Goal: Information Seeking & Learning: Check status

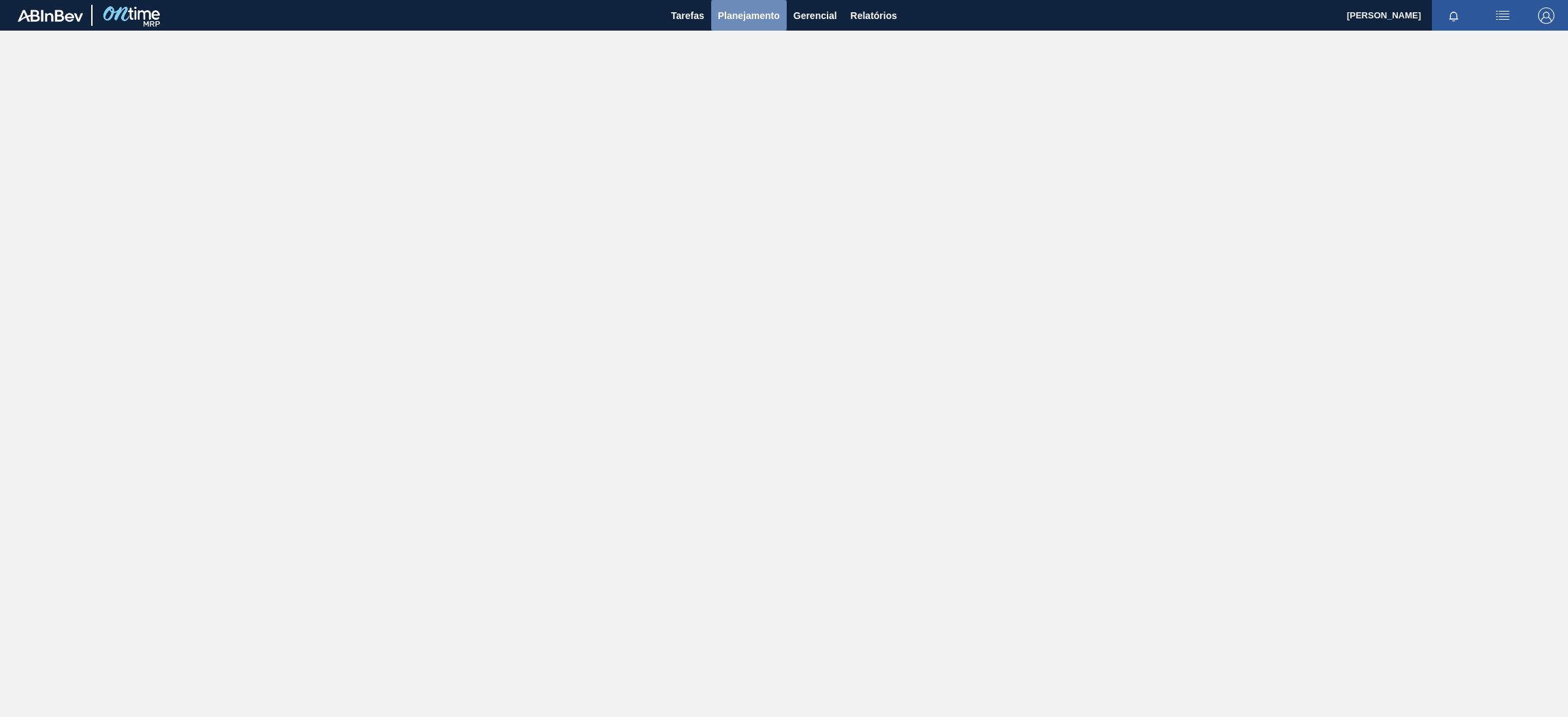
click at [742, 20] on span "Planejamento" at bounding box center [749, 15] width 62 height 16
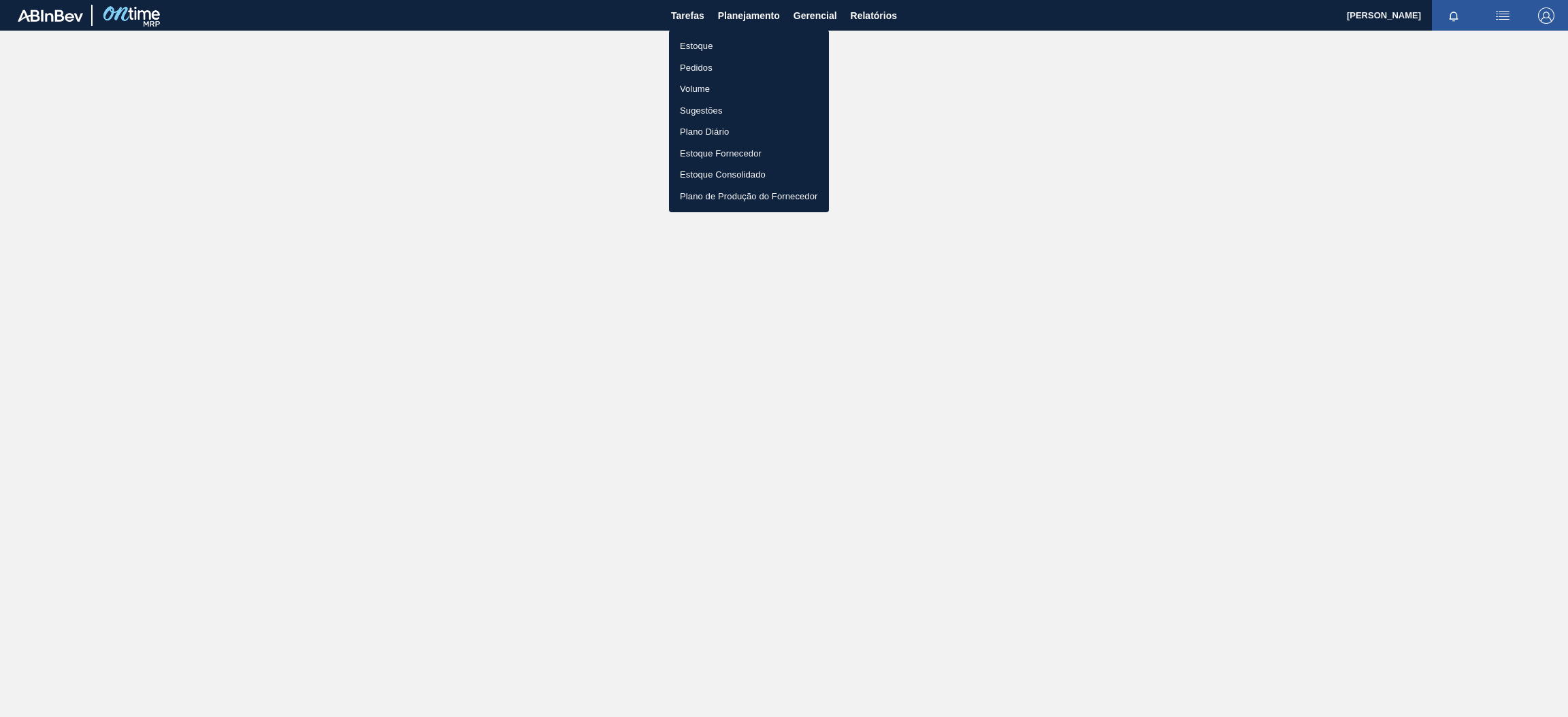
click at [725, 50] on li "Estoque" at bounding box center [749, 46] width 160 height 22
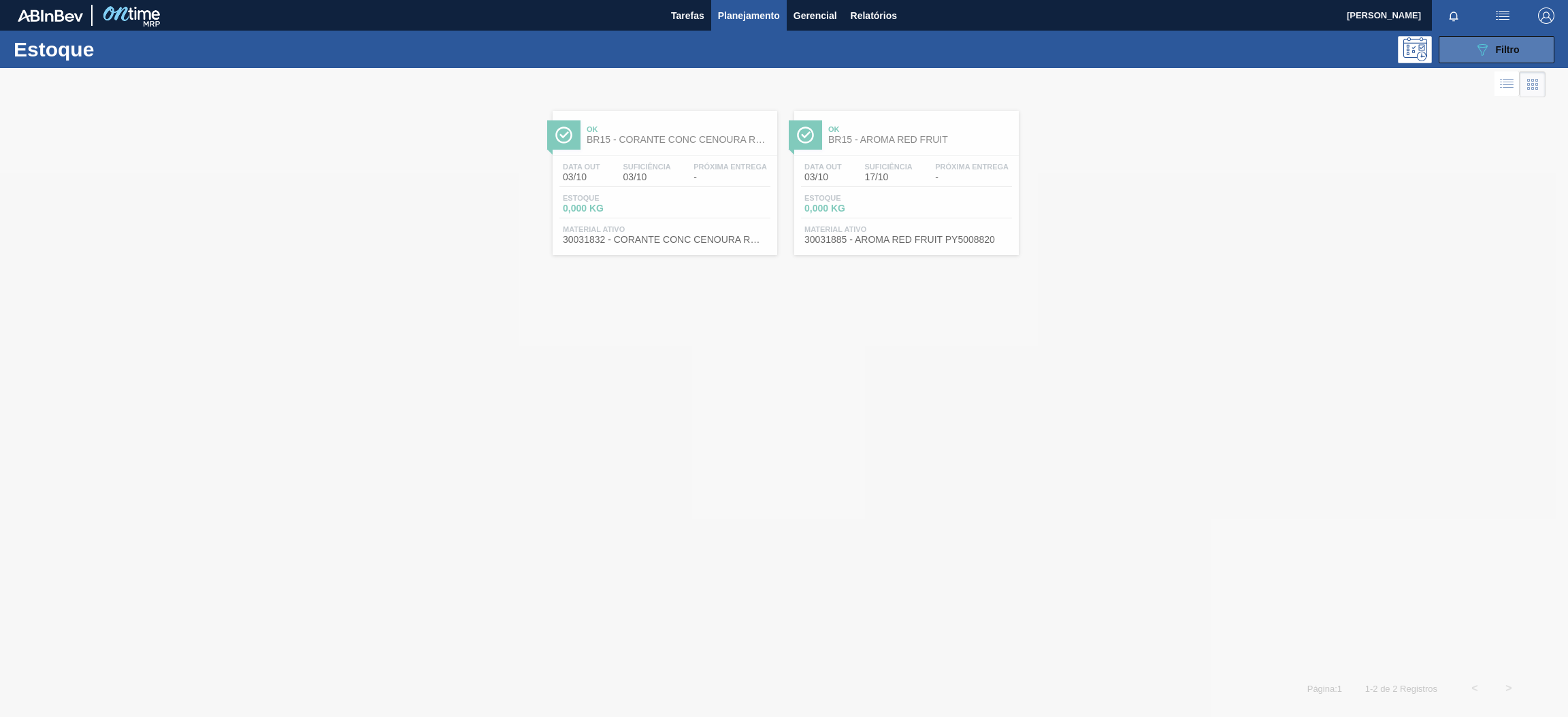
click at [1496, 53] on span "Filtro" at bounding box center [1508, 49] width 24 height 11
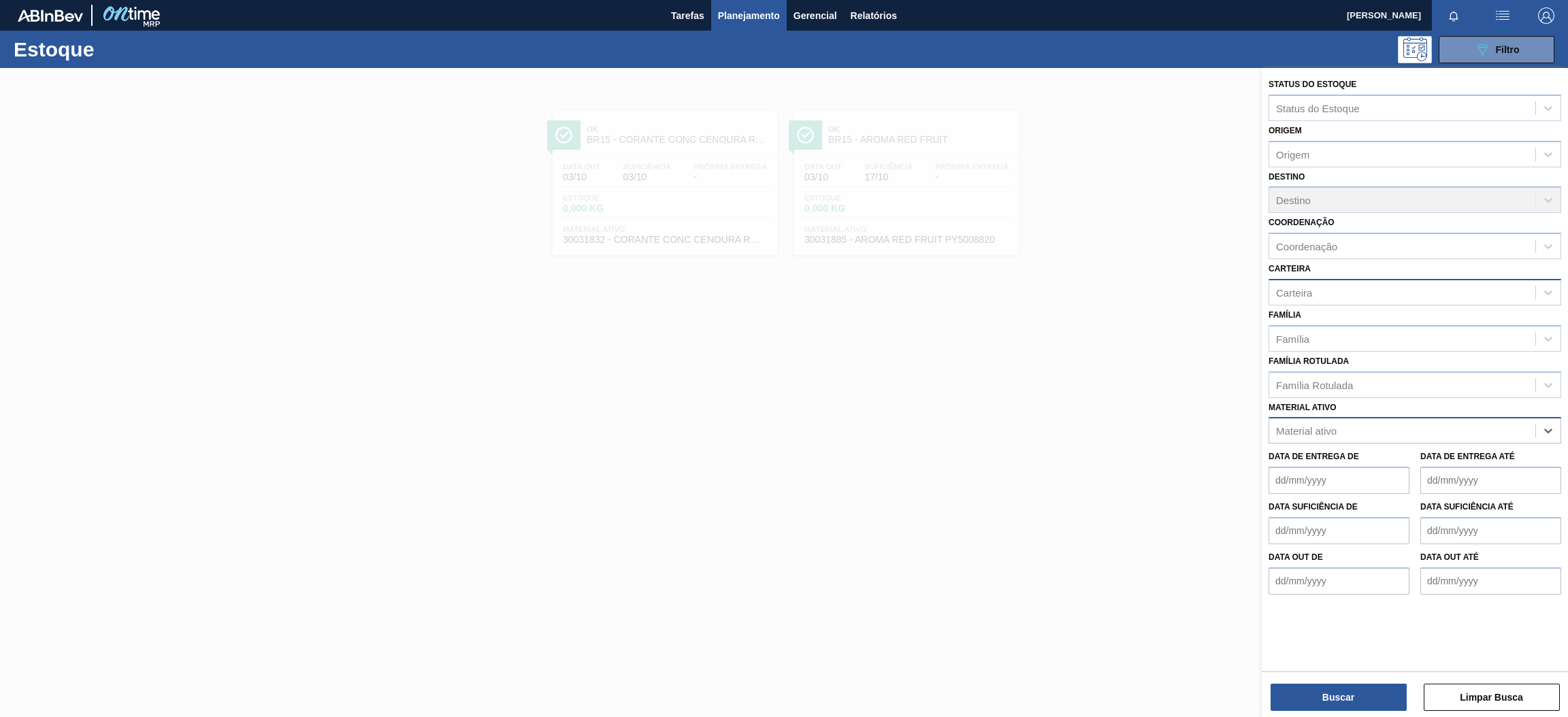
click at [1345, 292] on div "Carteira" at bounding box center [1403, 292] width 266 height 20
type input "Aç"
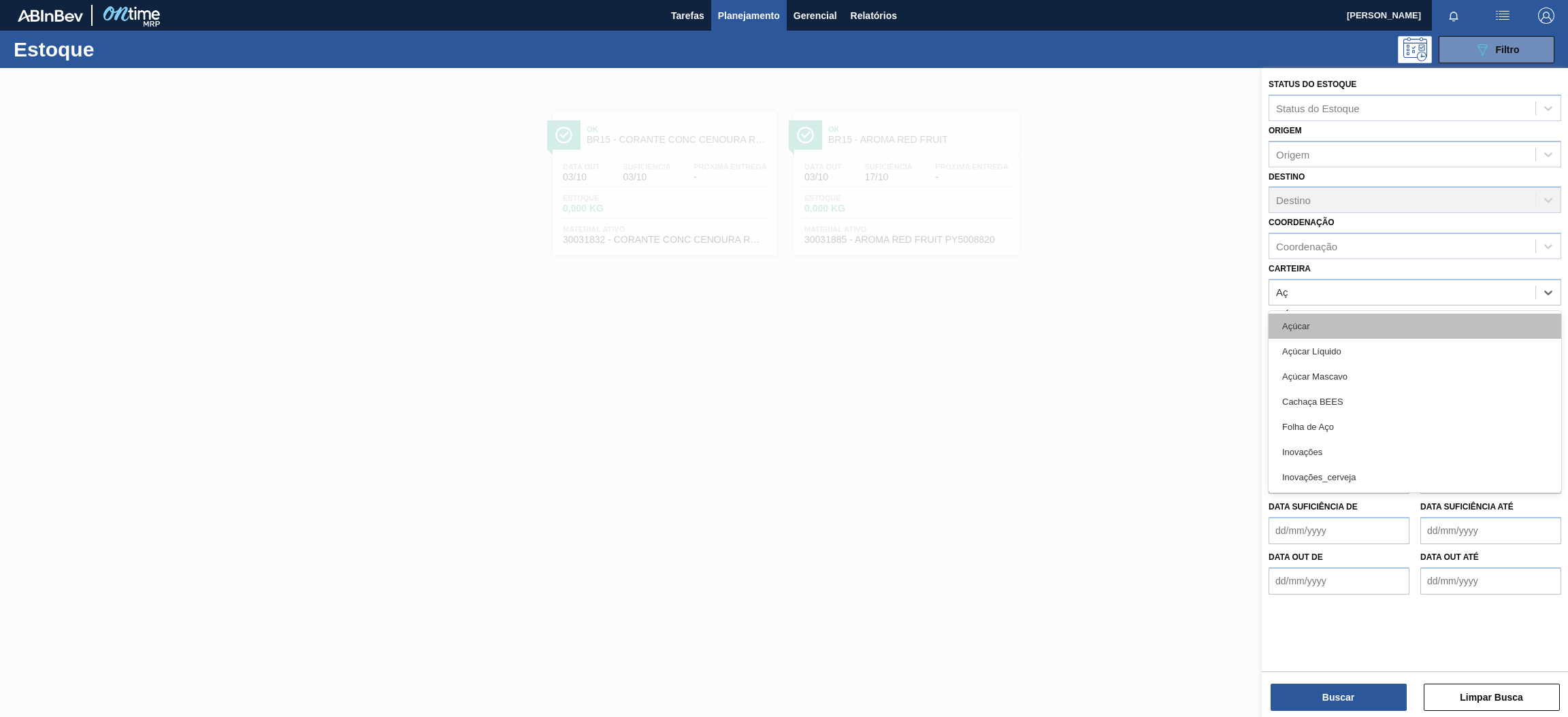
click at [1321, 330] on div "Açúcar" at bounding box center [1415, 326] width 293 height 25
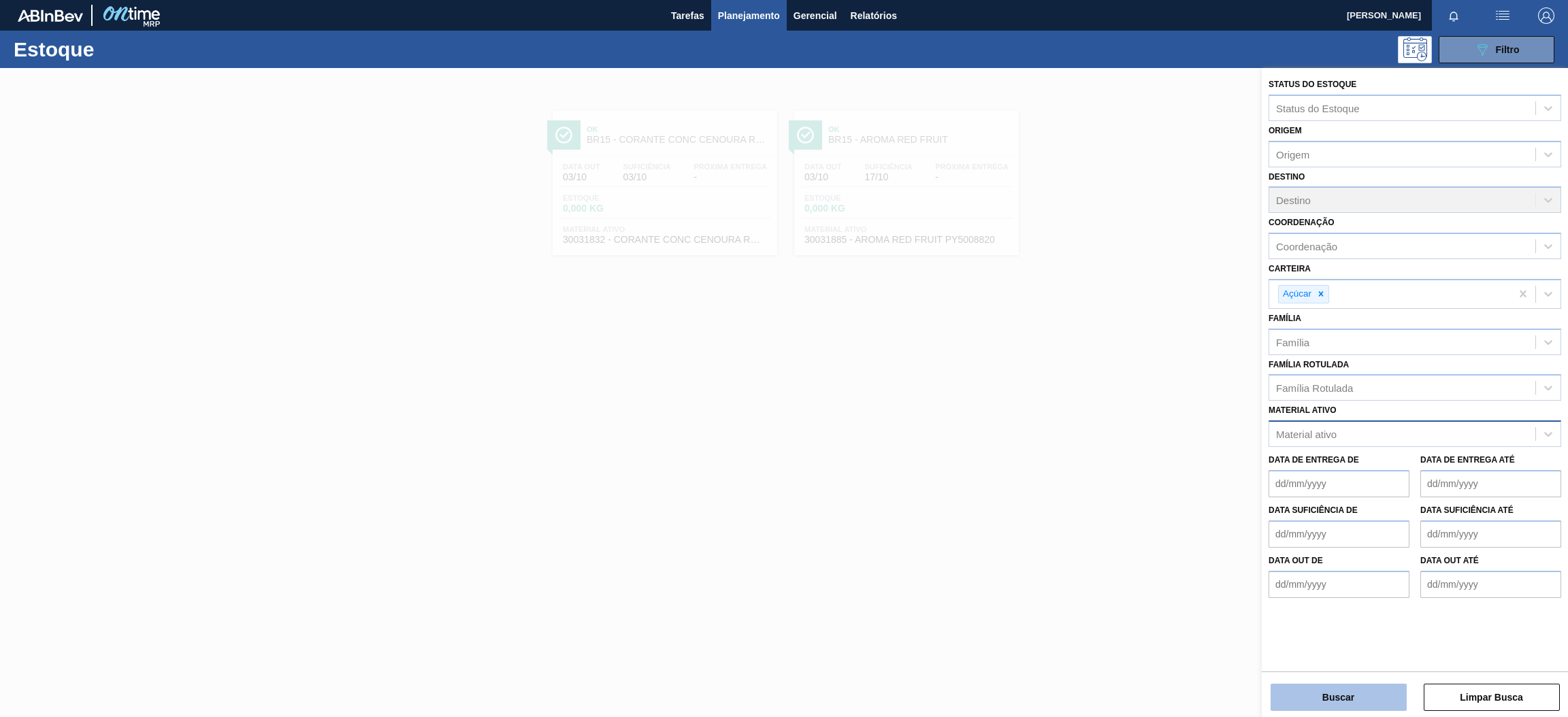
click at [1354, 707] on button "Buscar" at bounding box center [1338, 697] width 136 height 27
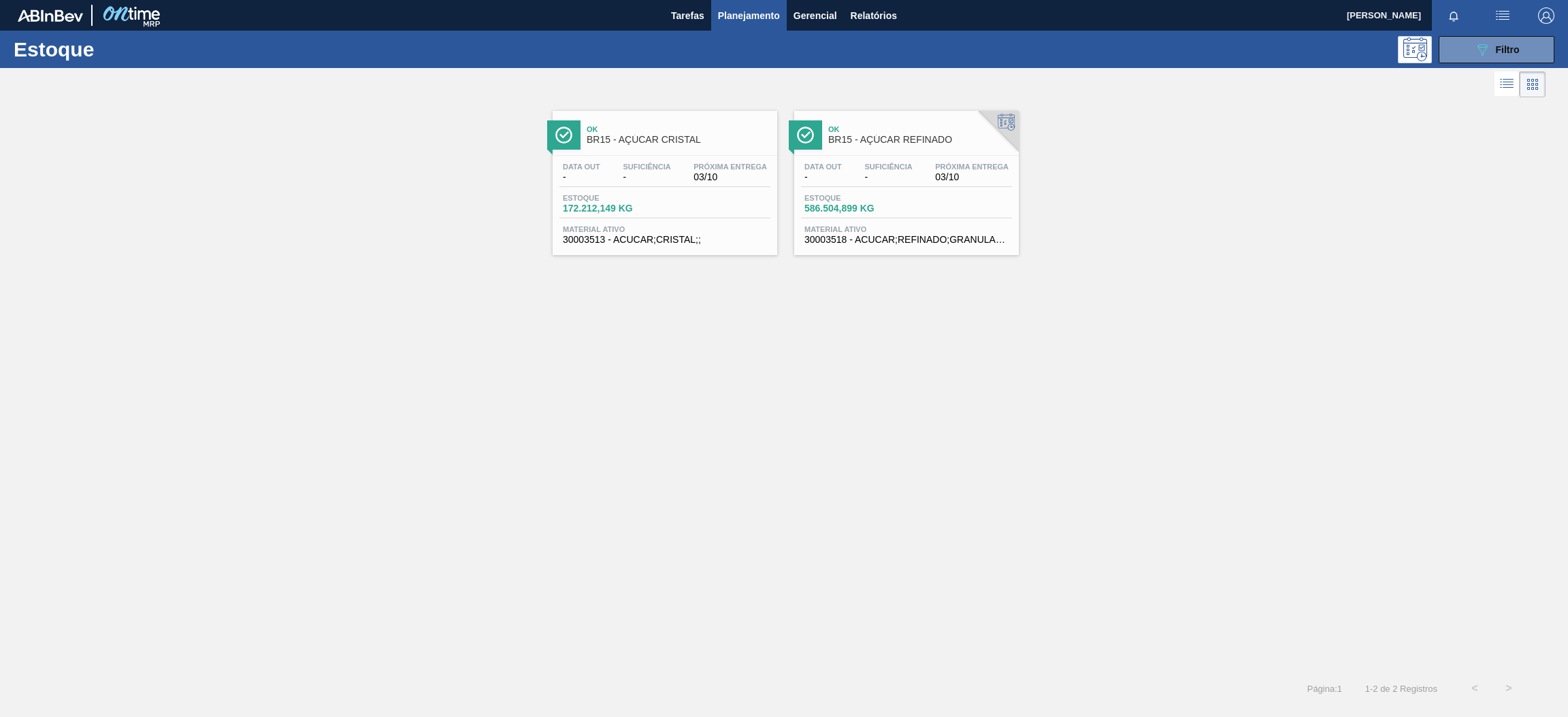
click at [704, 201] on div "Estoque 172.212,149 KG" at bounding box center [665, 206] width 211 height 25
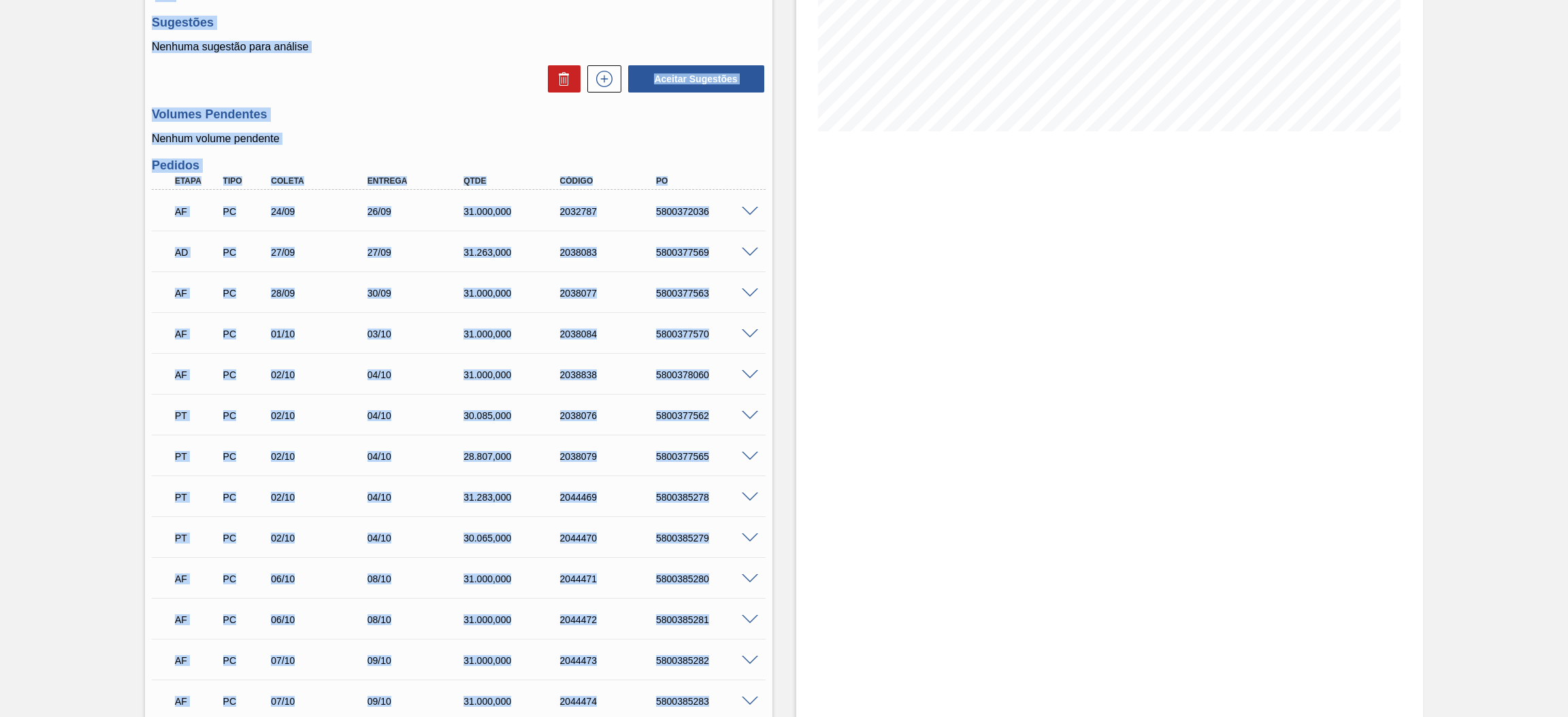
scroll to position [222, 0]
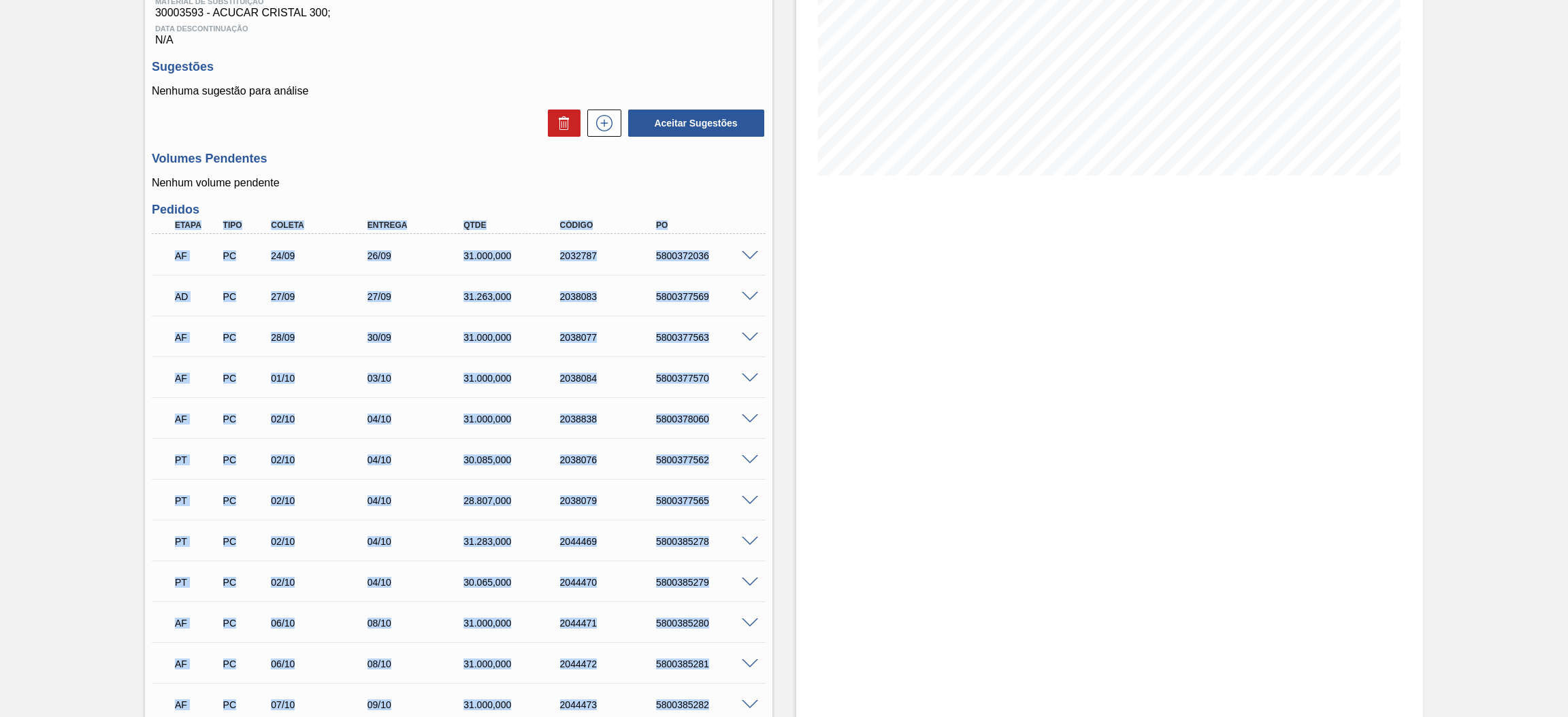
drag, startPoint x: 720, startPoint y: 589, endPoint x: 172, endPoint y: 222, distance: 659.5
click at [172, 222] on div "Etapa Tipo [PERSON_NAME] Entrega Qtde Código PO AF PC 24/09 26/09 31.000,000 20…" at bounding box center [459, 572] width 614 height 711
copy div "Lorem Ipsu Dolors Ametcon Adip Elitse DO EI TE 04/20 74/23 91.932,521 8679680 8…"
click at [535, 445] on div "PT PC 02/10 04/10 30.085,000 2038076 5800377562" at bounding box center [455, 458] width 578 height 27
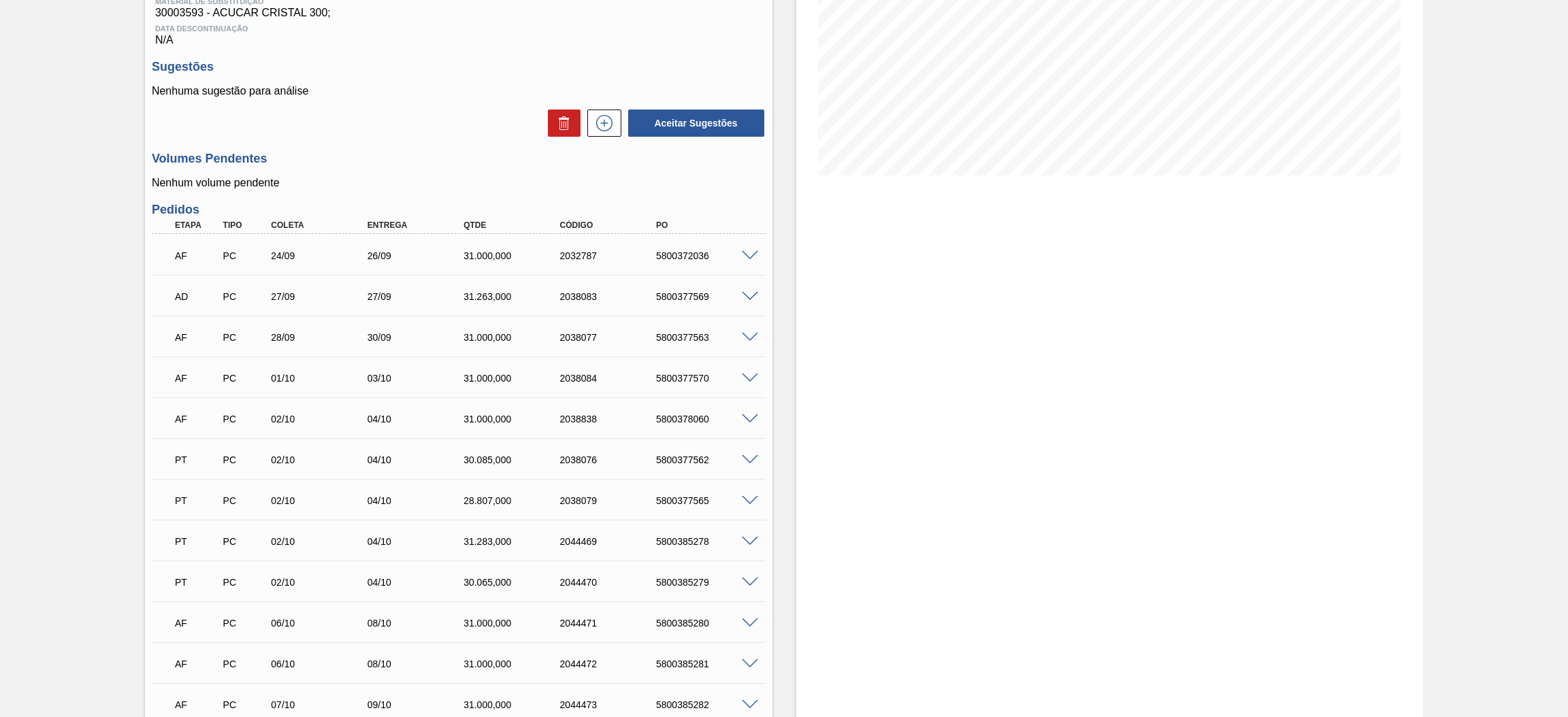
scroll to position [528, 0]
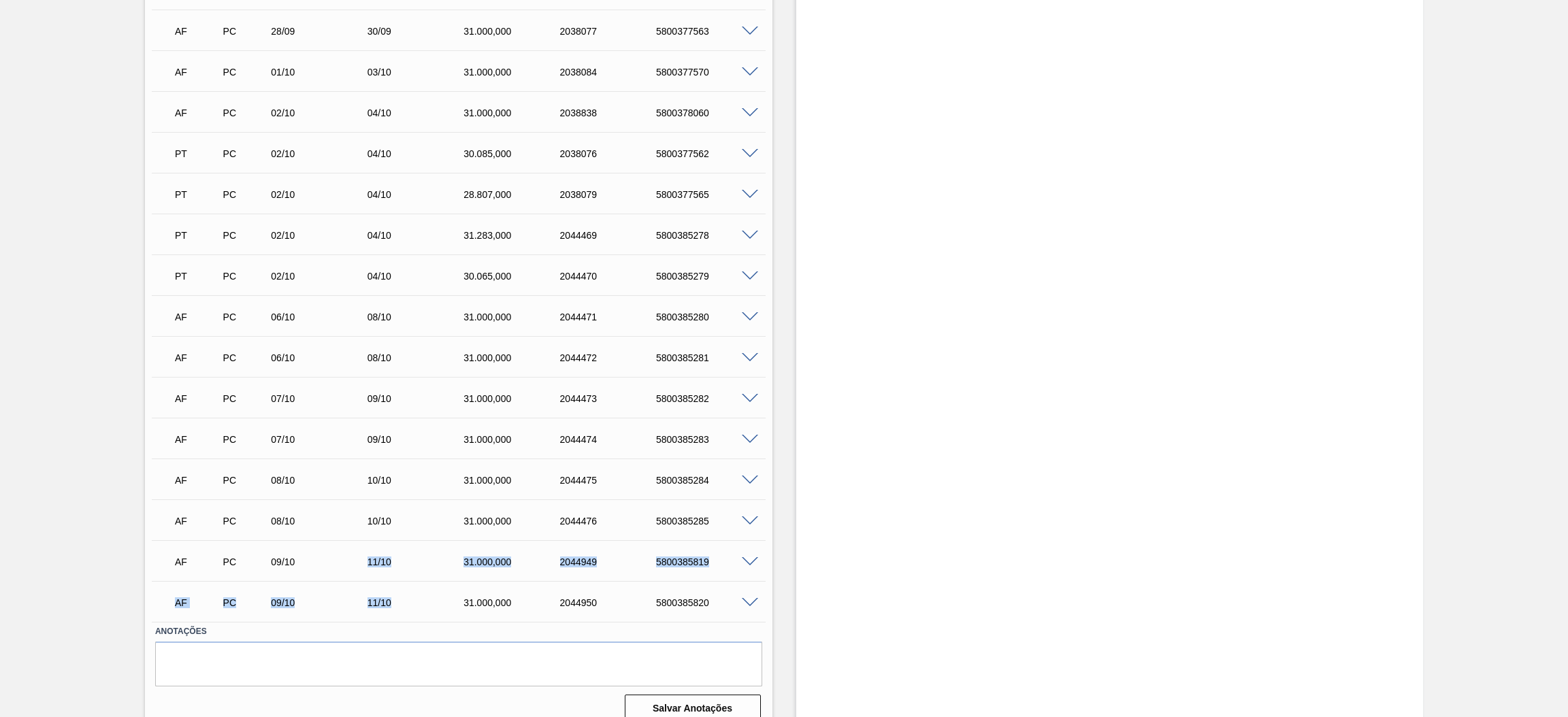
drag, startPoint x: 415, startPoint y: 607, endPoint x: 367, endPoint y: 561, distance: 66.5
click at [367, 561] on div "AF PC 24/09 26/09 31.000,000 2032787 5800372036 Material 30003513 - ACUCAR;CRIS…" at bounding box center [459, 274] width 614 height 694
drag, startPoint x: 411, startPoint y: 523, endPoint x: 365, endPoint y: 476, distance: 65.8
click at [365, 476] on div "AF PC 24/09 26/09 31.000,000 2032787 5800372036 Material 30003513 - ACUCAR;CRIS…" at bounding box center [459, 274] width 614 height 694
drag, startPoint x: 418, startPoint y: 435, endPoint x: 358, endPoint y: 396, distance: 71.6
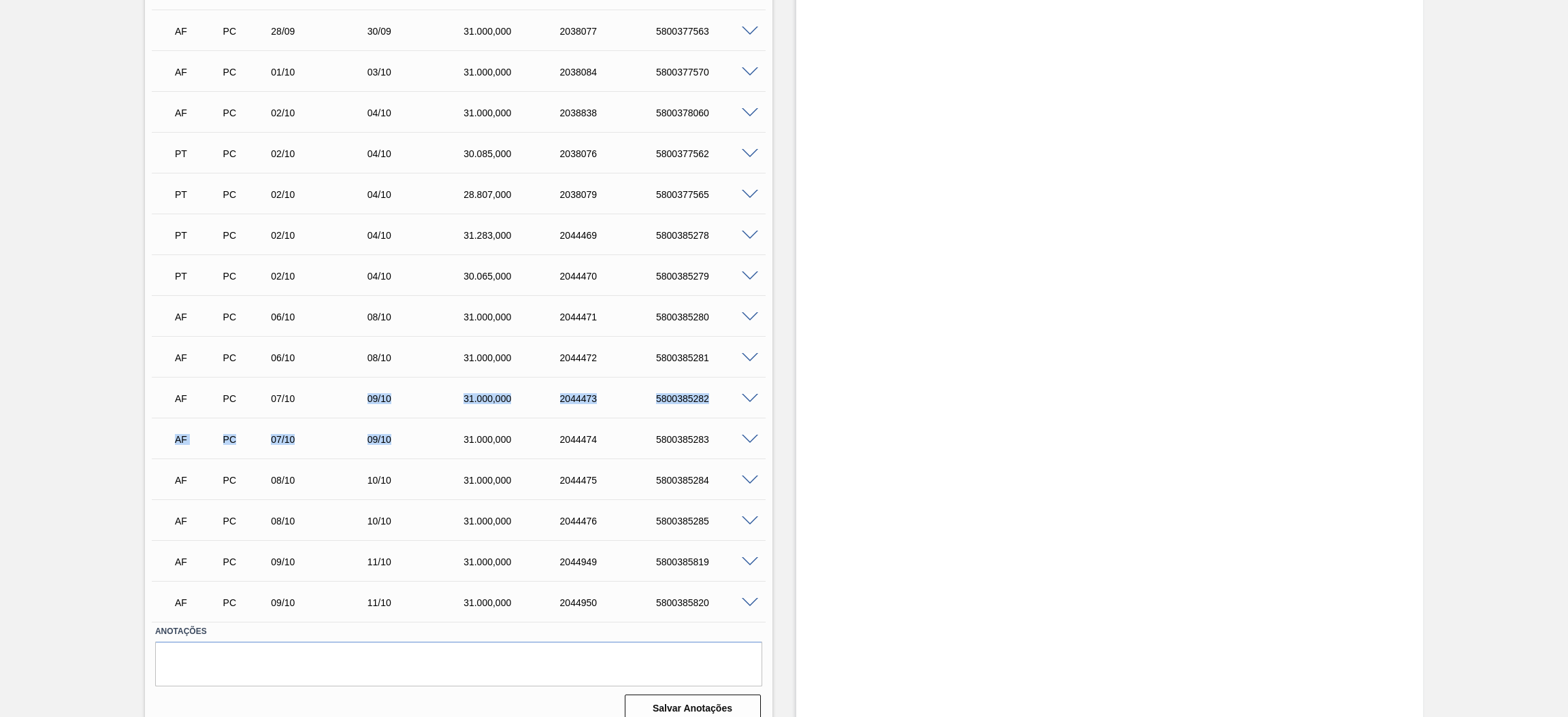
click at [358, 396] on div "AF PC 24/09 26/09 31.000,000 2032787 5800372036 Material 30003513 - ACUCAR;CRIS…" at bounding box center [459, 274] width 614 height 694
drag, startPoint x: 406, startPoint y: 358, endPoint x: 355, endPoint y: 319, distance: 64.2
click at [355, 319] on div "AF PC 24/09 26/09 31.000,000 2032787 5800372036 Material 30003513 - ACUCAR;CRIS…" at bounding box center [459, 274] width 614 height 694
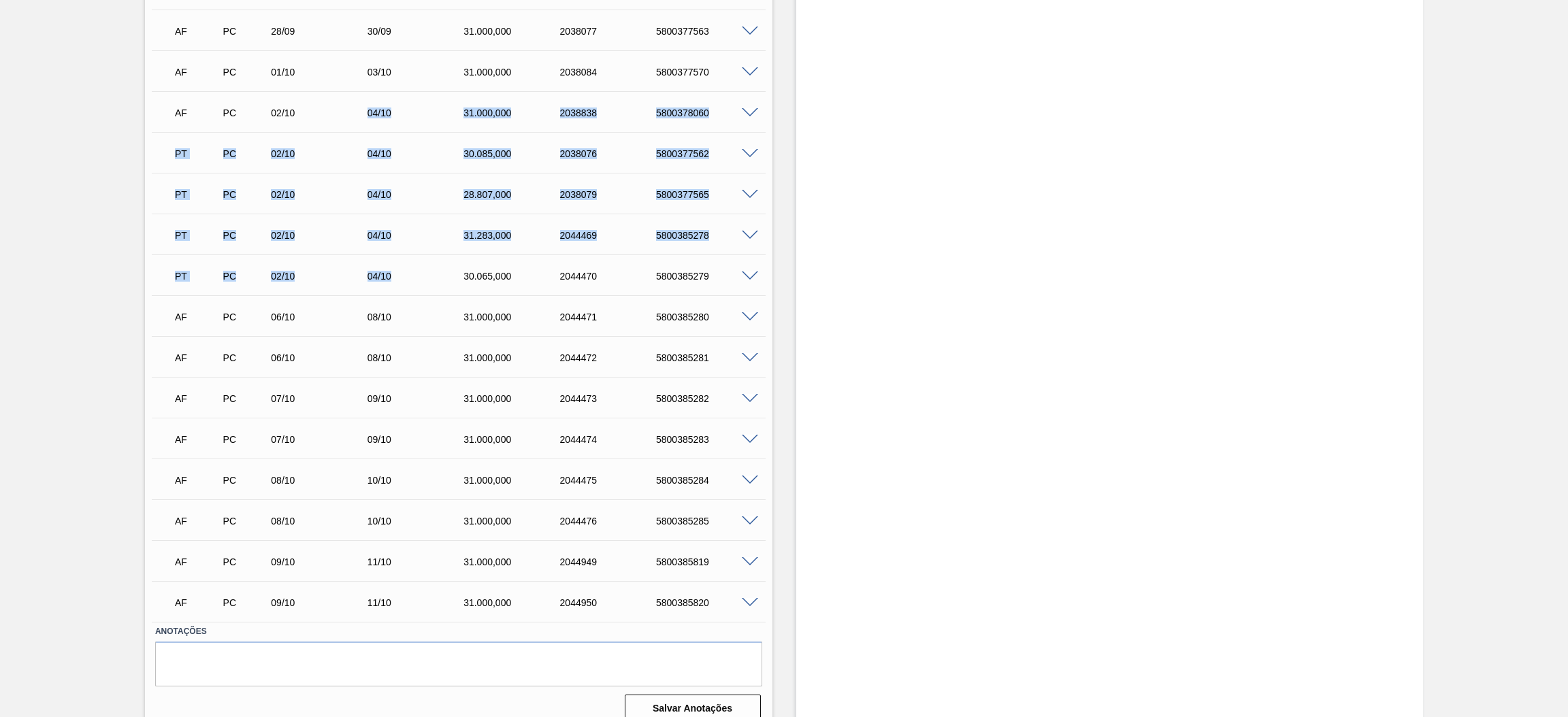
drag, startPoint x: 406, startPoint y: 281, endPoint x: 364, endPoint y: 115, distance: 171.2
click at [364, 115] on div "AF PC 24/09 26/09 31.000,000 2032787 5800372036 Material 30003513 - ACUCAR;CRIS…" at bounding box center [459, 274] width 614 height 694
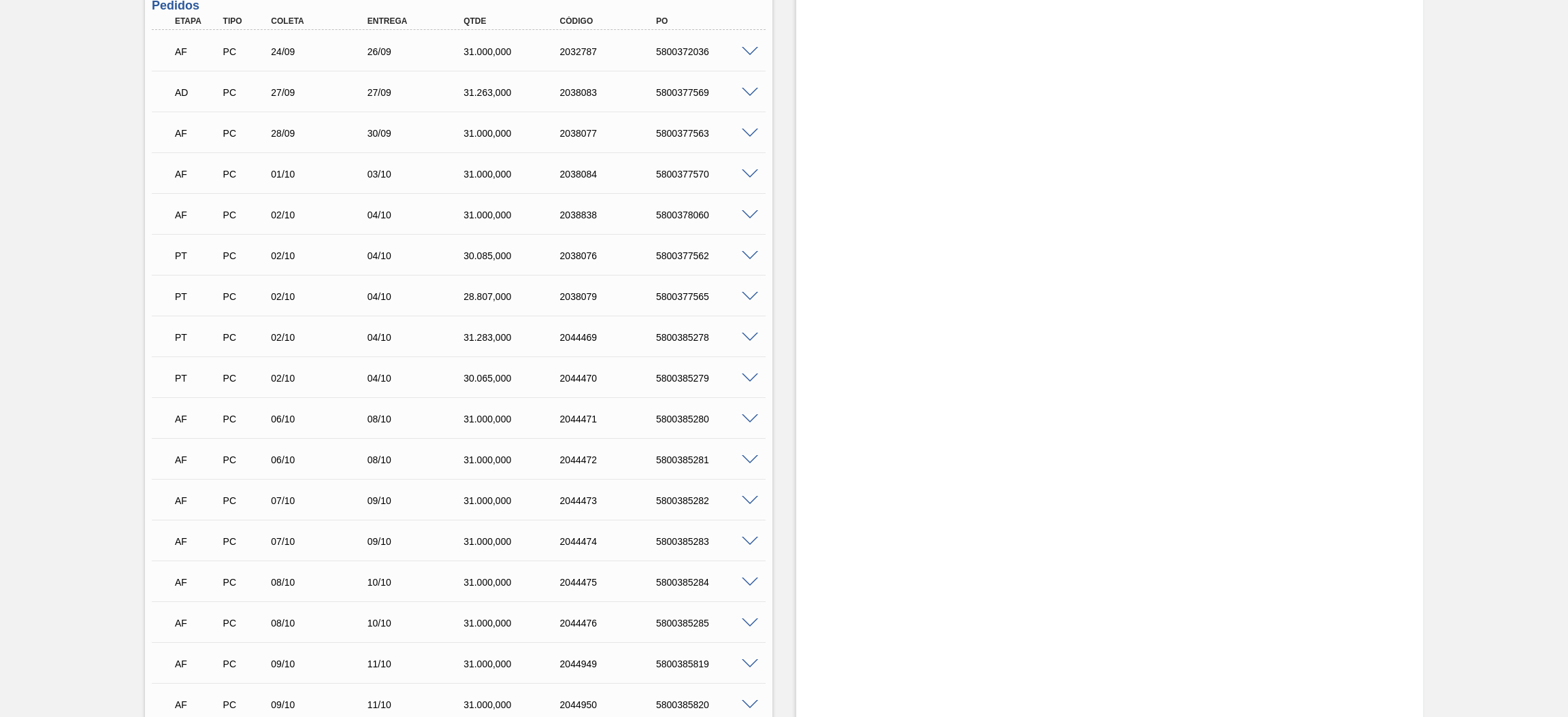
click at [724, 375] on div "5800385279" at bounding box center [707, 378] width 110 height 11
drag, startPoint x: 712, startPoint y: 379, endPoint x: 652, endPoint y: 376, distance: 60.1
click at [652, 376] on div "5800385279" at bounding box center [707, 378] width 110 height 11
drag, startPoint x: 712, startPoint y: 177, endPoint x: 652, endPoint y: 175, distance: 60.0
click at [652, 175] on div "5800377570" at bounding box center [707, 174] width 110 height 11
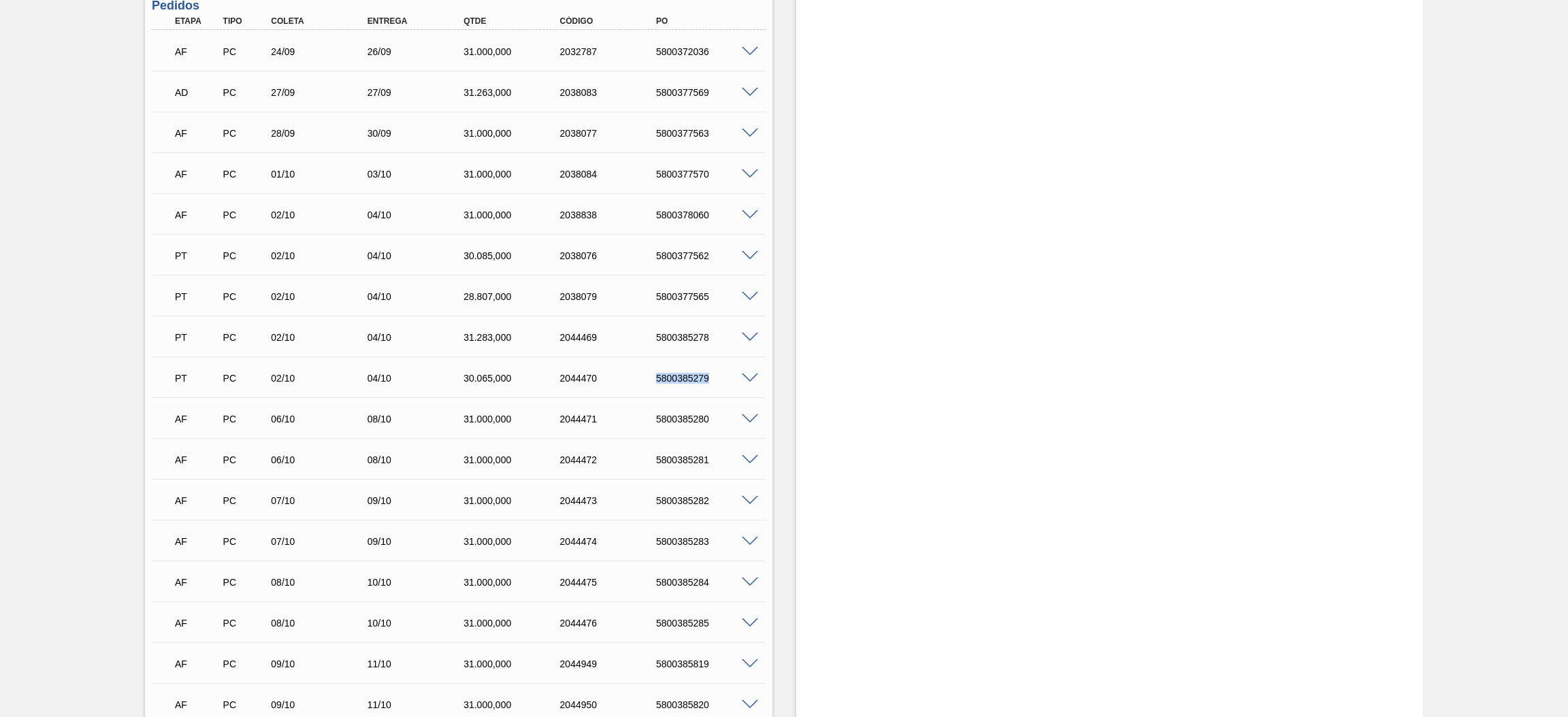
drag, startPoint x: 712, startPoint y: 378, endPoint x: 649, endPoint y: 374, distance: 63.1
click at [649, 374] on div "5800385279" at bounding box center [695, 378] width 96 height 11
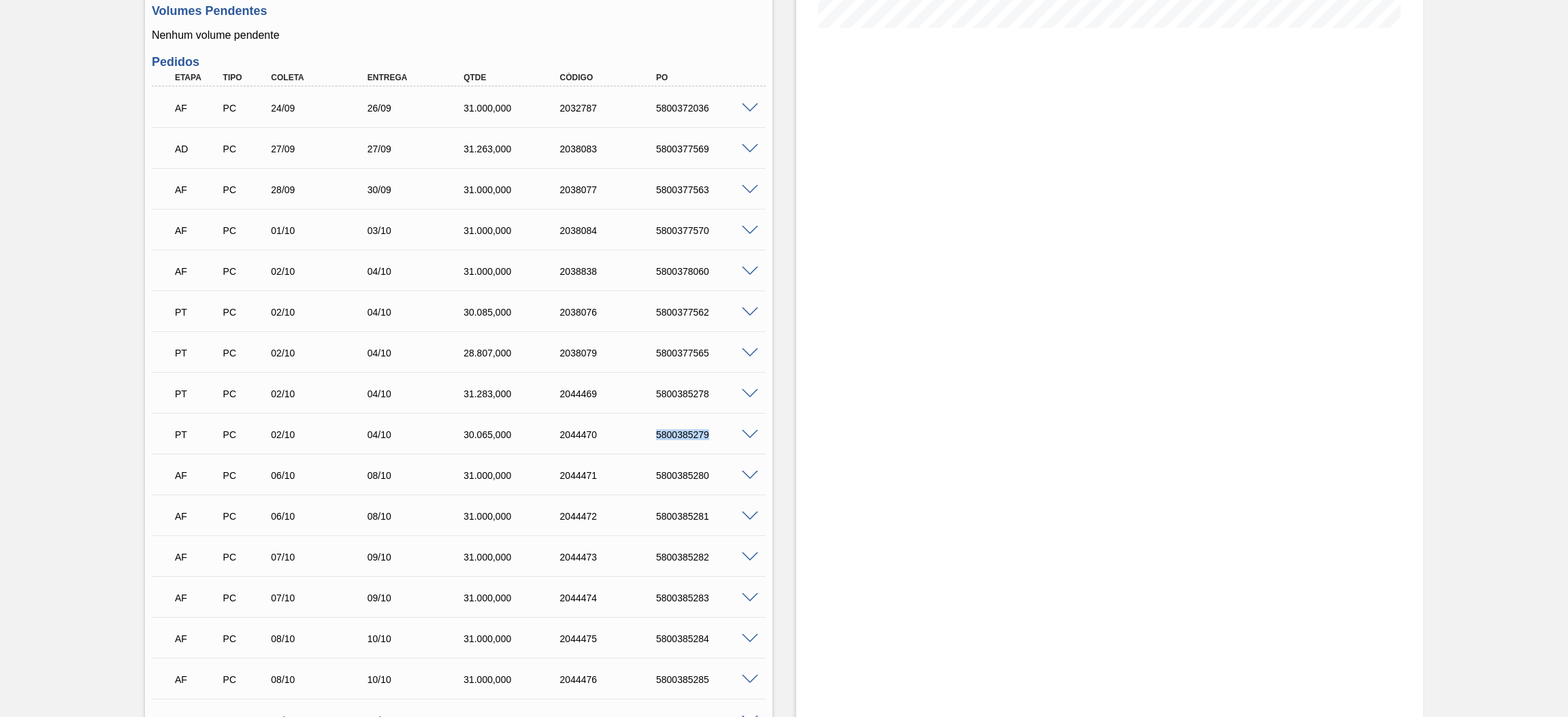
click at [720, 438] on div "PT PC 02/10 04/10 30.065,000 2044470 5800385279" at bounding box center [455, 433] width 578 height 27
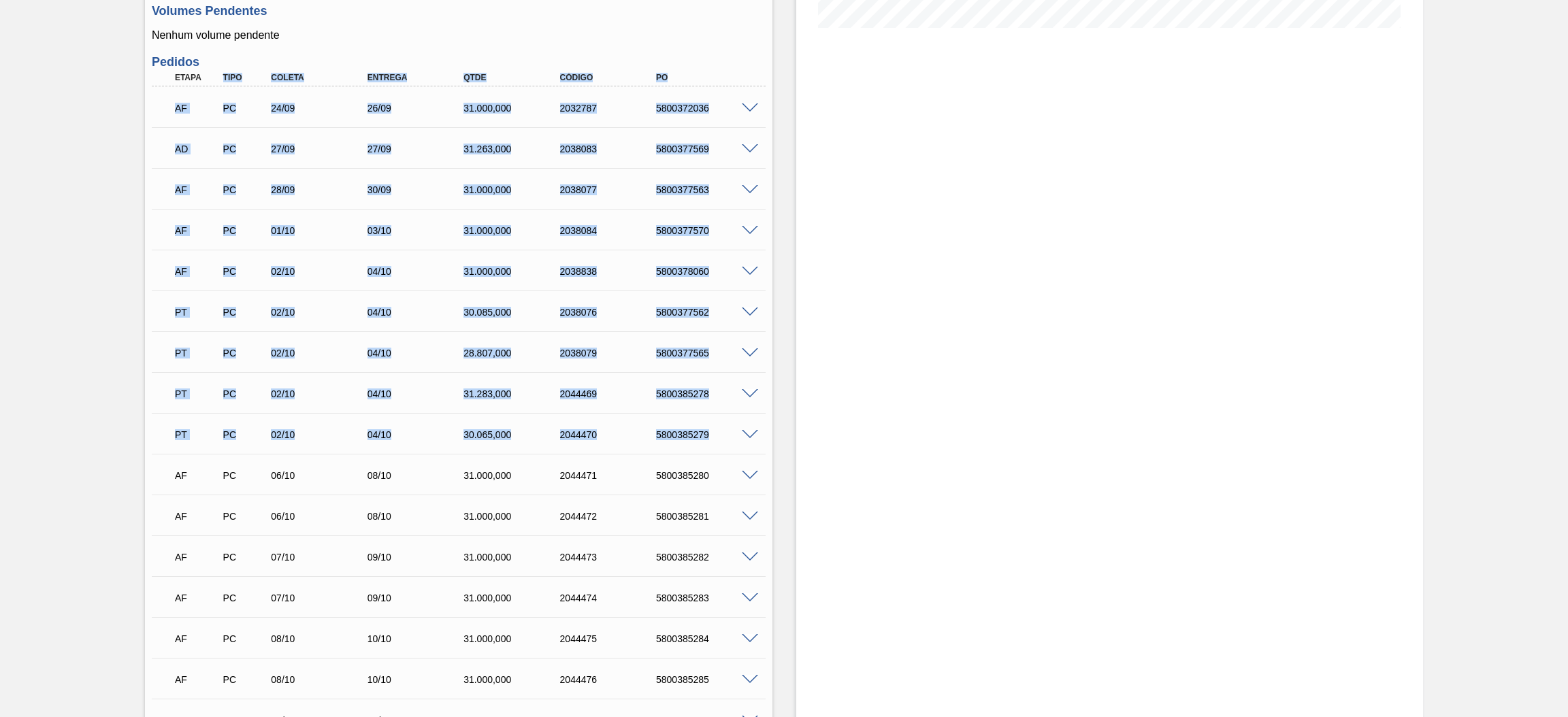
drag, startPoint x: 715, startPoint y: 436, endPoint x: 211, endPoint y: 73, distance: 621.1
click at [211, 73] on div "Etapa Tipo [PERSON_NAME] Entrega Qtde Código PO AF PC 24/09 26/09 31.000,000 20…" at bounding box center [459, 425] width 614 height 711
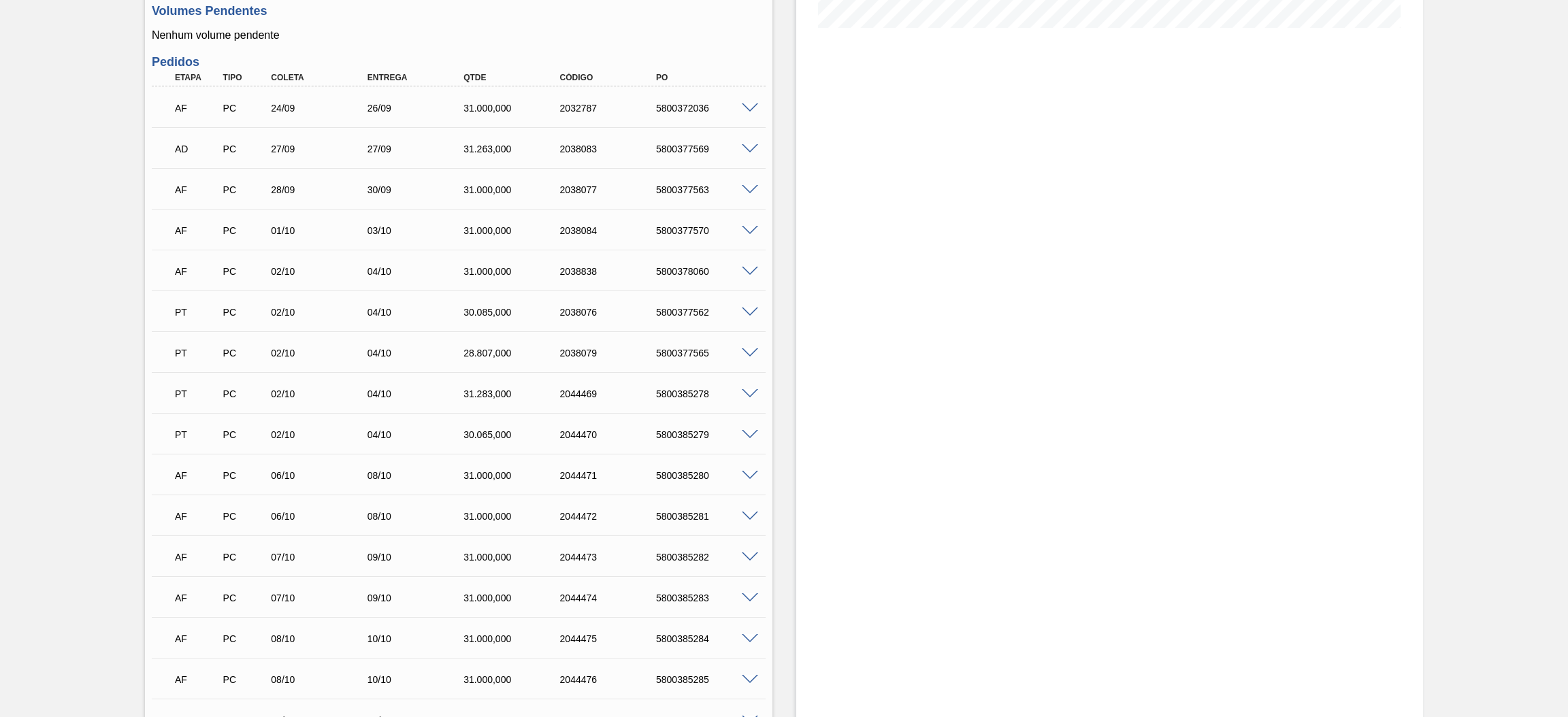
click at [706, 463] on div "AF PC 06/10 08/10 31.000,000 2044471 5800385280" at bounding box center [455, 474] width 578 height 27
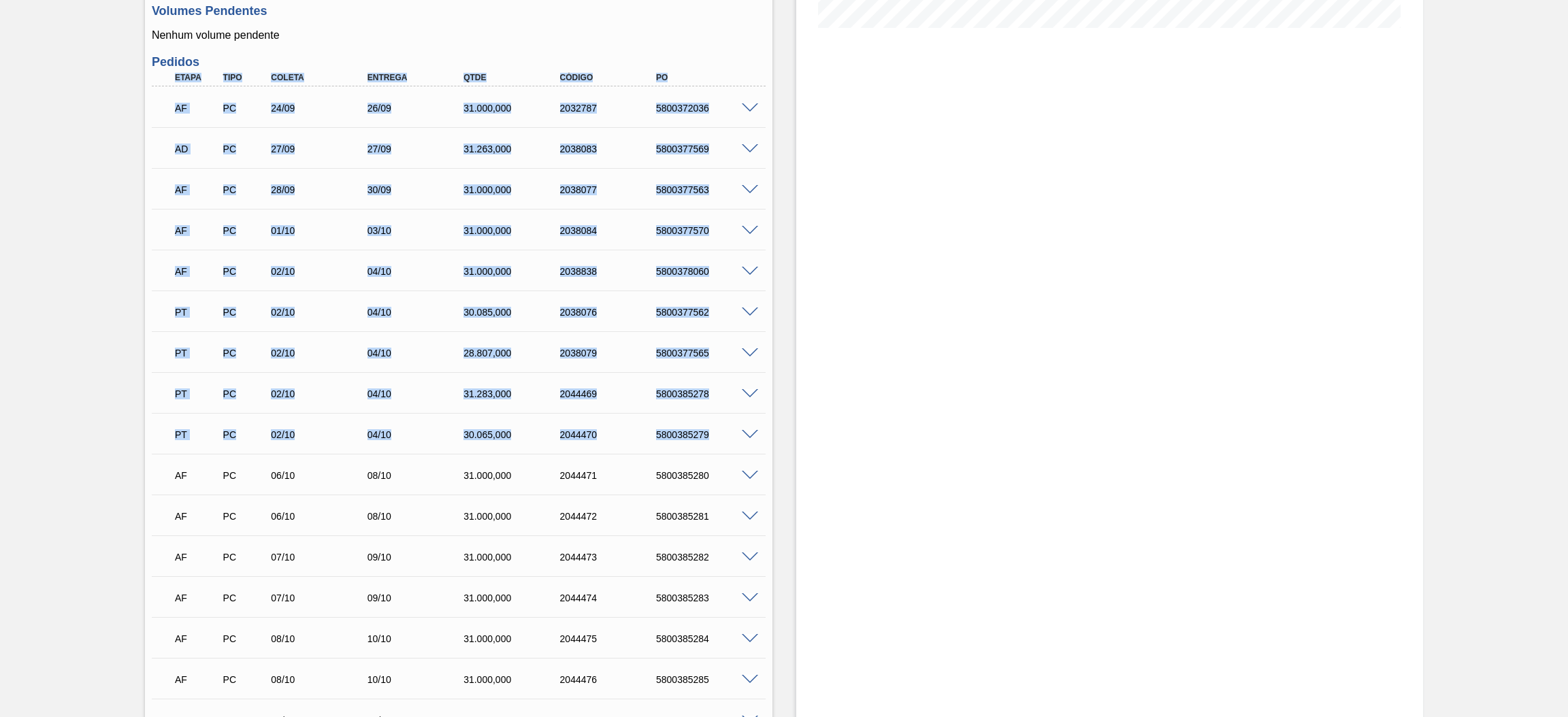
drag, startPoint x: 713, startPoint y: 435, endPoint x: 162, endPoint y: 76, distance: 657.6
click at [162, 76] on div "Etapa Tipo [PERSON_NAME] Entrega Qtde Código PO AF PC 24/09 26/09 31.000,000 20…" at bounding box center [459, 425] width 614 height 711
copy div "Lorem Ipsu Dolors Ametcon Adip Elitse DO EI TE 04/20 74/23 91.932,521 8679680 8…"
click at [339, 204] on div "AF PC 28/09 30/09 31.000,000 2038077 5800377563 Material 30003513 - ACUCAR;CRIS…" at bounding box center [459, 189] width 614 height 41
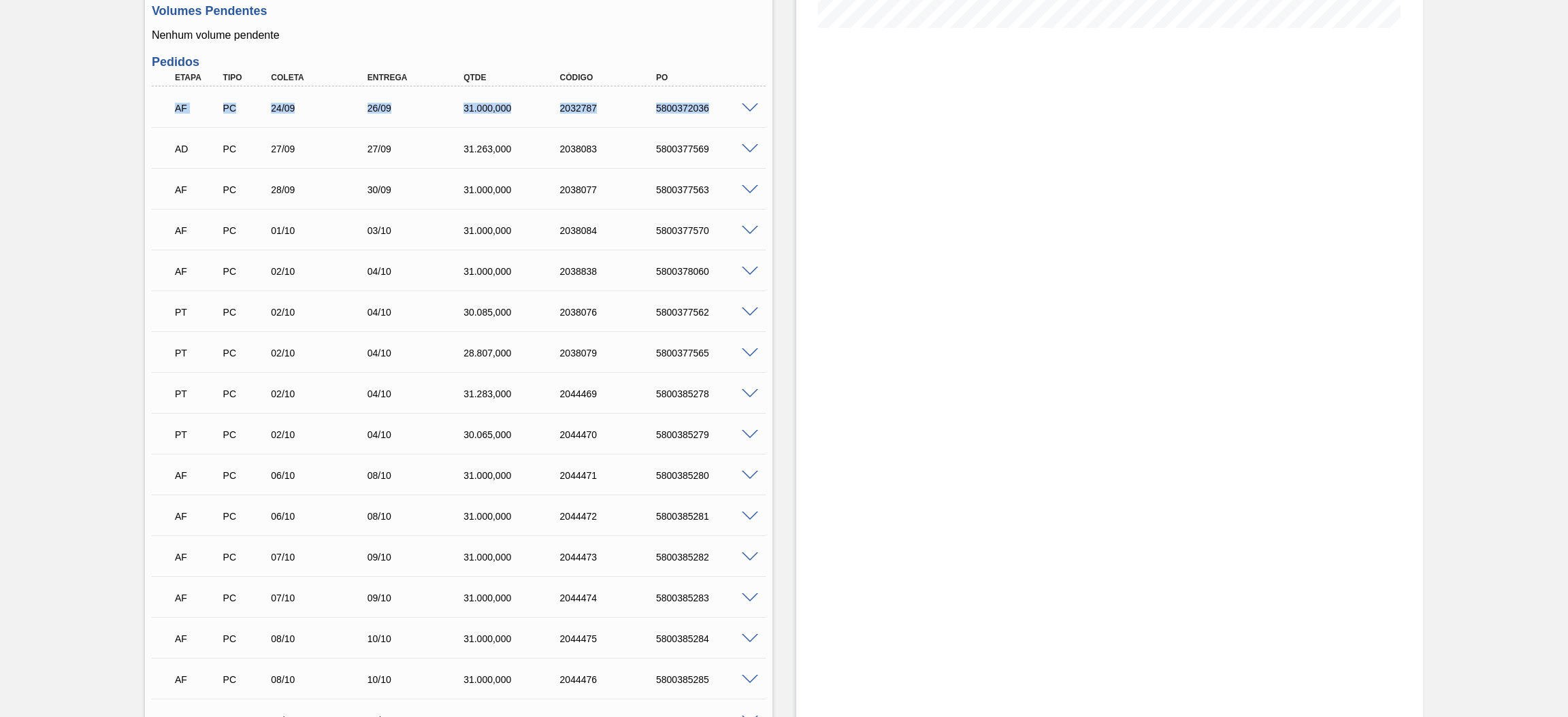
drag, startPoint x: 168, startPoint y: 105, endPoint x: 710, endPoint y: 108, distance: 542.0
click at [710, 108] on div "AF PC 24/09 26/09 31.000,000 2032787 5800372036" at bounding box center [455, 106] width 578 height 27
copy div "AF PC 24/09 26/09 31.000,000 2032787 5800372036"
drag, startPoint x: 712, startPoint y: 433, endPoint x: 652, endPoint y: 430, distance: 60.1
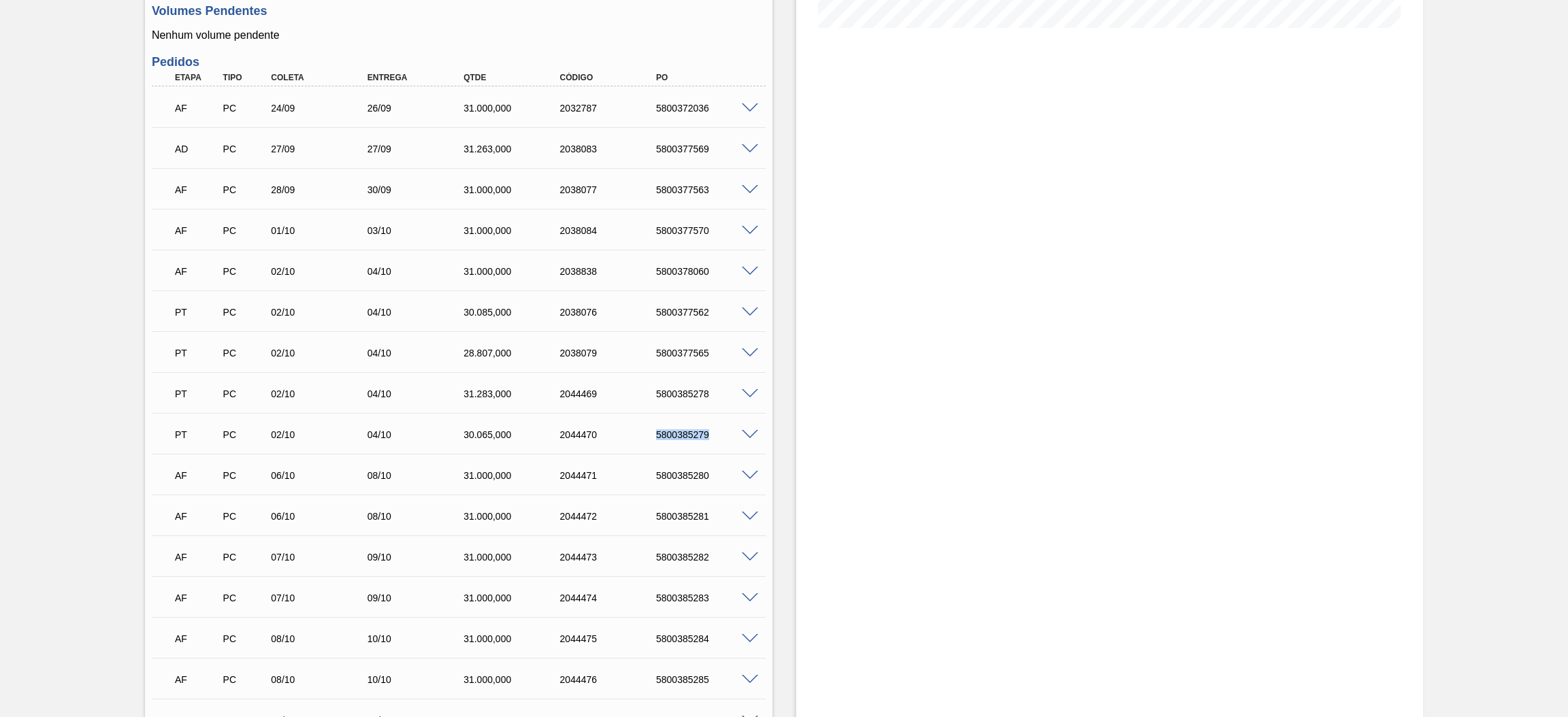
click at [652, 430] on div "5800385279" at bounding box center [707, 434] width 110 height 11
copy div "5800385279"
drag, startPoint x: 699, startPoint y: 392, endPoint x: 643, endPoint y: 392, distance: 56.0
click at [643, 392] on div "PT PC 02/10 04/10 31.283,000 2044469 5800385278" at bounding box center [455, 392] width 578 height 27
copy div "5800385278"
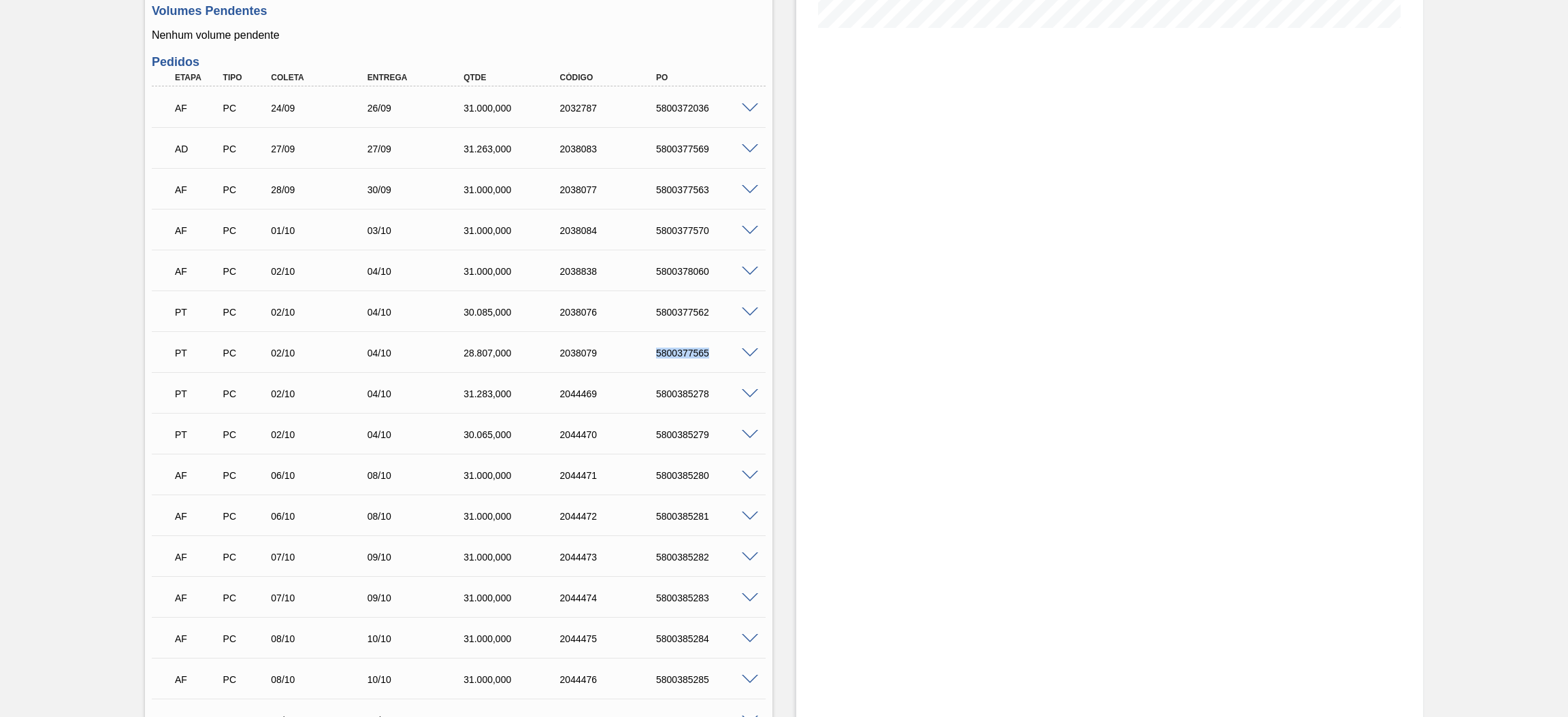
drag, startPoint x: 713, startPoint y: 346, endPoint x: 636, endPoint y: 347, distance: 77.0
click at [636, 347] on div "PT PC 02/10 04/10 28.807,000 2038079 5800377565" at bounding box center [455, 352] width 578 height 27
copy div "5800377565"
drag, startPoint x: 712, startPoint y: 311, endPoint x: 644, endPoint y: 310, distance: 68.0
click at [644, 310] on div "PT PC 02/10 04/10 30.085,000 2038076 5800377562" at bounding box center [455, 311] width 578 height 27
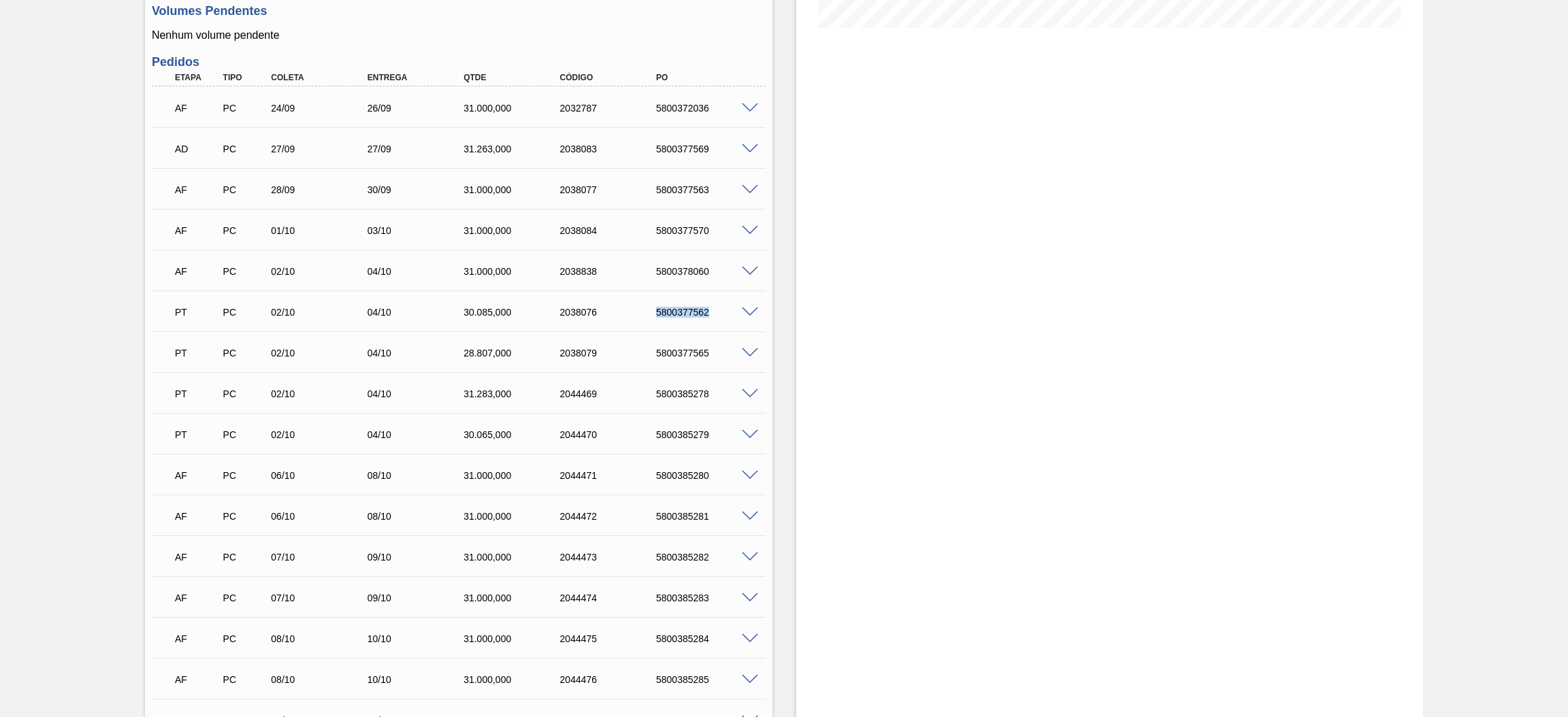
copy div "5800377562"
drag, startPoint x: 714, startPoint y: 272, endPoint x: 644, endPoint y: 272, distance: 70.0
click at [644, 272] on div "AF PC 02/10 04/10 31.000,000 2038838 5800378060" at bounding box center [455, 270] width 578 height 27
copy div "5800378060"
drag, startPoint x: 712, startPoint y: 229, endPoint x: 650, endPoint y: 230, distance: 62.0
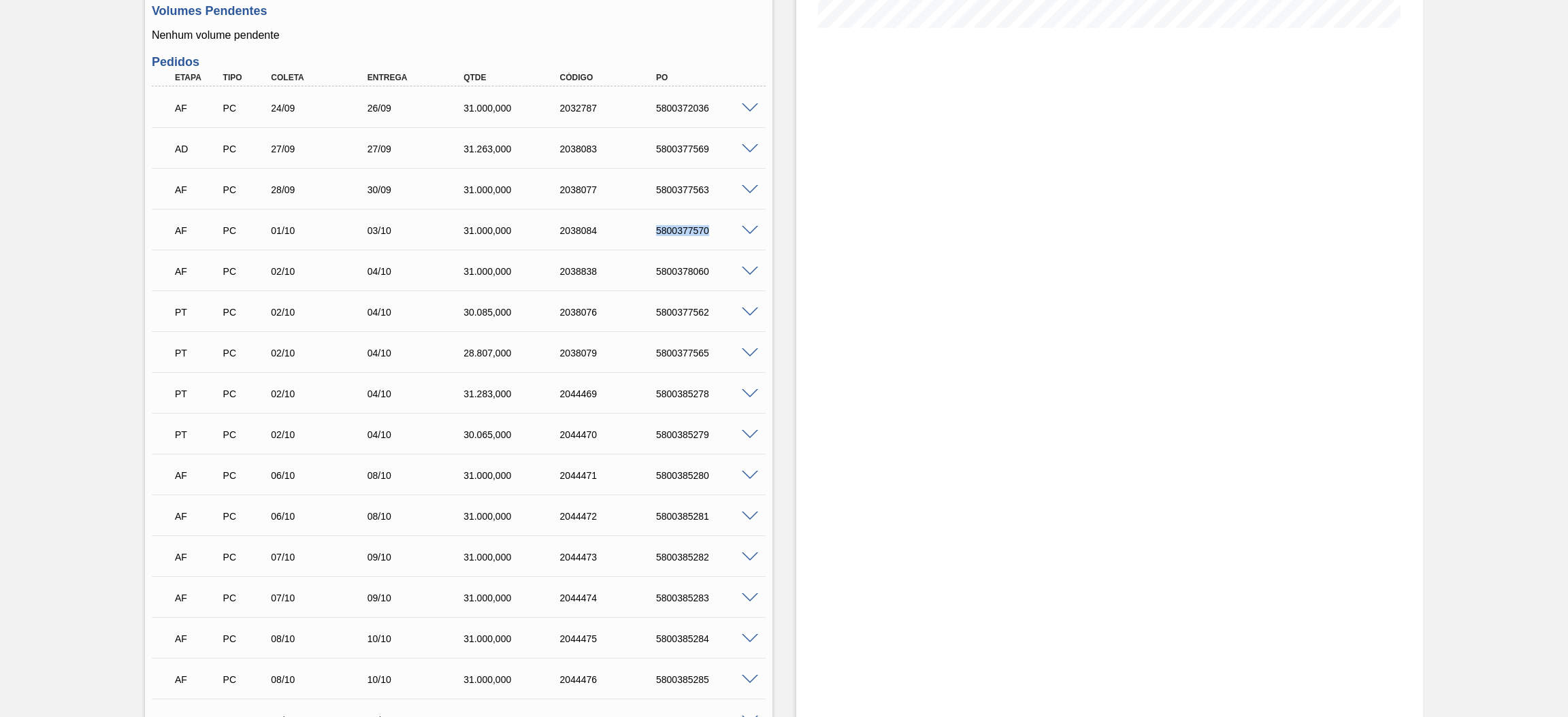
click at [650, 230] on div "5800377570" at bounding box center [695, 230] width 96 height 11
drag, startPoint x: 712, startPoint y: 188, endPoint x: 644, endPoint y: 188, distance: 68.0
click at [644, 188] on div "AF PC 28/09 30/09 31.000,000 2038077 5800377563" at bounding box center [455, 188] width 578 height 27
click at [746, 145] on span at bounding box center [750, 149] width 16 height 10
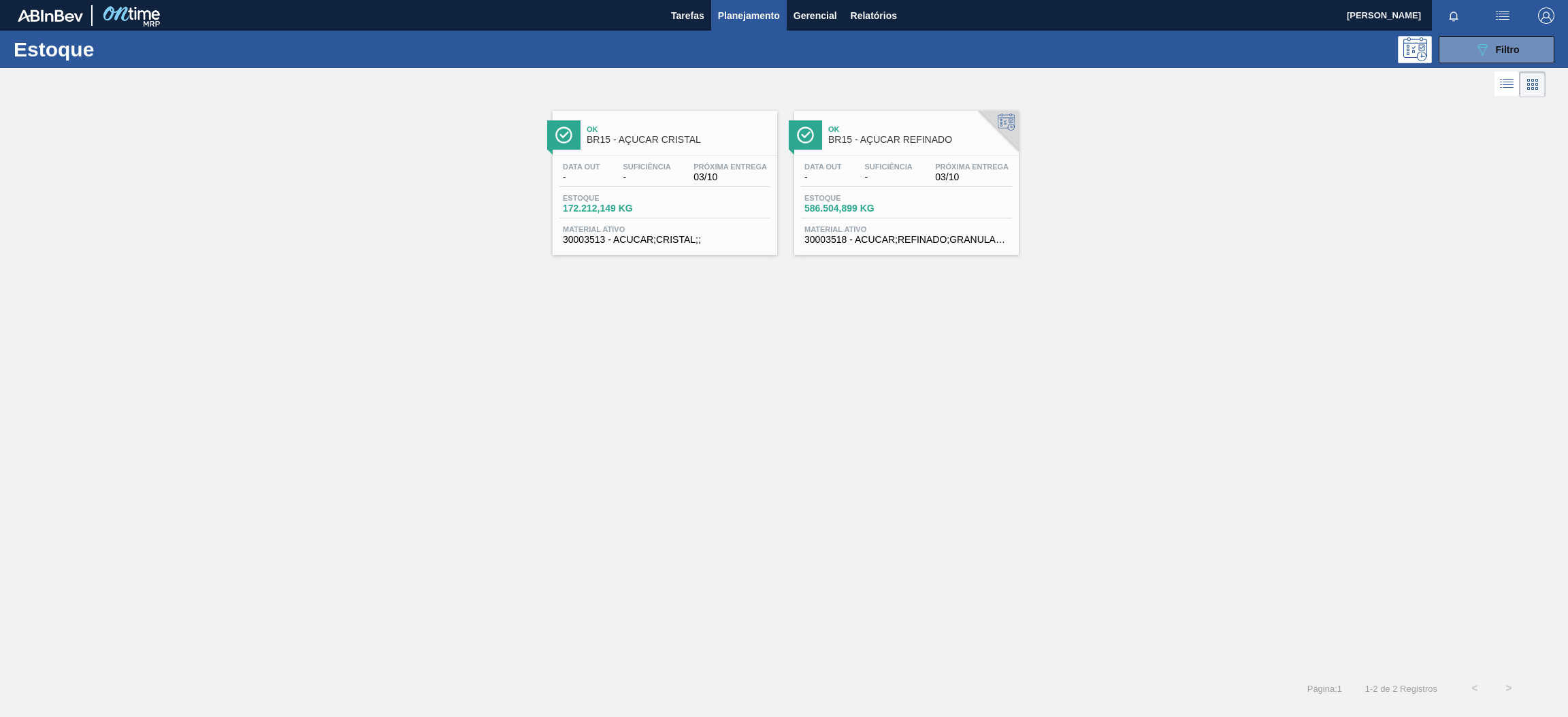
click at [930, 174] on div "Data out - Suficiência - Próxima Entrega 03/10" at bounding box center [906, 175] width 211 height 25
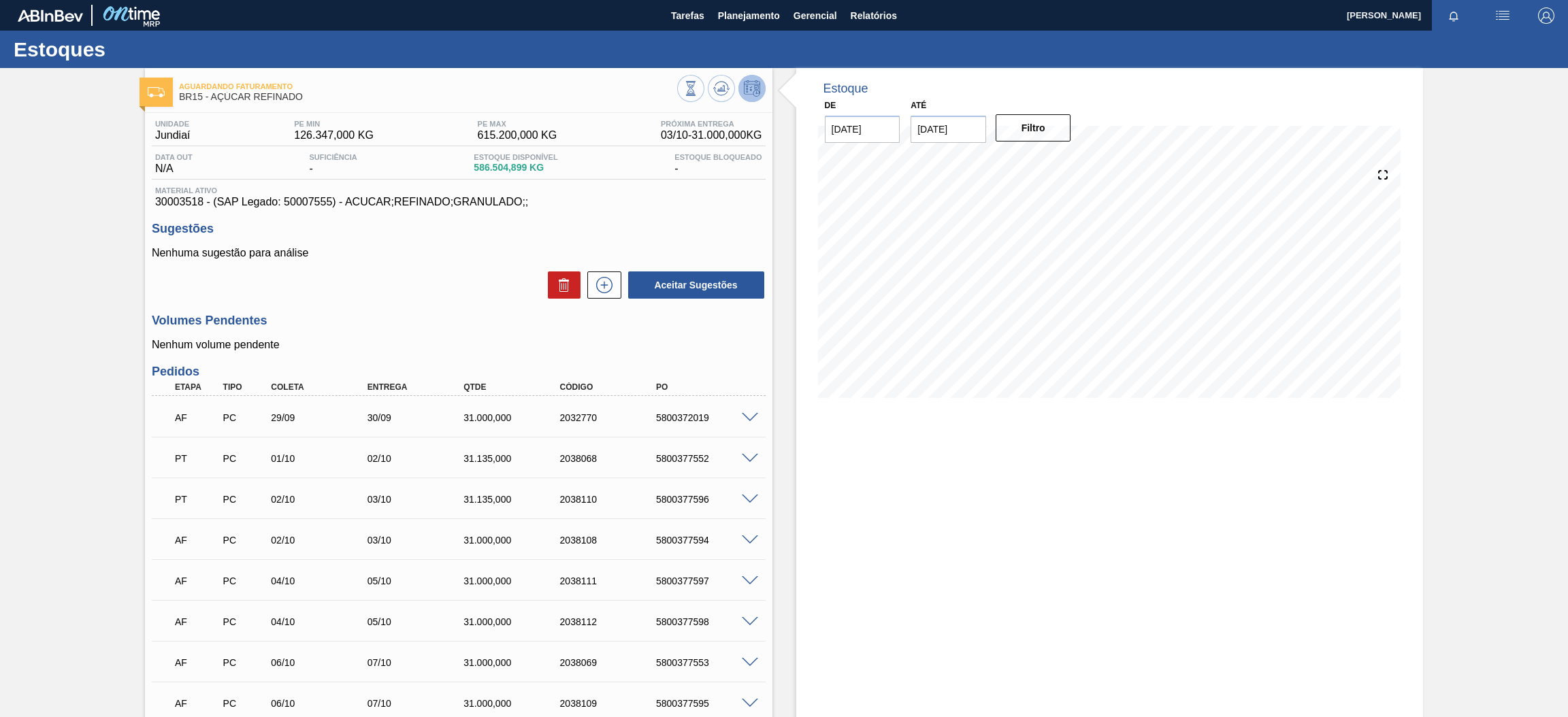
scroll to position [204, 0]
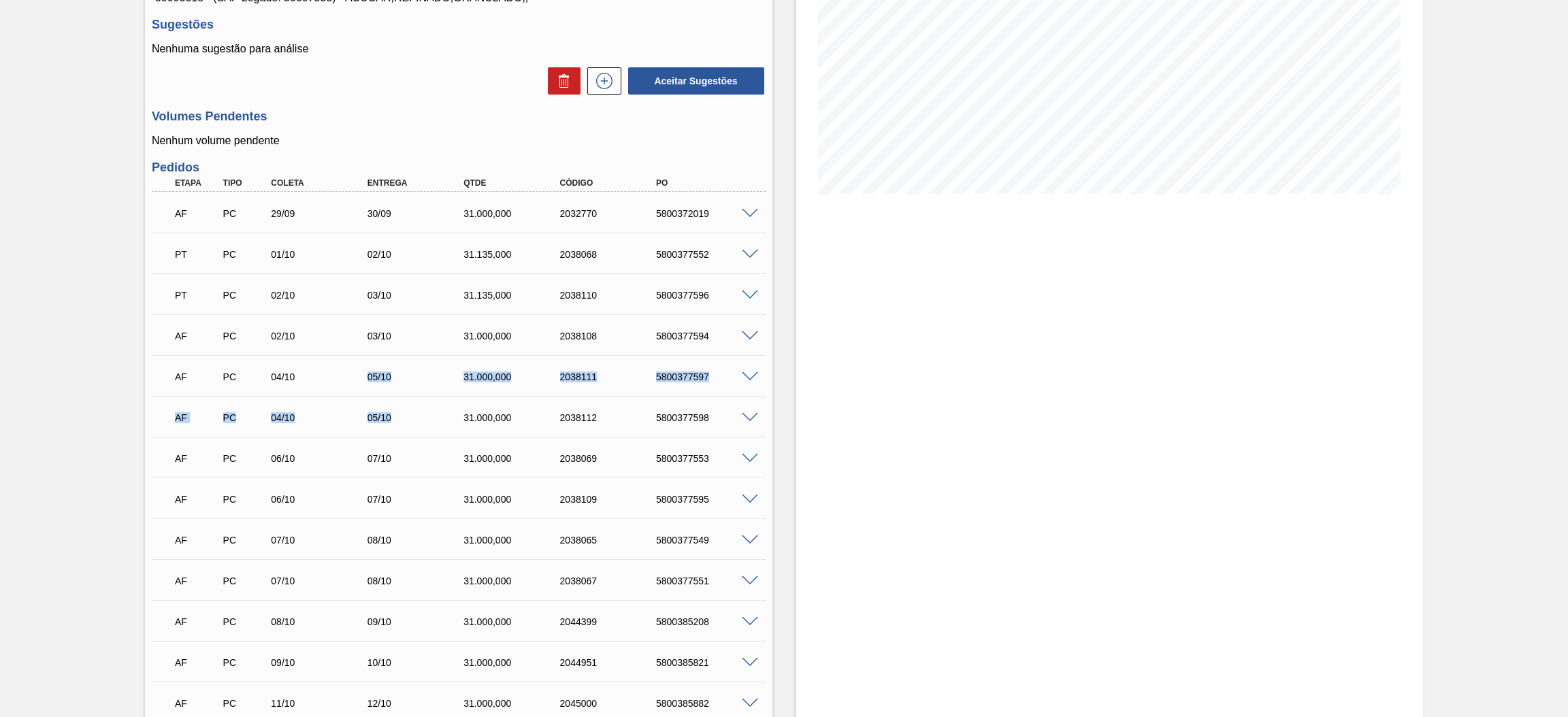
drag, startPoint x: 361, startPoint y: 370, endPoint x: 397, endPoint y: 408, distance: 52.3
click at [397, 408] on div "AF PC 29/09 30/09 31.000,000 2032770 5800372019 Material 30003518 - ACUCAR;REFI…" at bounding box center [459, 477] width 614 height 572
drag, startPoint x: 434, startPoint y: 330, endPoint x: 366, endPoint y: 332, distance: 68.0
click at [366, 332] on div "03/10" at bounding box center [419, 335] width 110 height 11
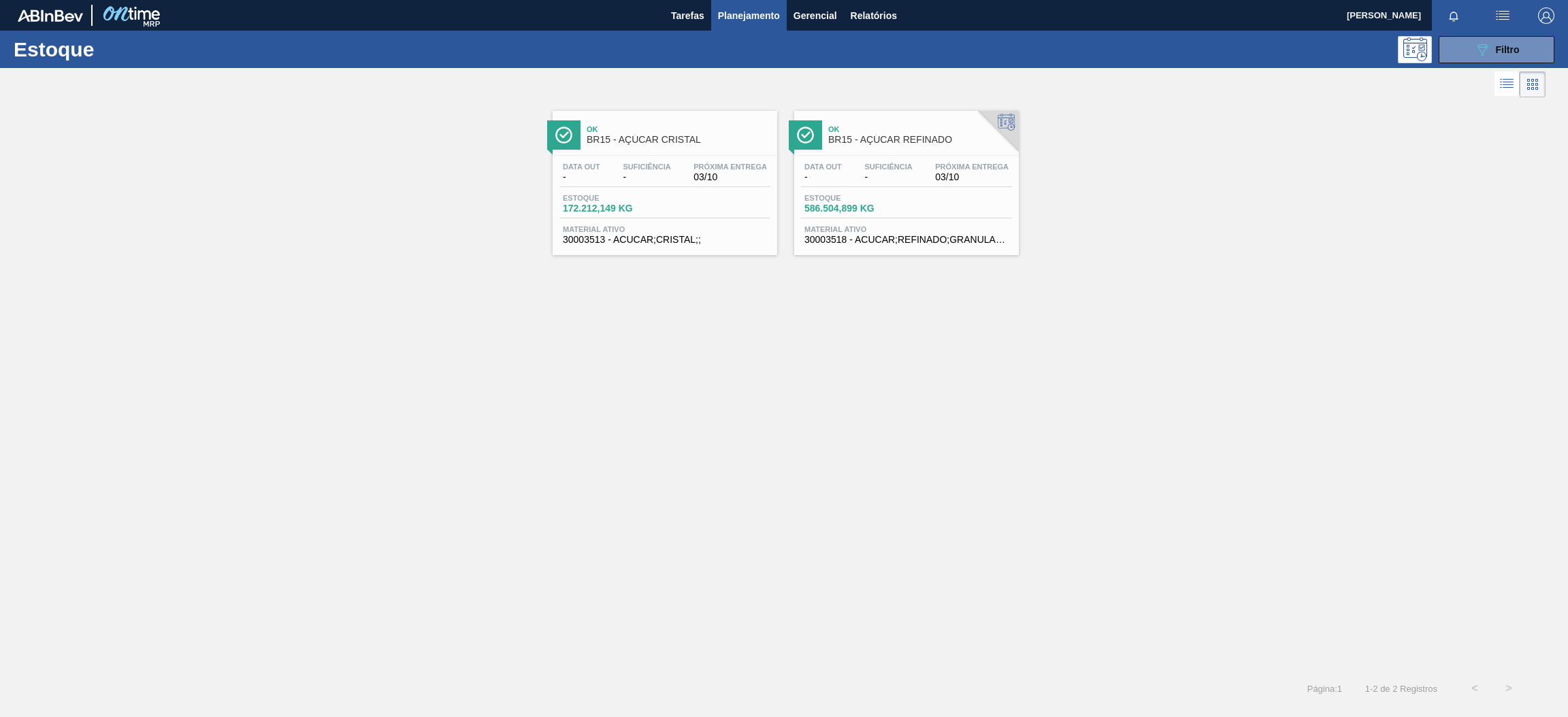
click at [672, 204] on div "Estoque 172.212,149 KG" at bounding box center [665, 206] width 211 height 25
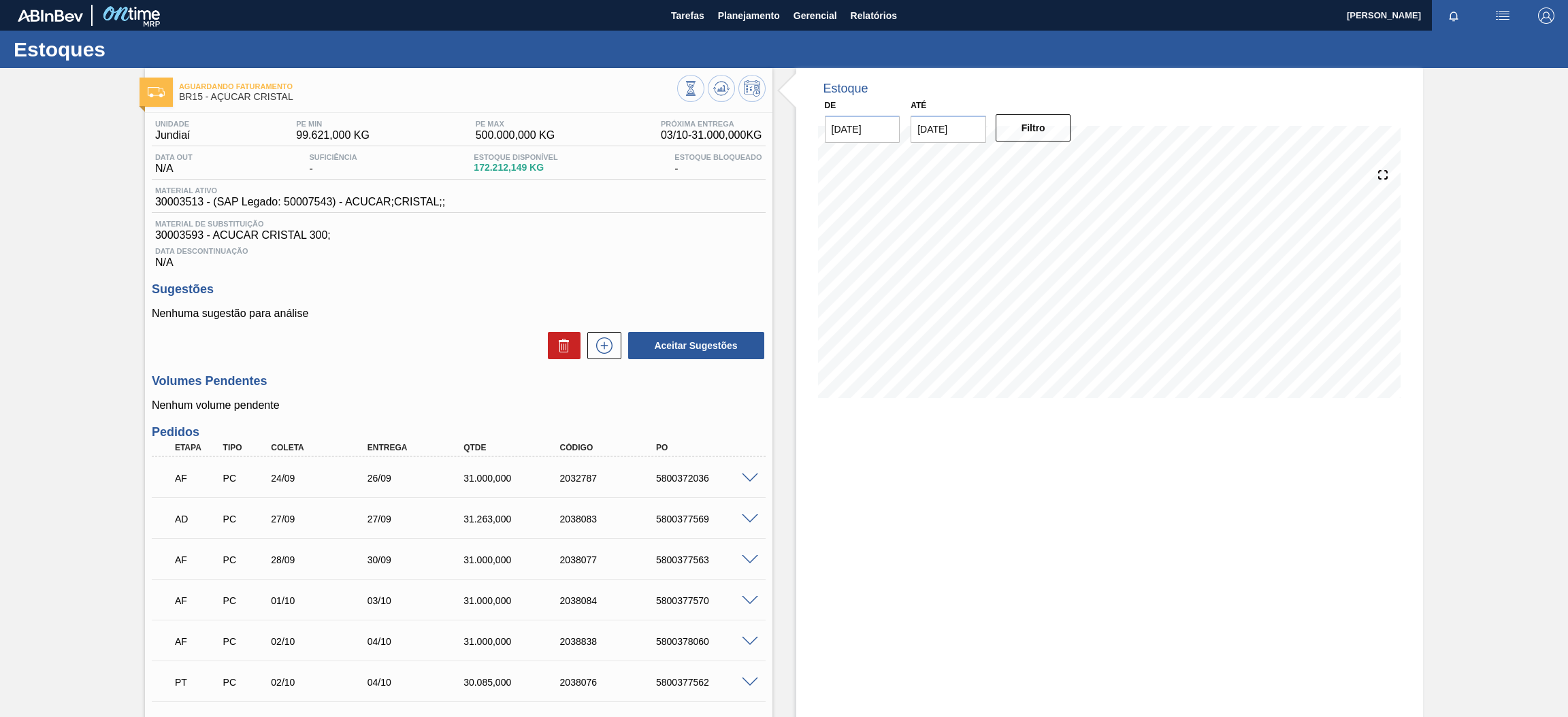
scroll to position [102, 0]
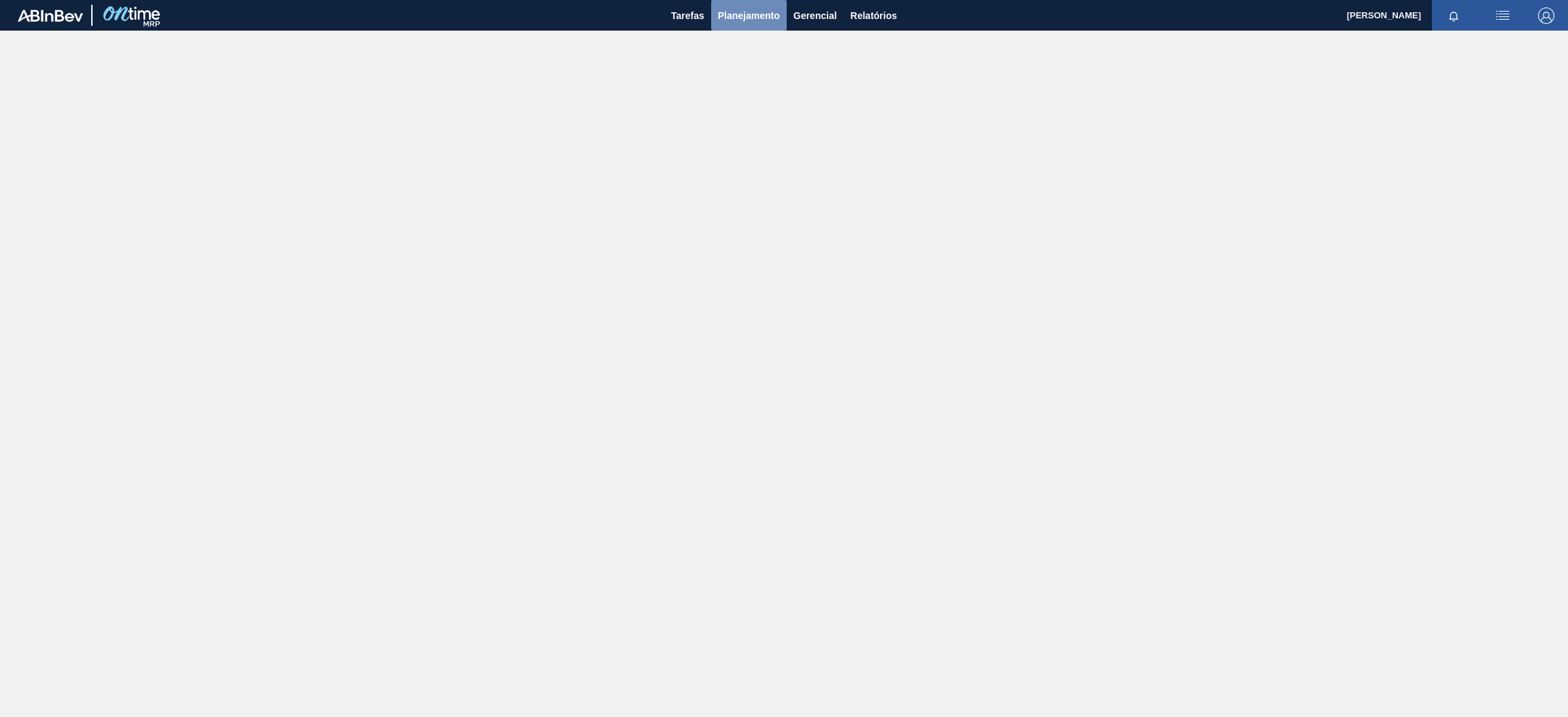
drag, startPoint x: 1409, startPoint y: 3, endPoint x: 740, endPoint y: 12, distance: 669.1
click at [740, 12] on span "Planejamento" at bounding box center [749, 15] width 62 height 16
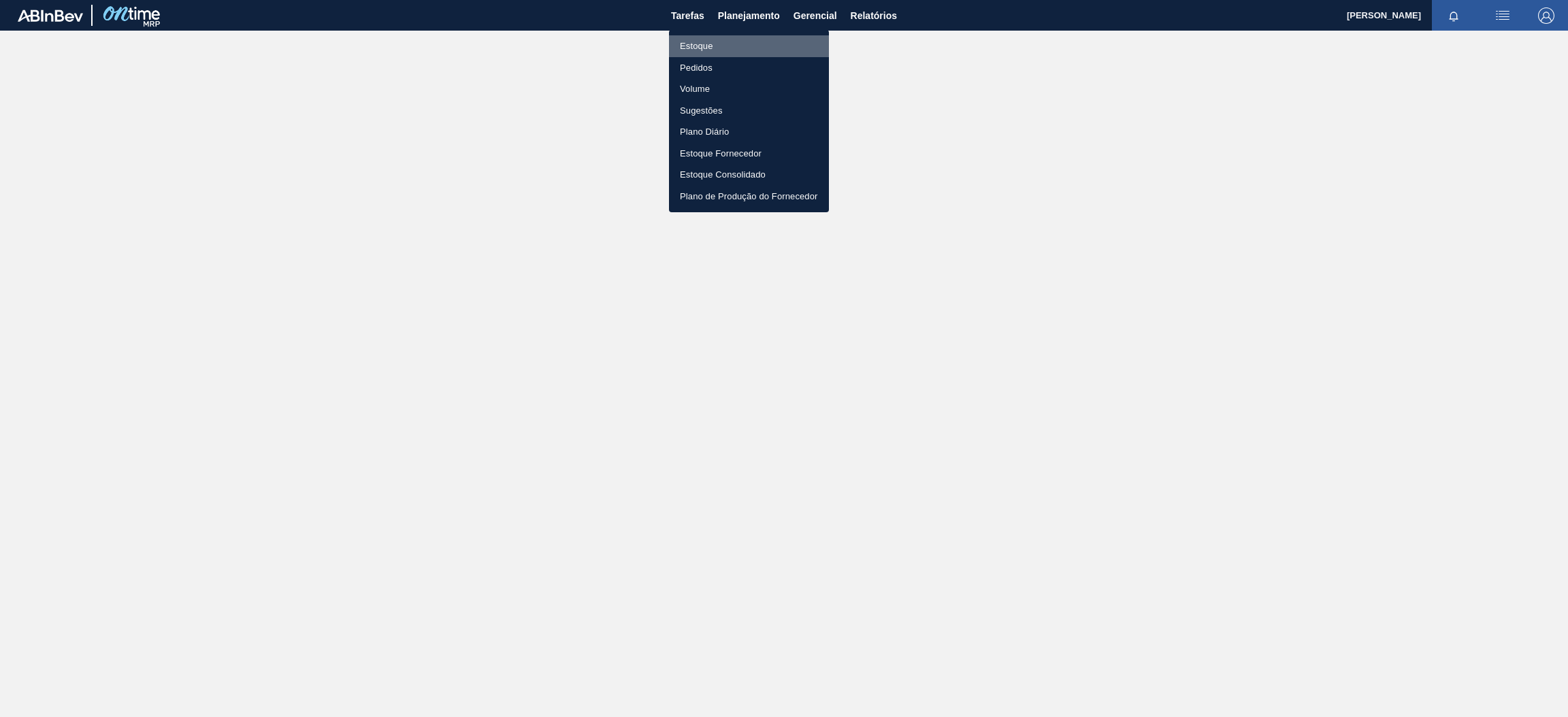
click at [718, 46] on li "Estoque" at bounding box center [749, 46] width 160 height 22
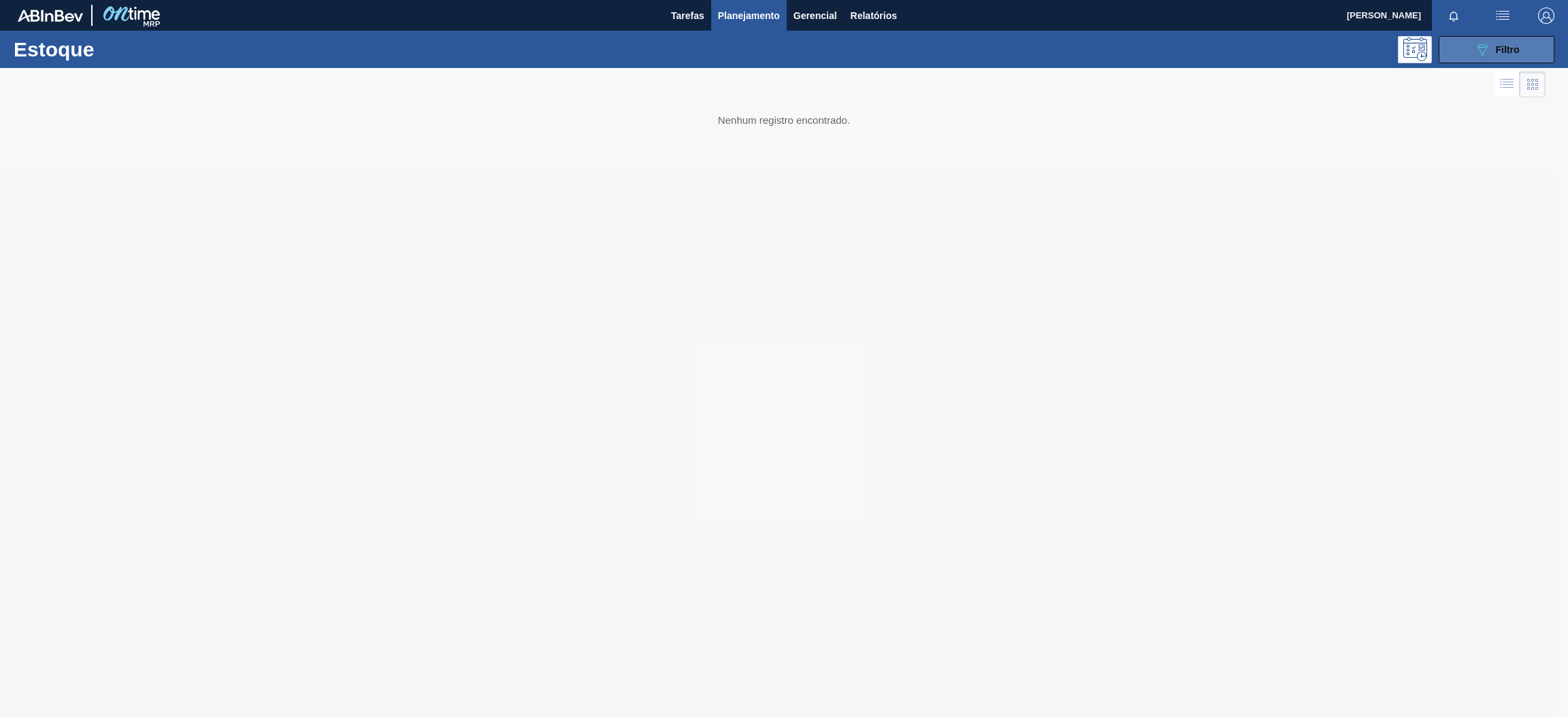
click at [1500, 52] on span "Filtro" at bounding box center [1508, 49] width 24 height 11
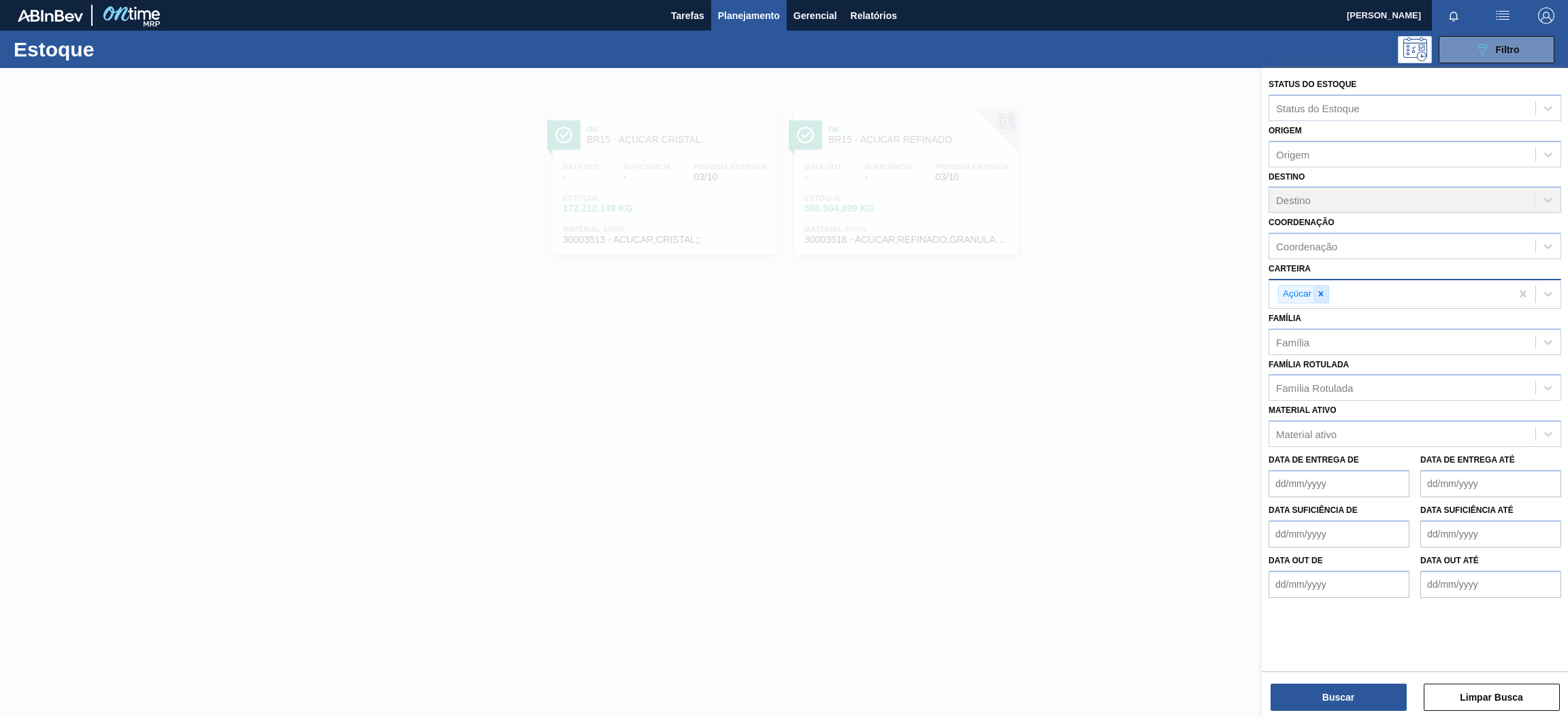
click at [1322, 289] on icon at bounding box center [1321, 294] width 10 height 10
click at [1362, 431] on div "Material ativo" at bounding box center [1403, 430] width 266 height 20
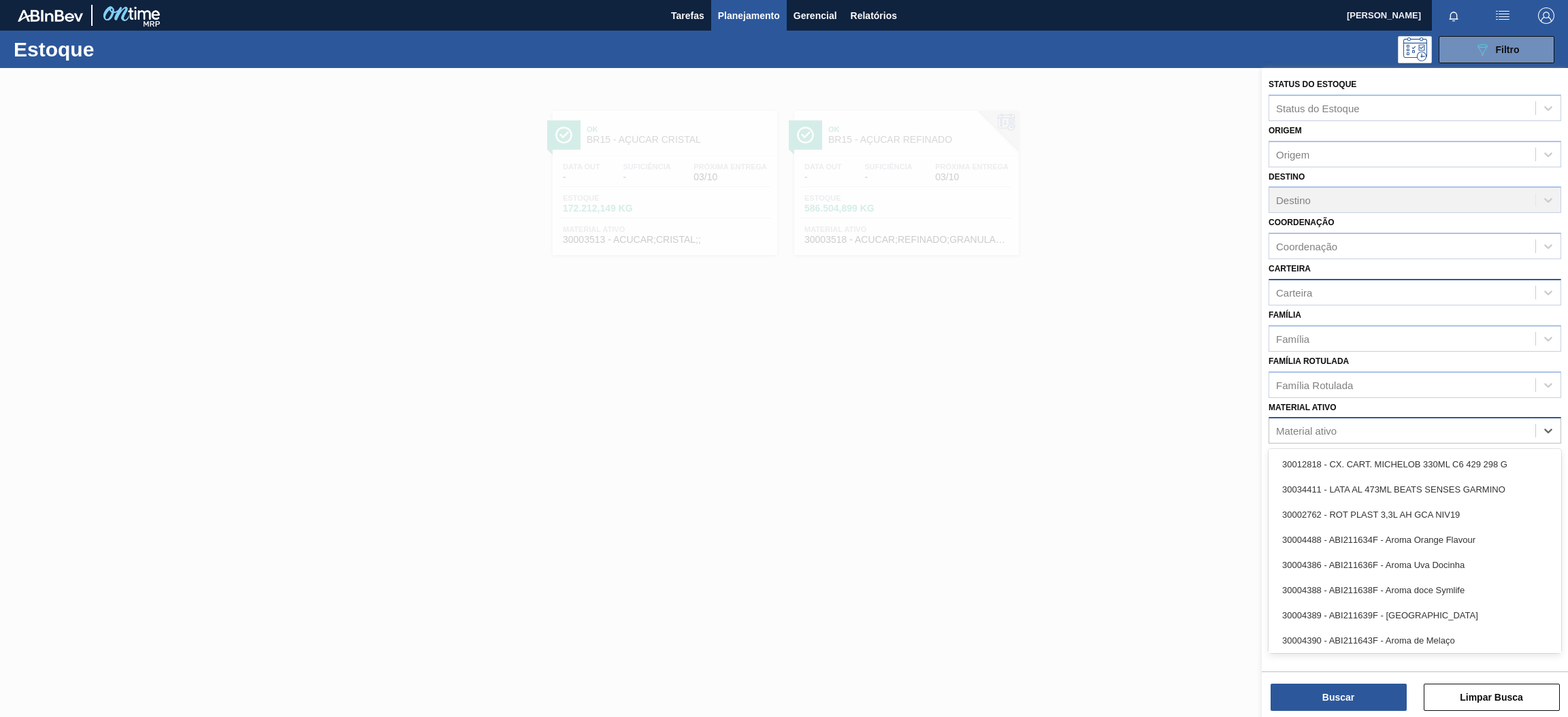
paste ativo "4501376526"
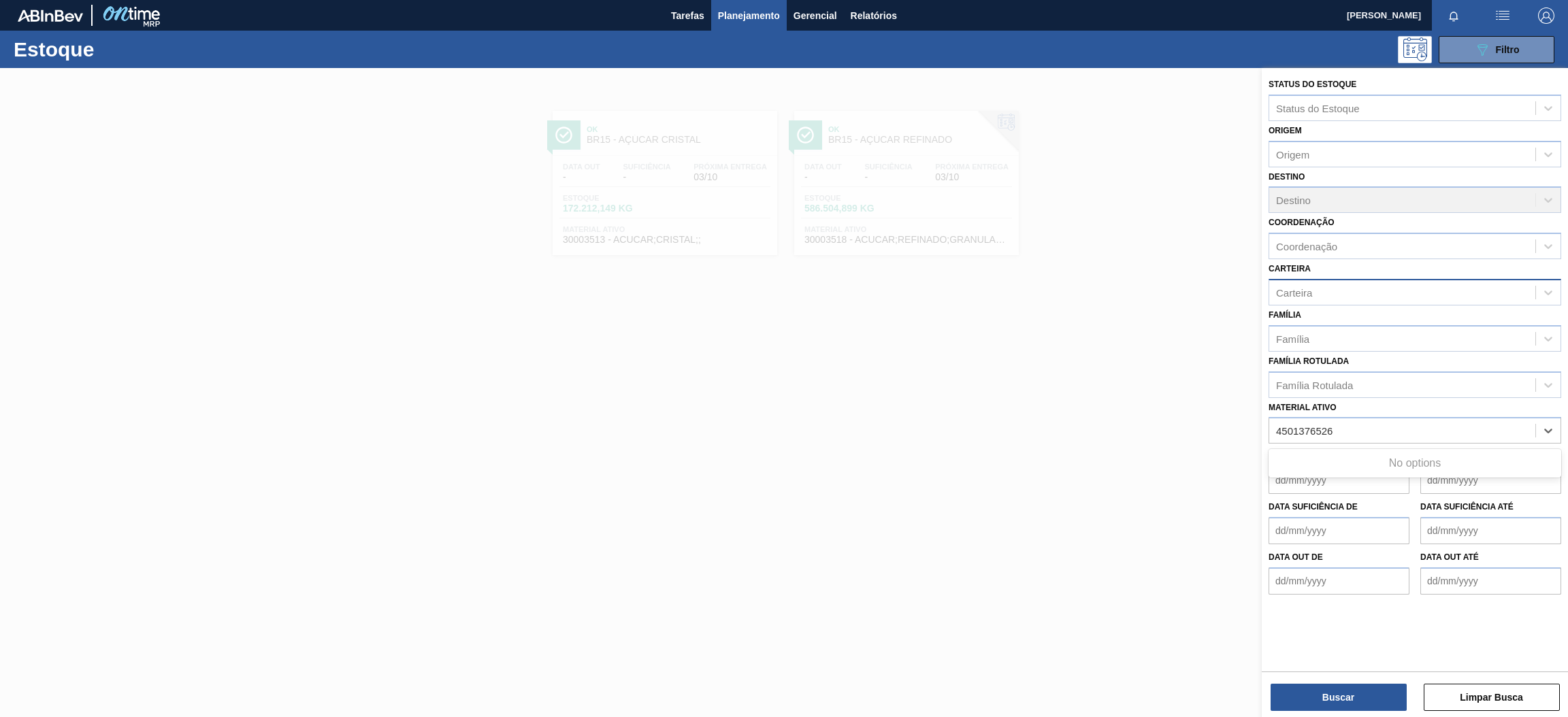
type ativo "4501376526"
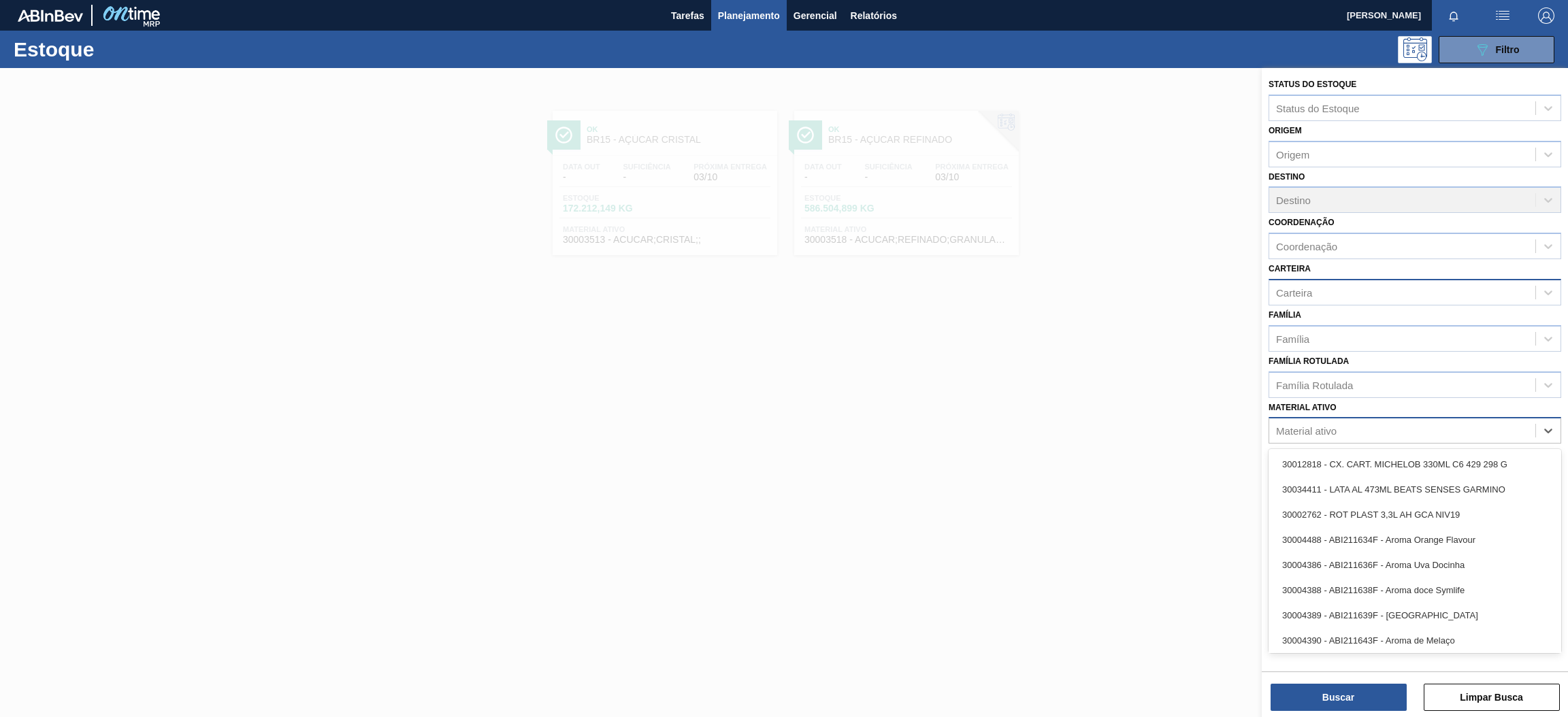
click at [1349, 430] on div "Material ativo" at bounding box center [1403, 430] width 266 height 20
paste ativo "20008701"
type ativo "20008701"
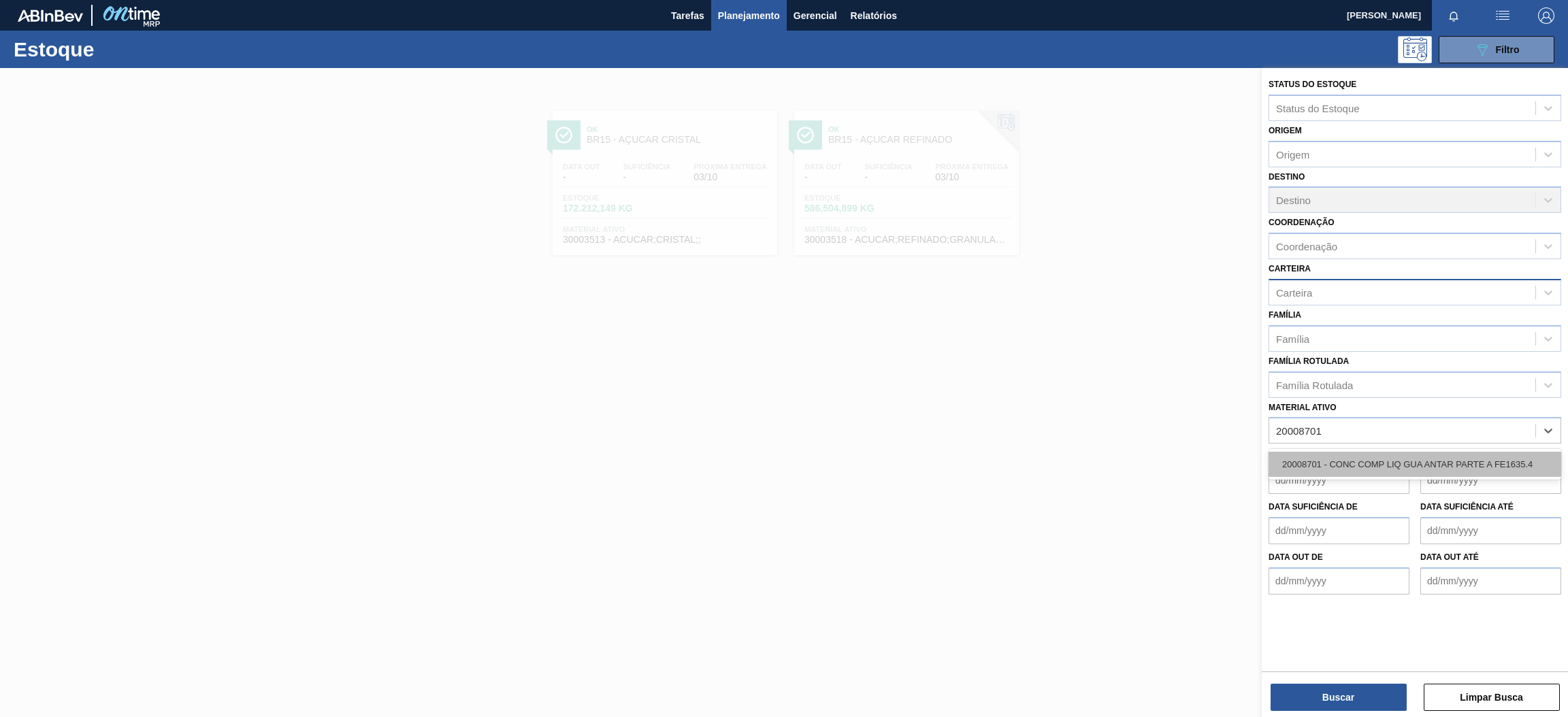
click at [1358, 463] on div "20008701 - CONC COMP LIQ GUA ANTAR PARTE A FE1635.4" at bounding box center [1415, 464] width 293 height 25
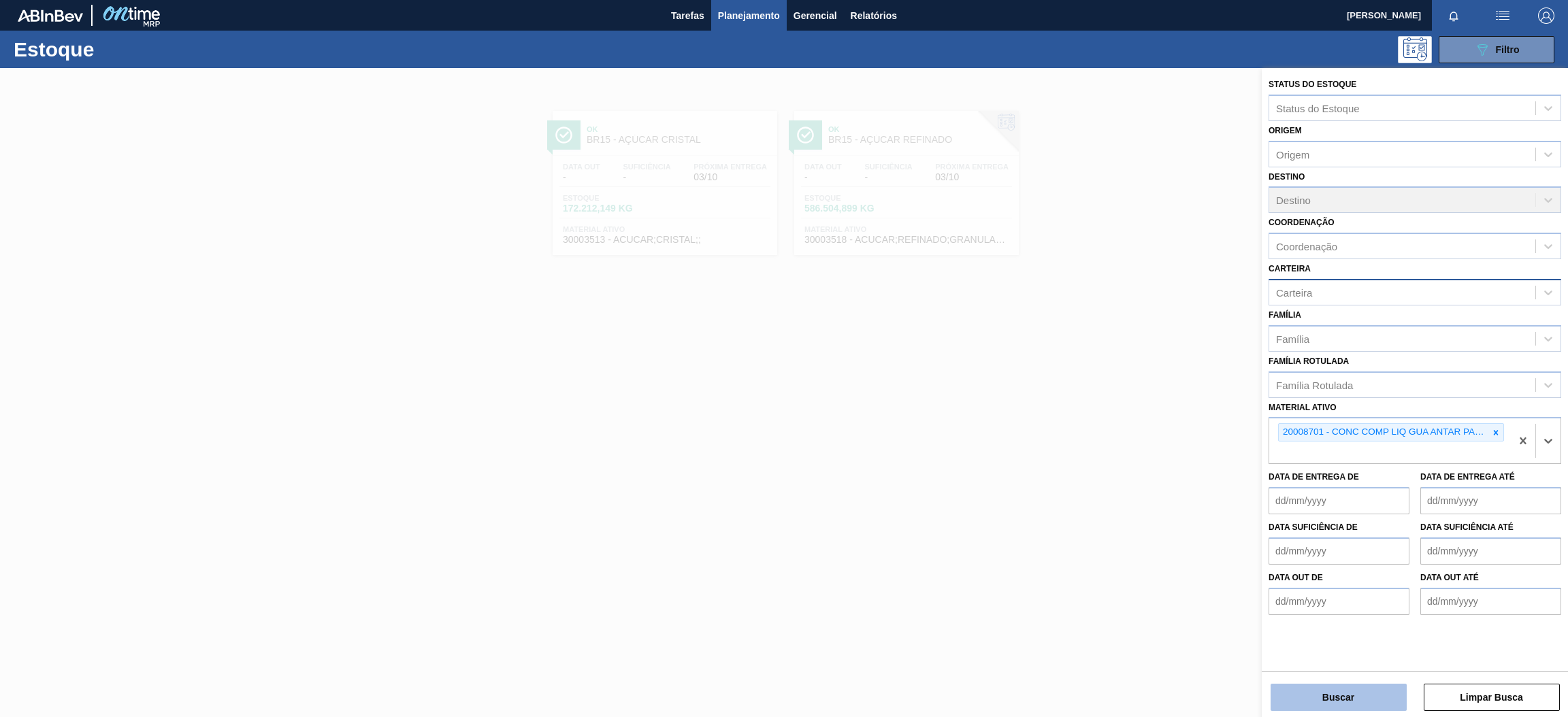
click at [1387, 697] on button "Buscar" at bounding box center [1338, 697] width 136 height 27
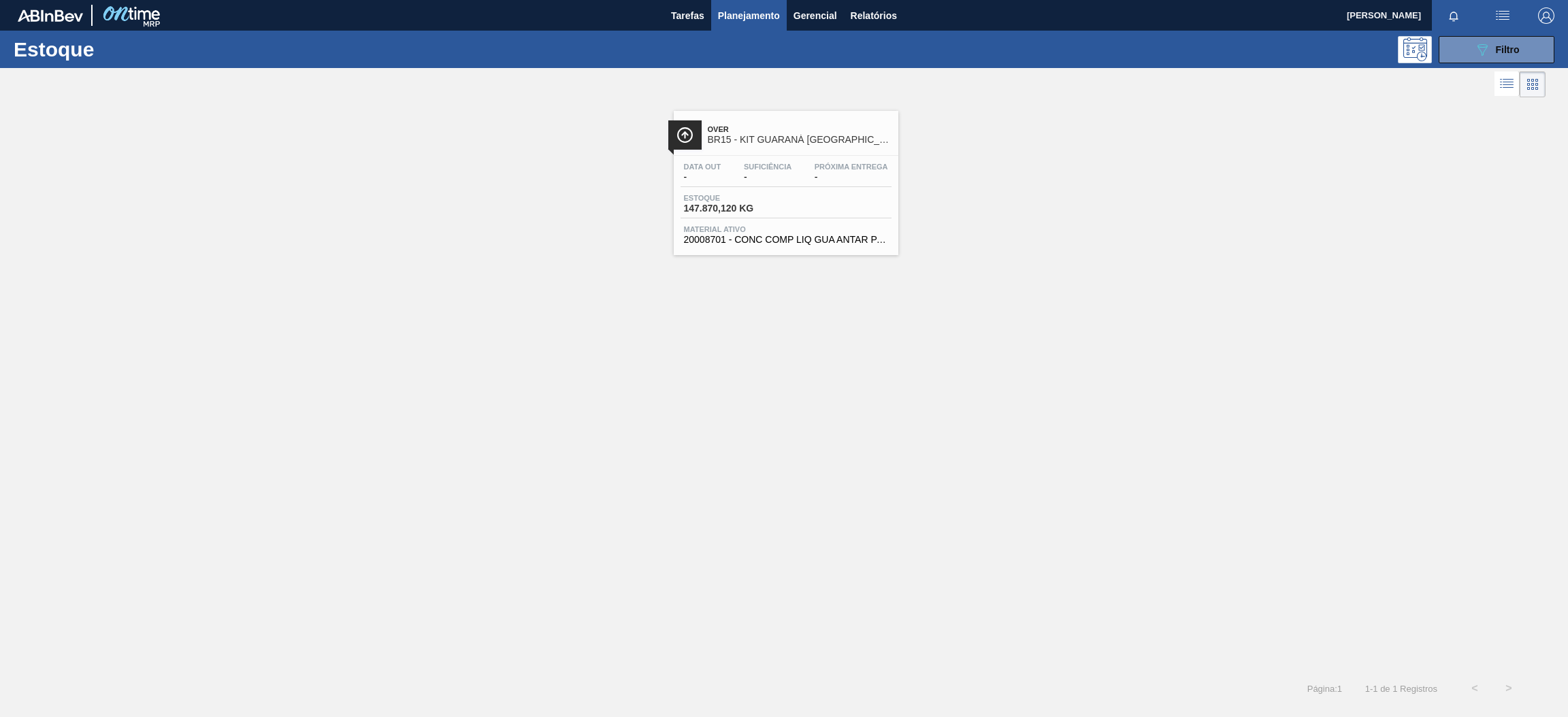
click at [765, 185] on div "Data out - Suficiência - Próxima Entrega -" at bounding box center [786, 175] width 211 height 25
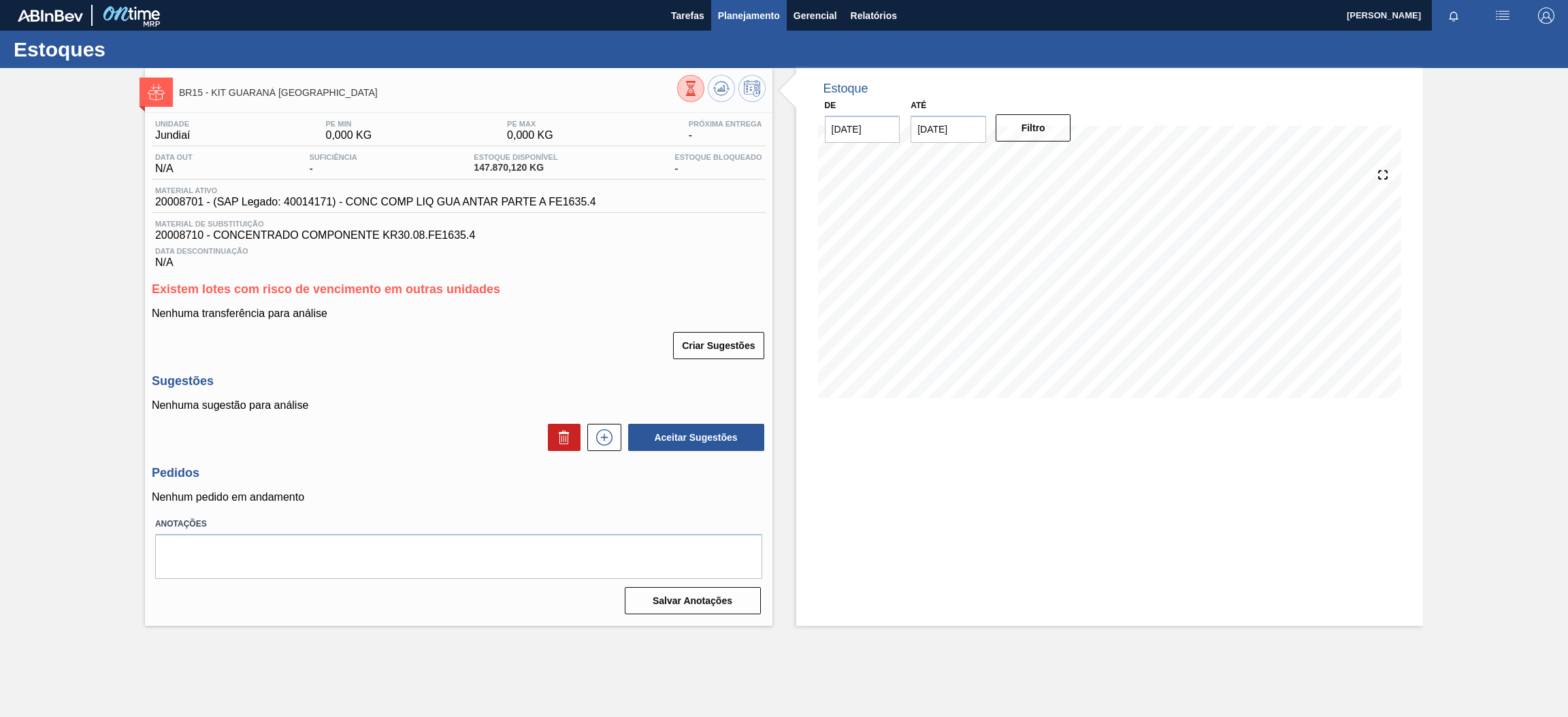
click at [728, 15] on span "Planejamento" at bounding box center [749, 15] width 62 height 16
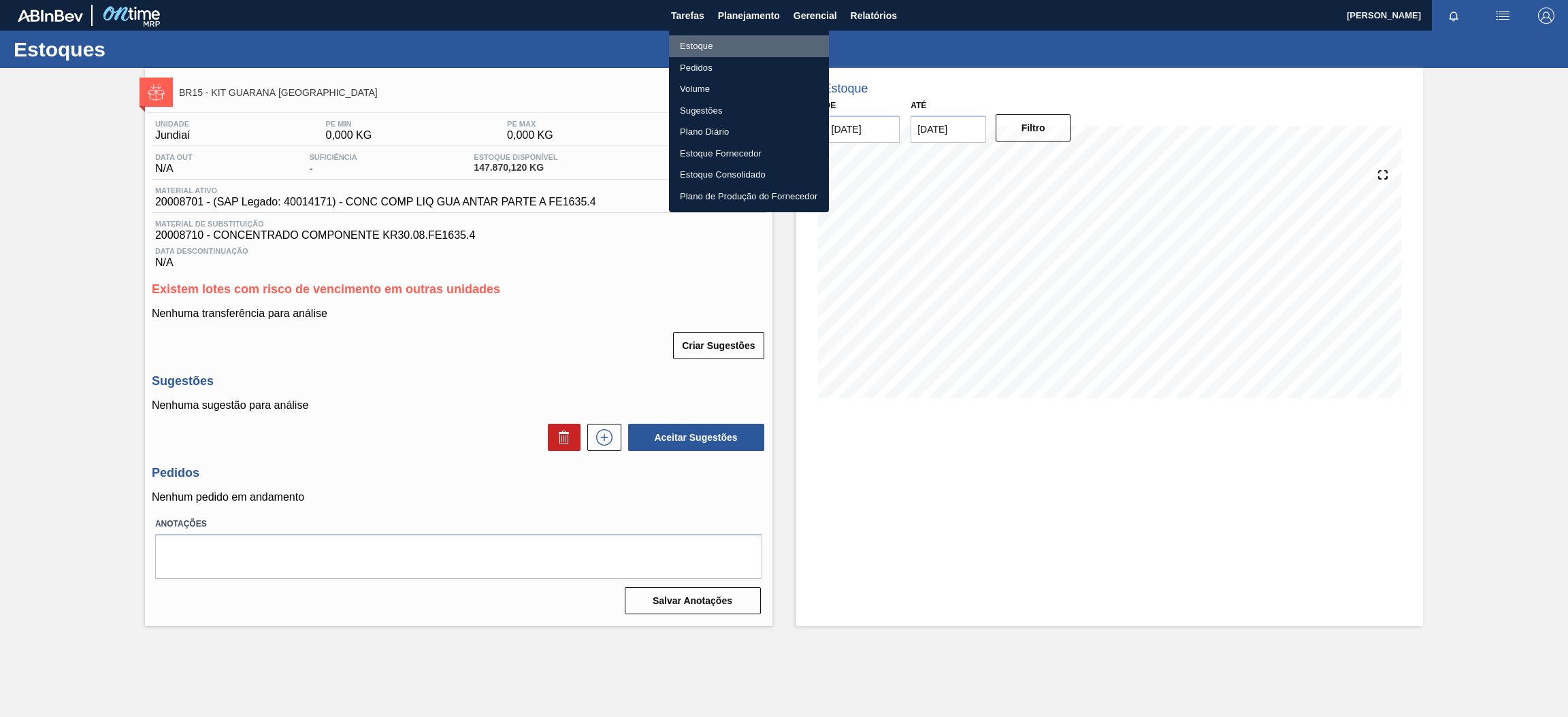
click at [713, 50] on li "Estoque" at bounding box center [749, 46] width 160 height 22
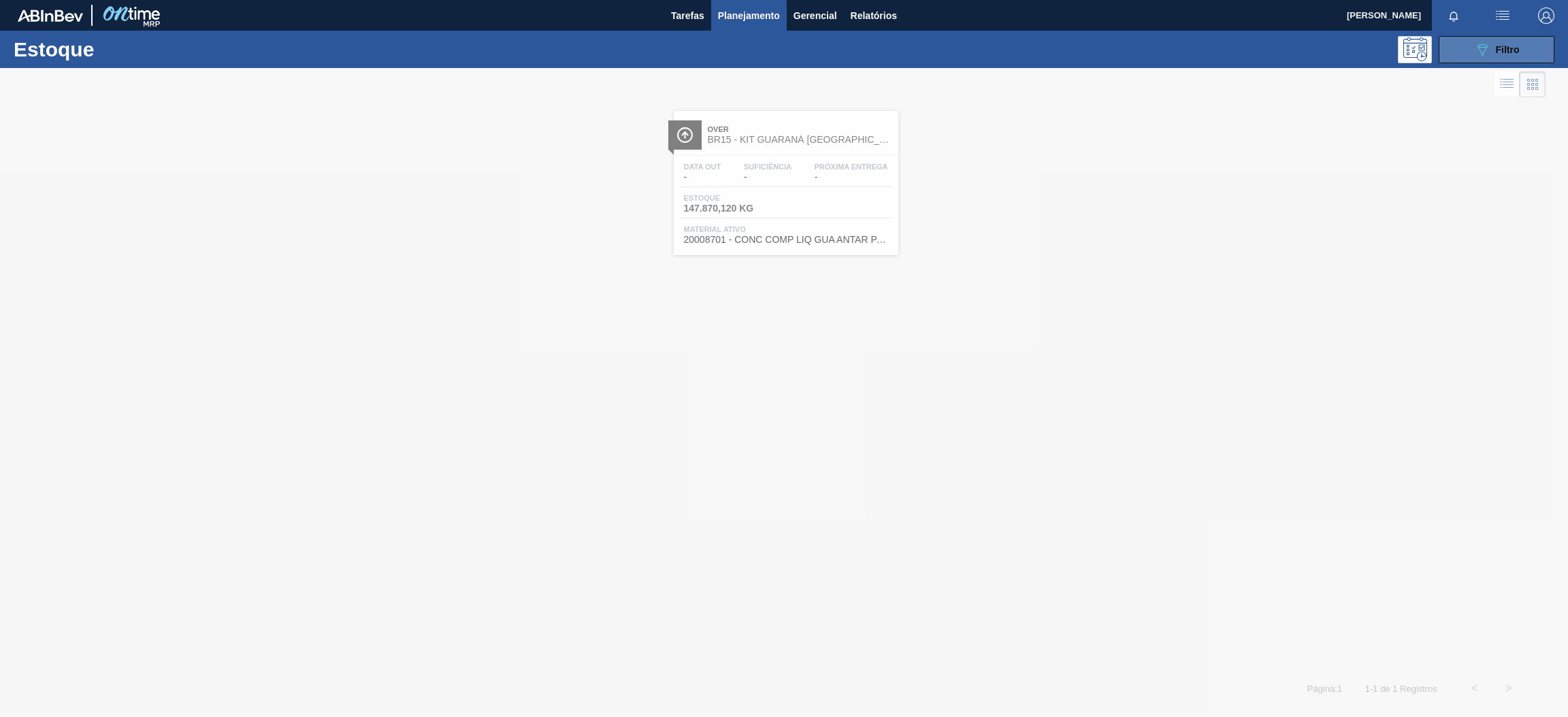
click at [1512, 54] on span "Filtro" at bounding box center [1508, 49] width 24 height 11
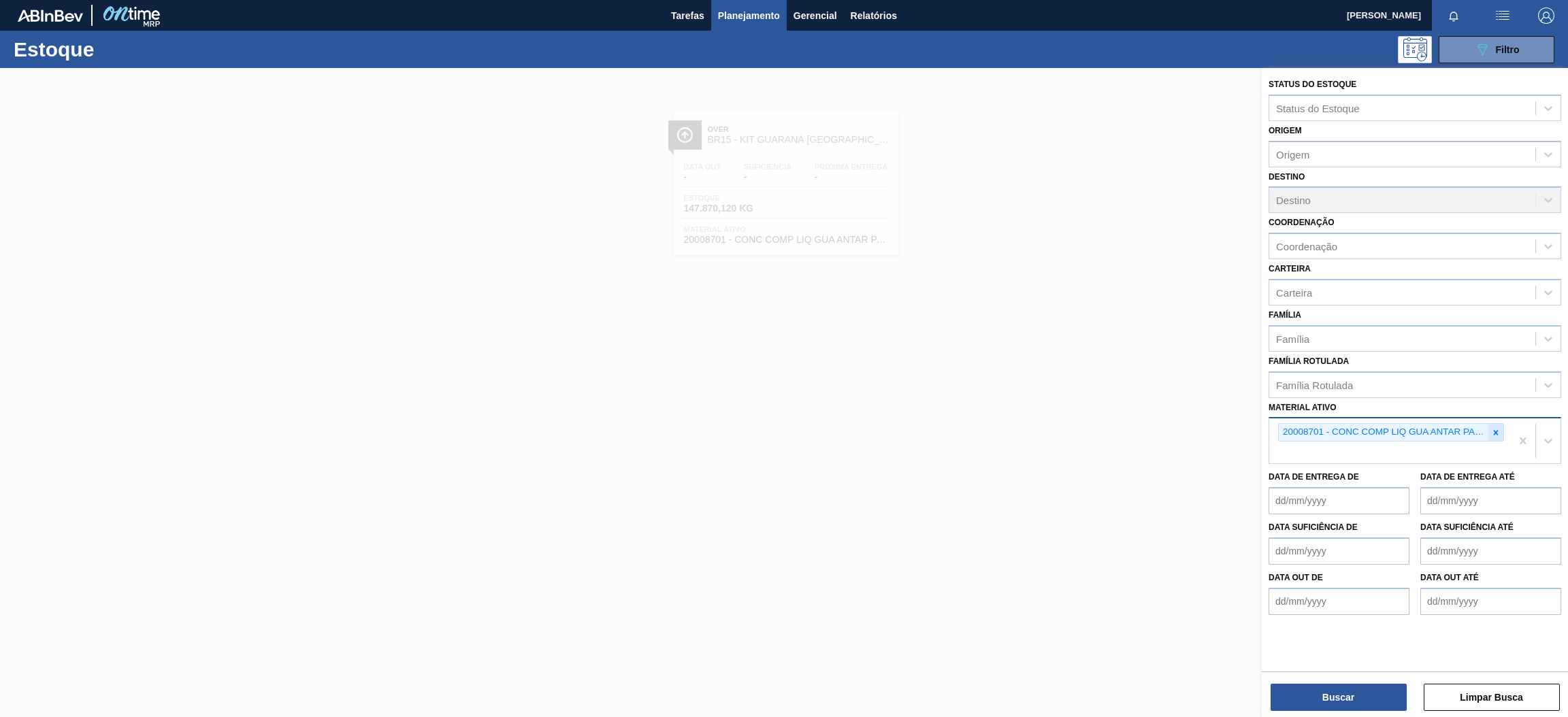
click at [1496, 430] on icon at bounding box center [1496, 432] width 5 height 5
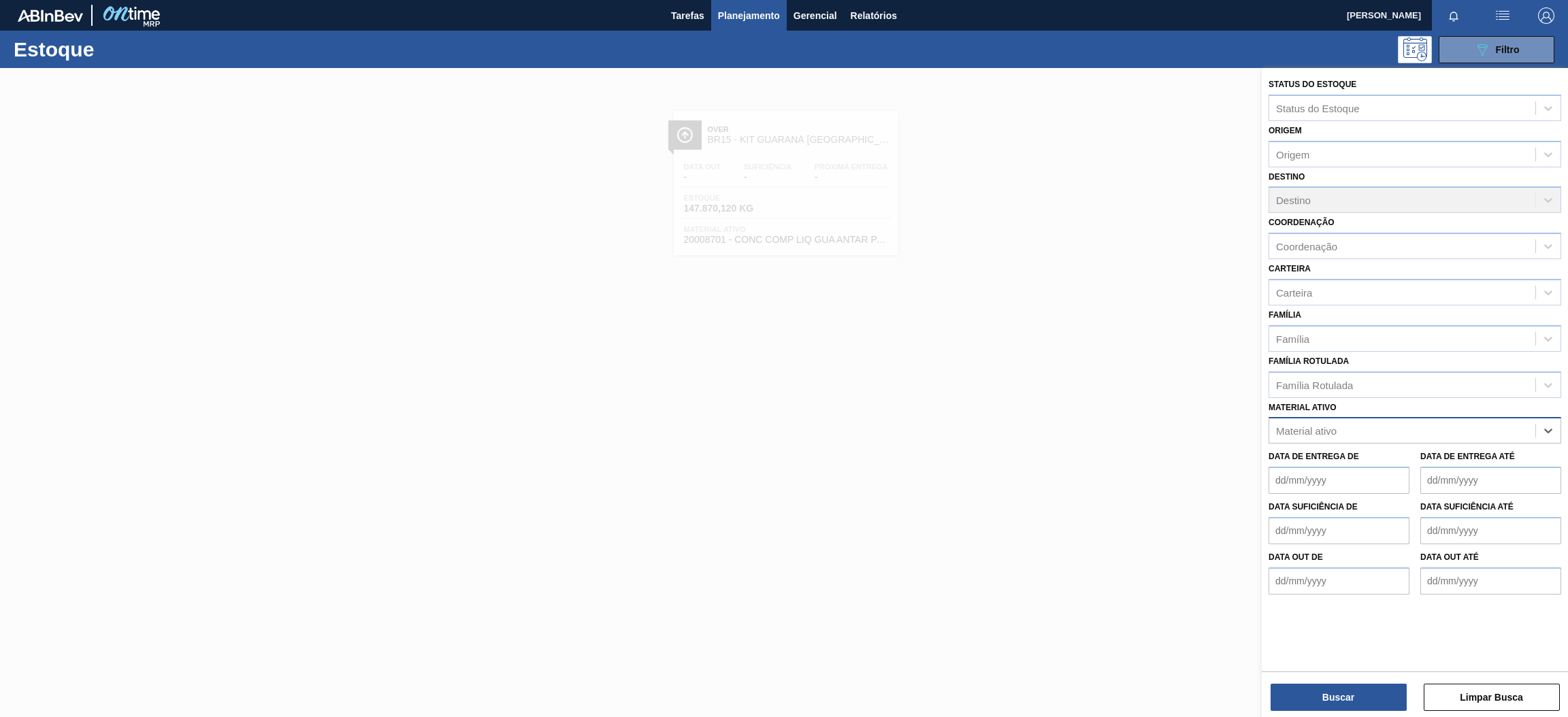
paste ativo "20006192"
type ativo "20006192"
click at [1416, 461] on div "20006192 - CONC COMP LIQ GUA ANTAR PARTE A FE1430.2" at bounding box center [1415, 464] width 293 height 25
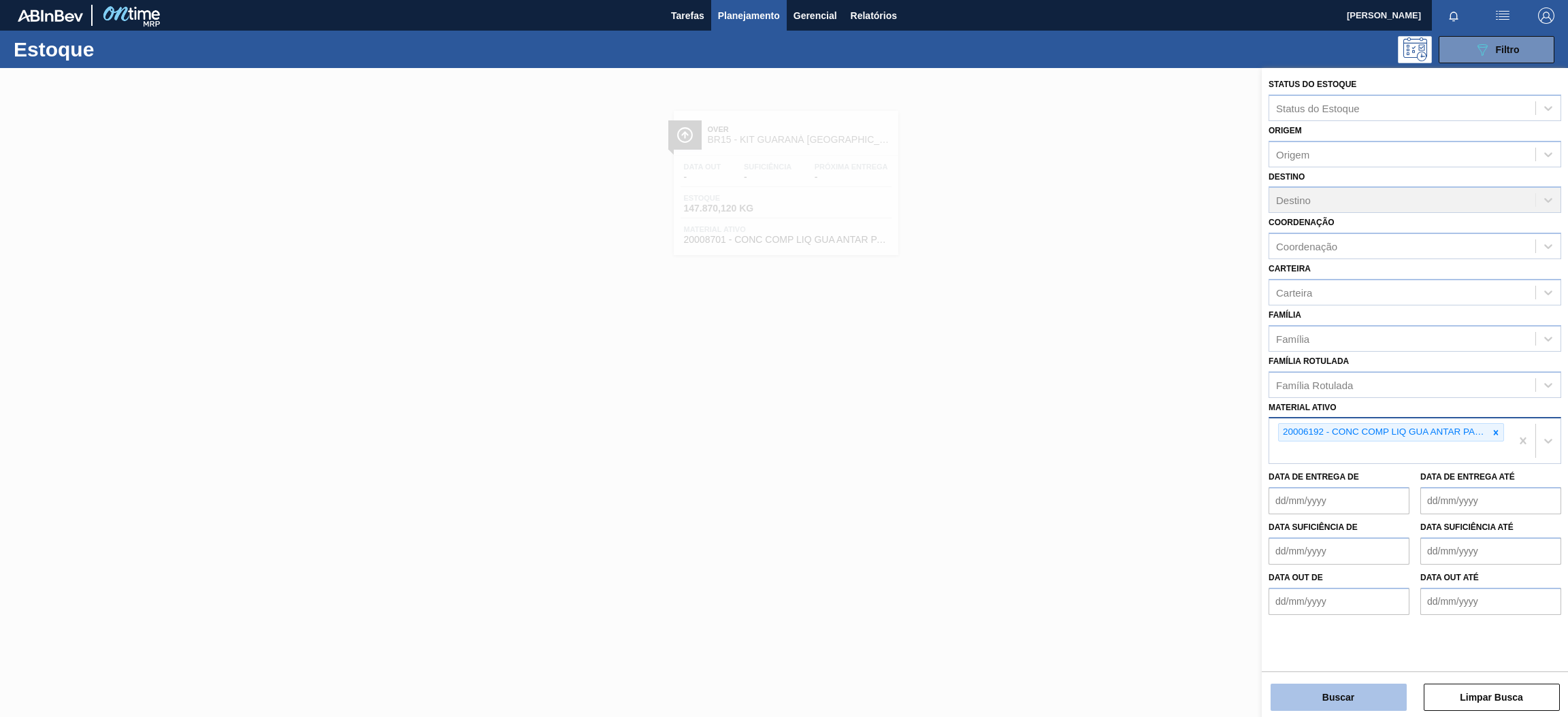
click at [1367, 699] on button "Buscar" at bounding box center [1338, 697] width 136 height 27
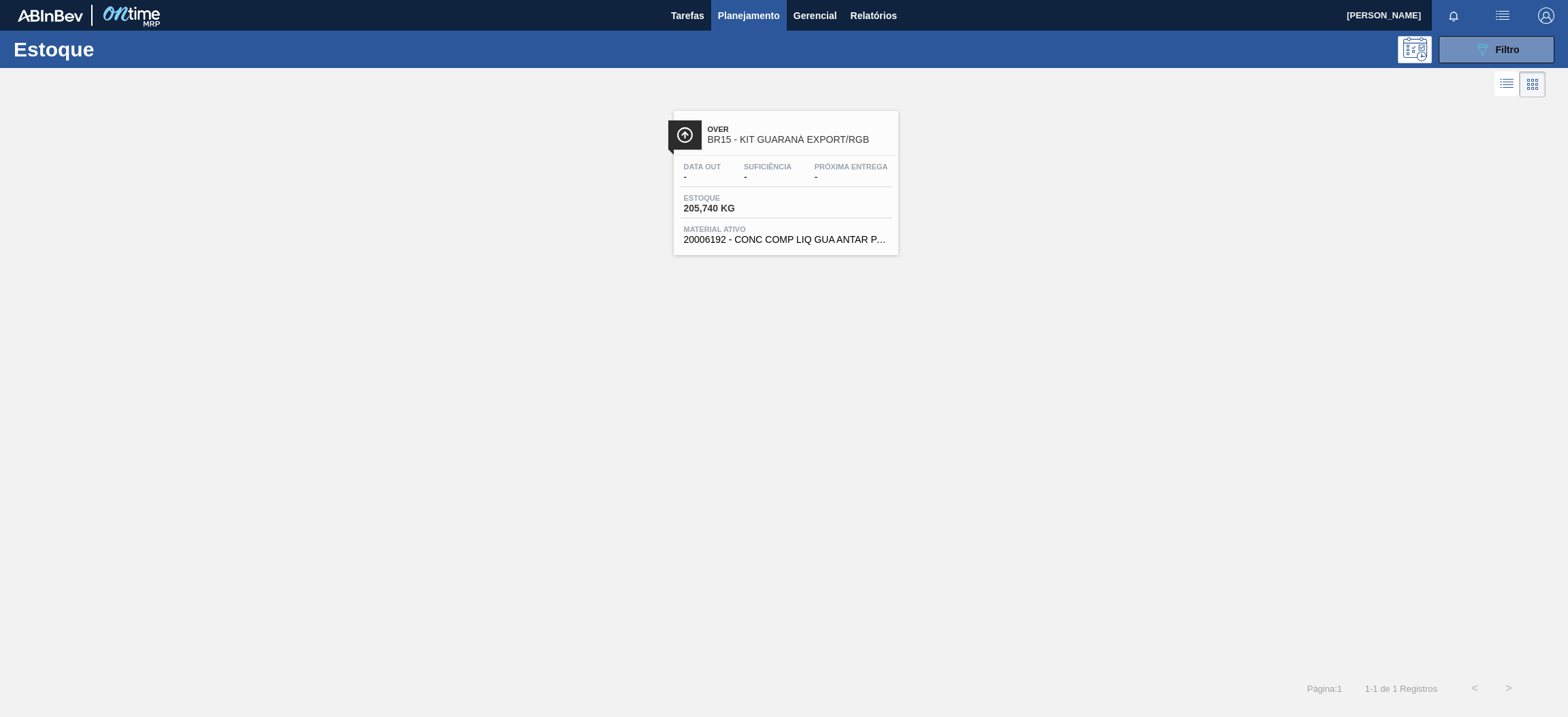
click at [765, 181] on span "-" at bounding box center [767, 177] width 48 height 10
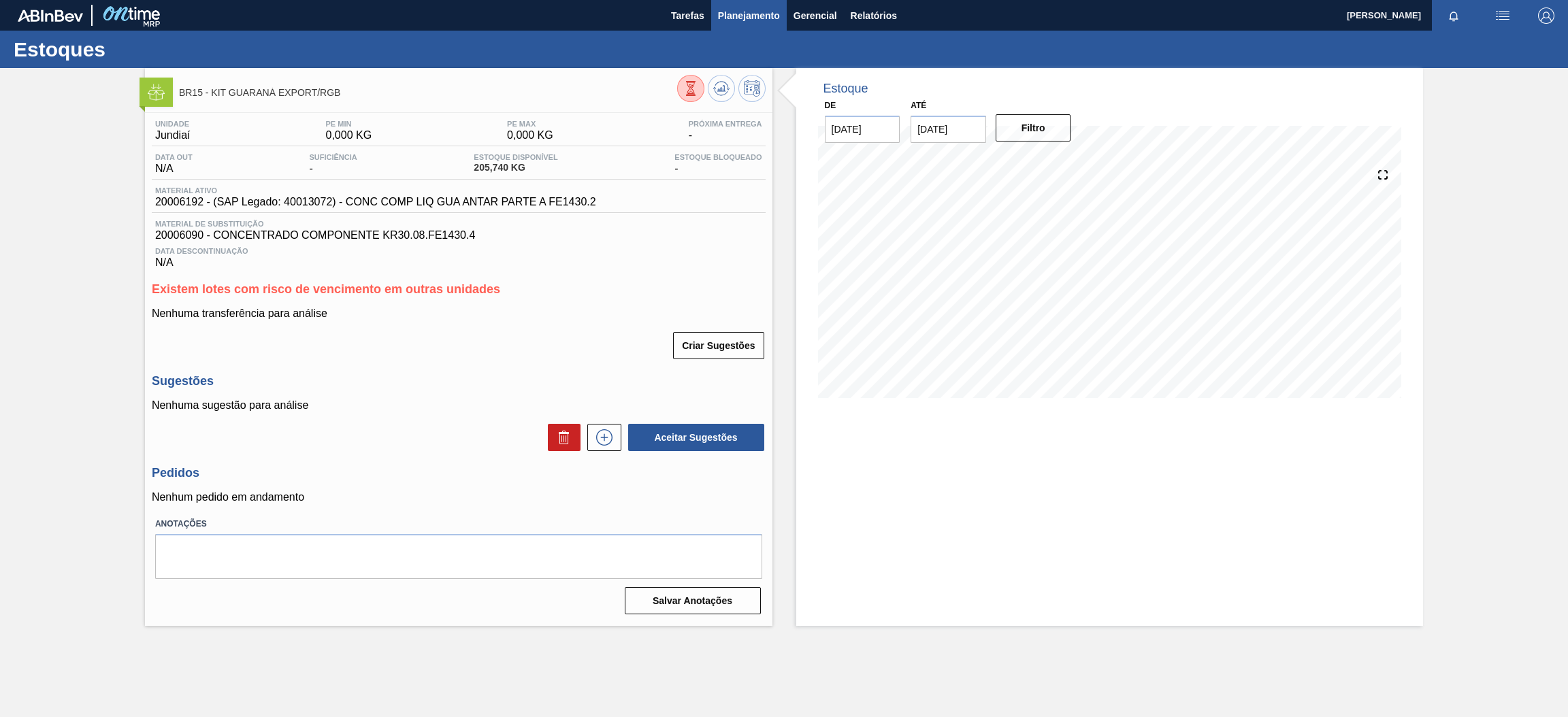
click at [729, 15] on span "Planejamento" at bounding box center [749, 15] width 62 height 16
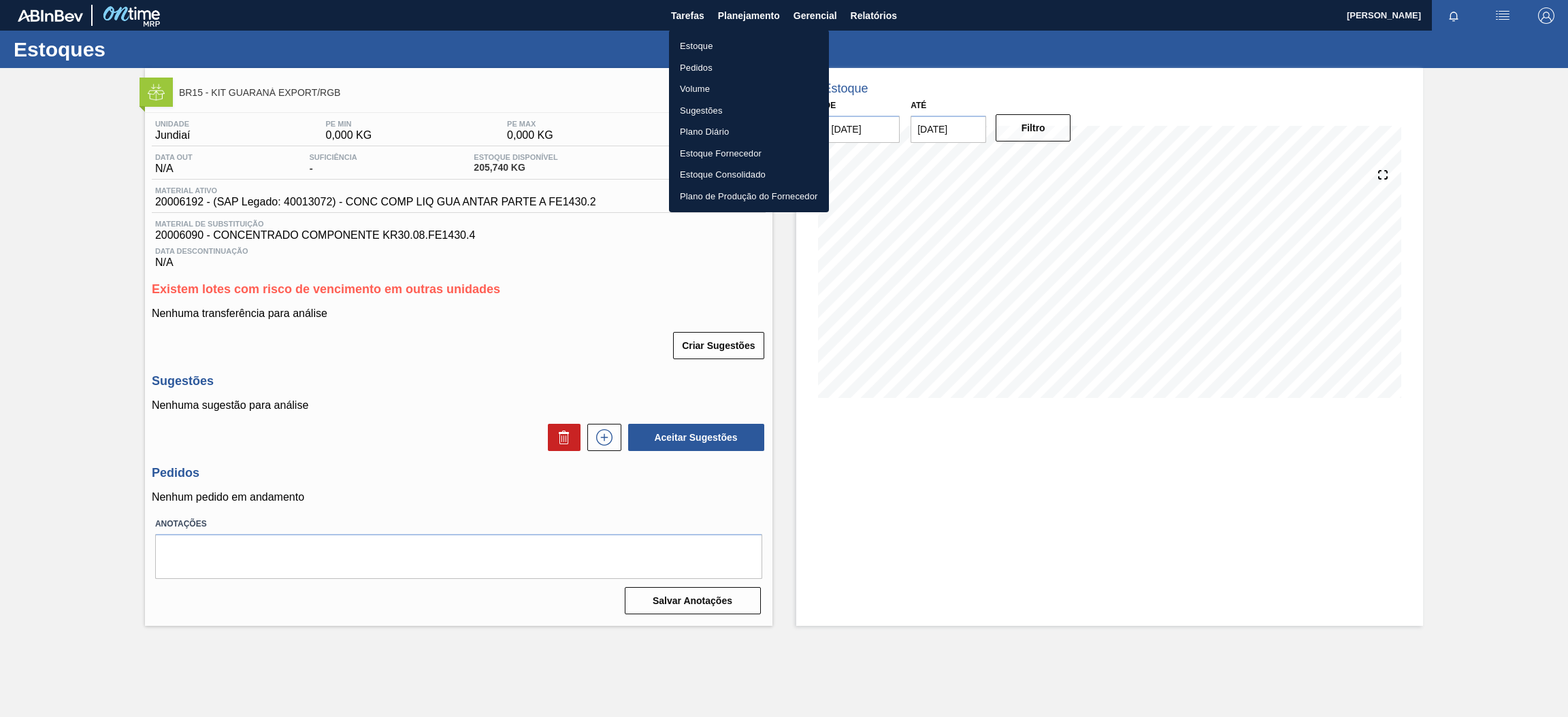
click at [710, 46] on li "Estoque" at bounding box center [749, 46] width 160 height 22
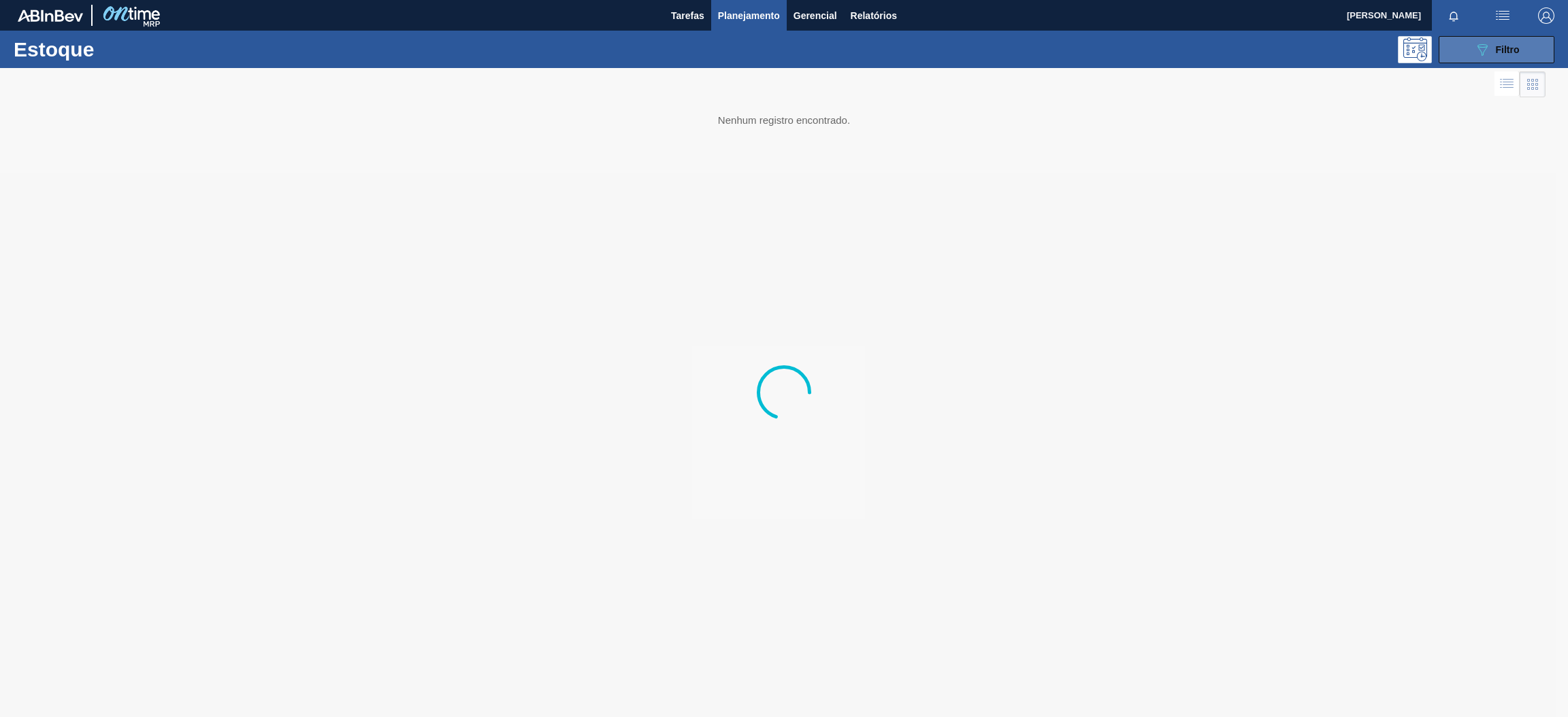
click at [1484, 51] on icon at bounding box center [1482, 50] width 10 height 12
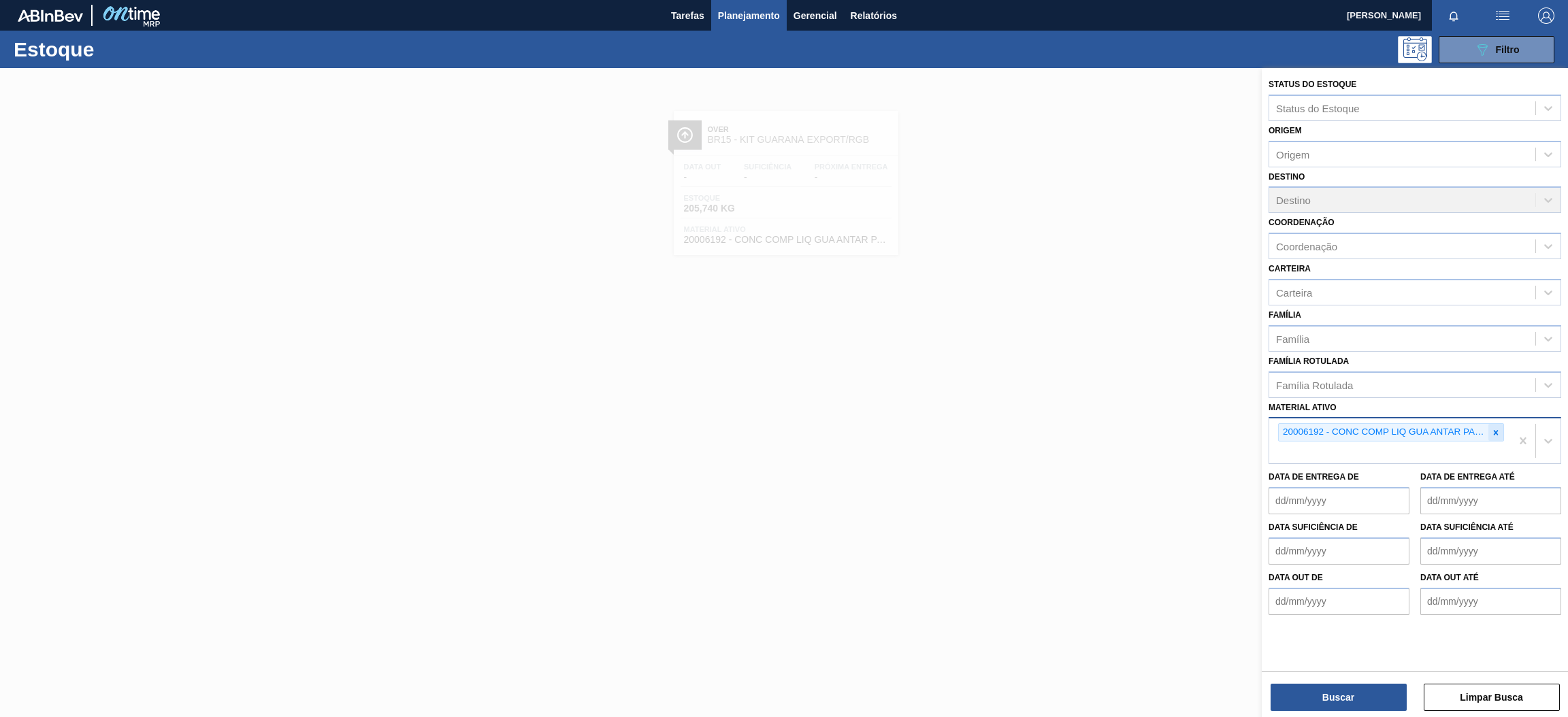
click at [1496, 431] on icon at bounding box center [1496, 432] width 10 height 10
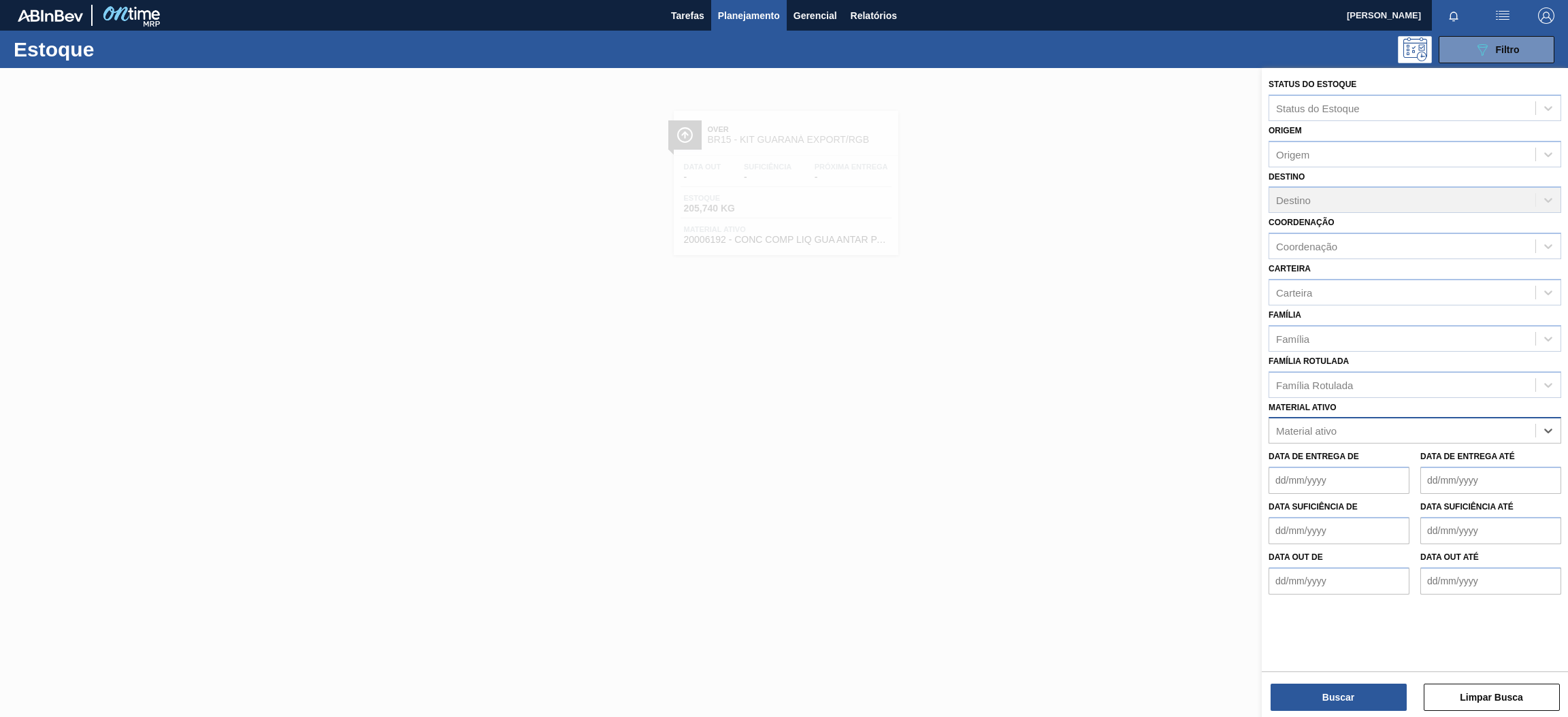
paste ativo "20006152"
type ativo "20006152"
click at [1431, 461] on div "20006152 - CONC COMP LIQ G. ANTA Z PARTE A FE1431.2" at bounding box center [1415, 464] width 293 height 25
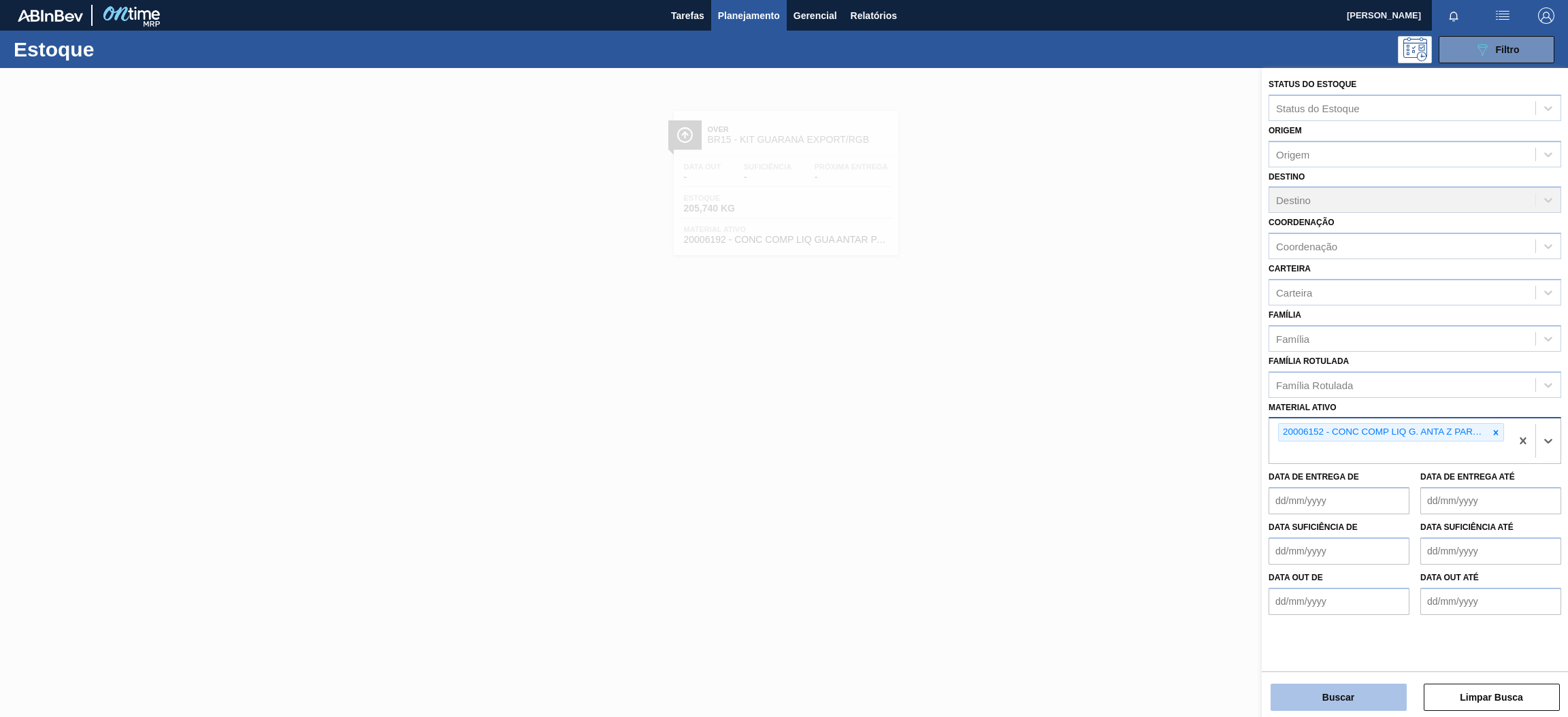
click at [1358, 699] on button "Buscar" at bounding box center [1338, 697] width 136 height 27
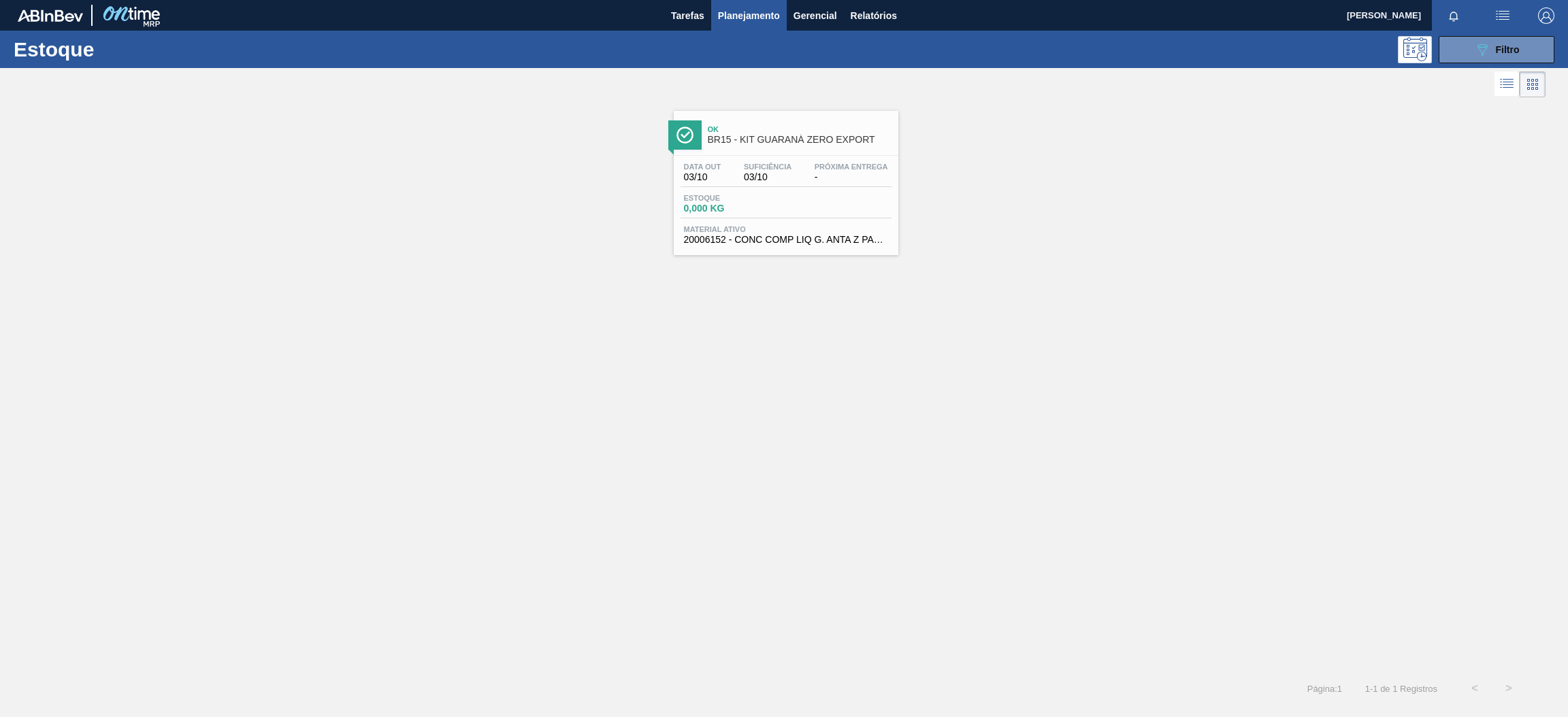
click at [835, 170] on span "Próxima Entrega" at bounding box center [851, 166] width 74 height 8
click at [1468, 55] on button "089F7B8B-B2A5-4AFE-B5C0-19BA573D28AC Filtro" at bounding box center [1496, 49] width 116 height 27
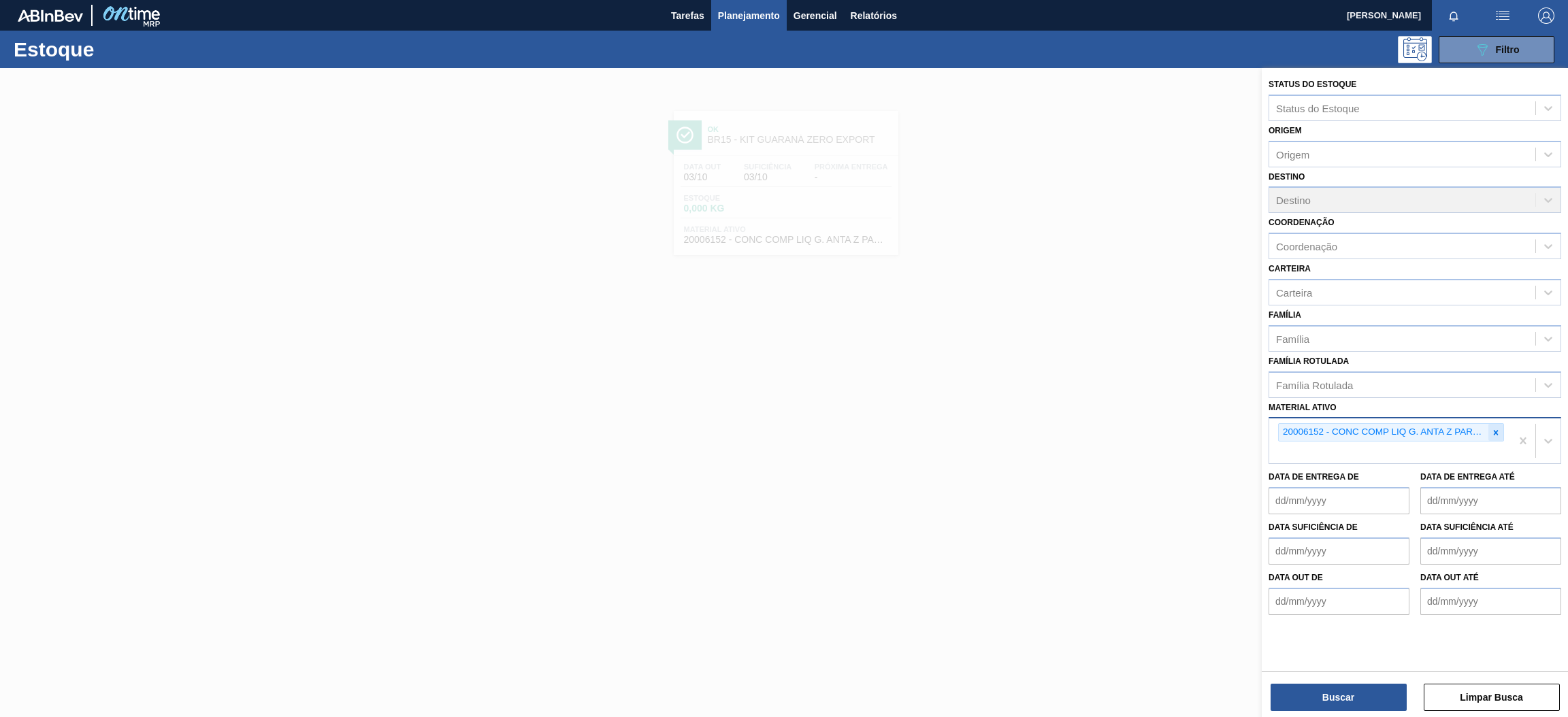
click at [1494, 428] on icon at bounding box center [1496, 432] width 10 height 10
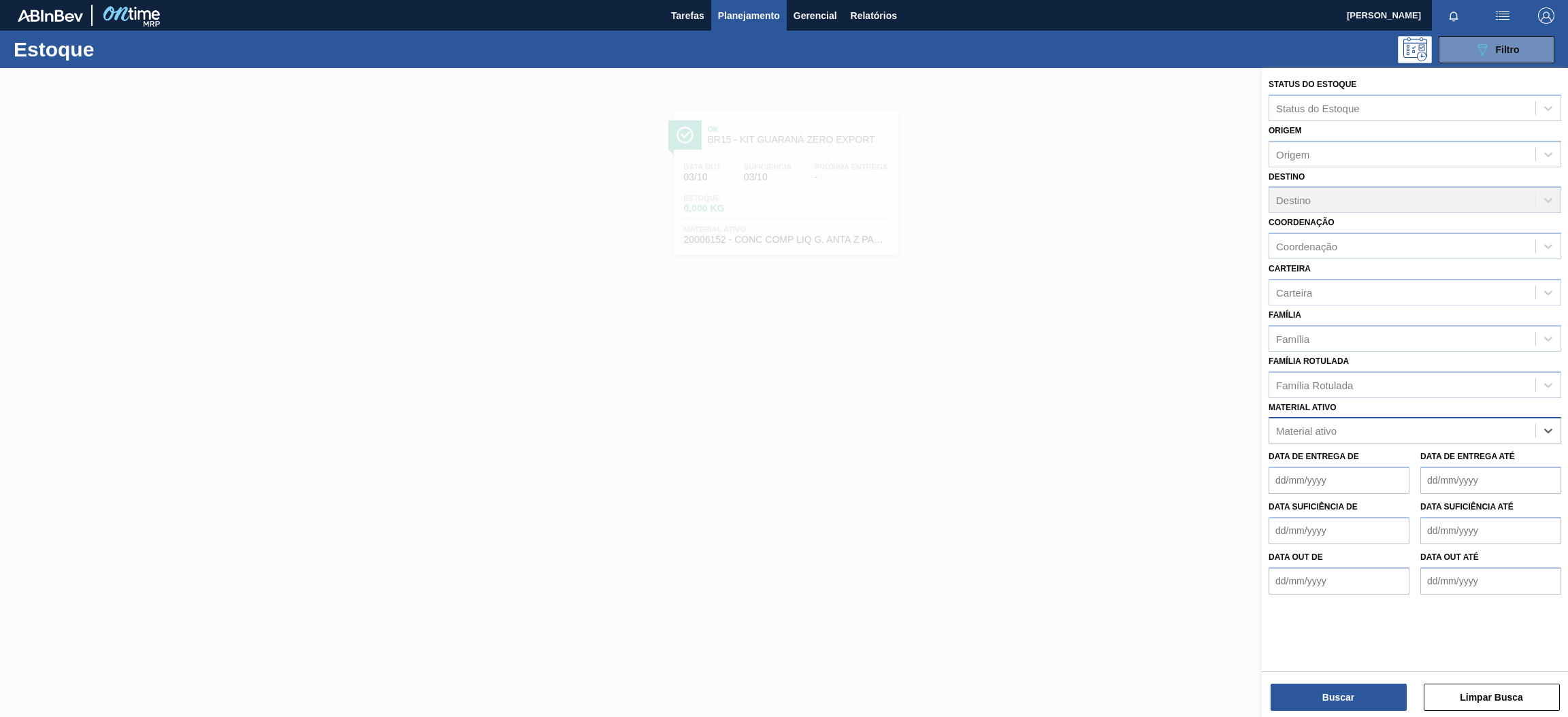
paste ativo "20006190"
type ativo "20006190"
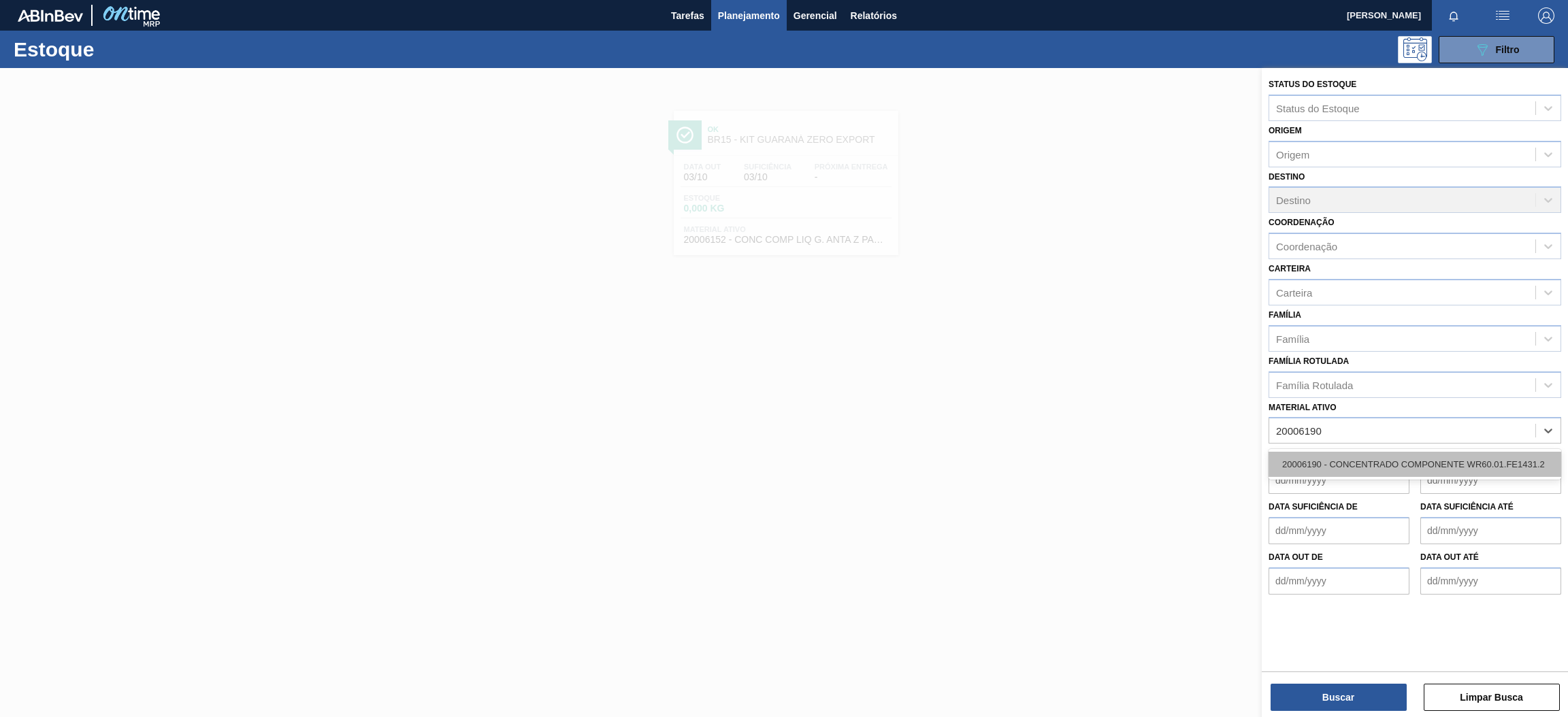
click at [1447, 461] on div "20006190 - CONCENTRADO COMPONENTE WR60.01.FE1431.2" at bounding box center [1415, 464] width 293 height 25
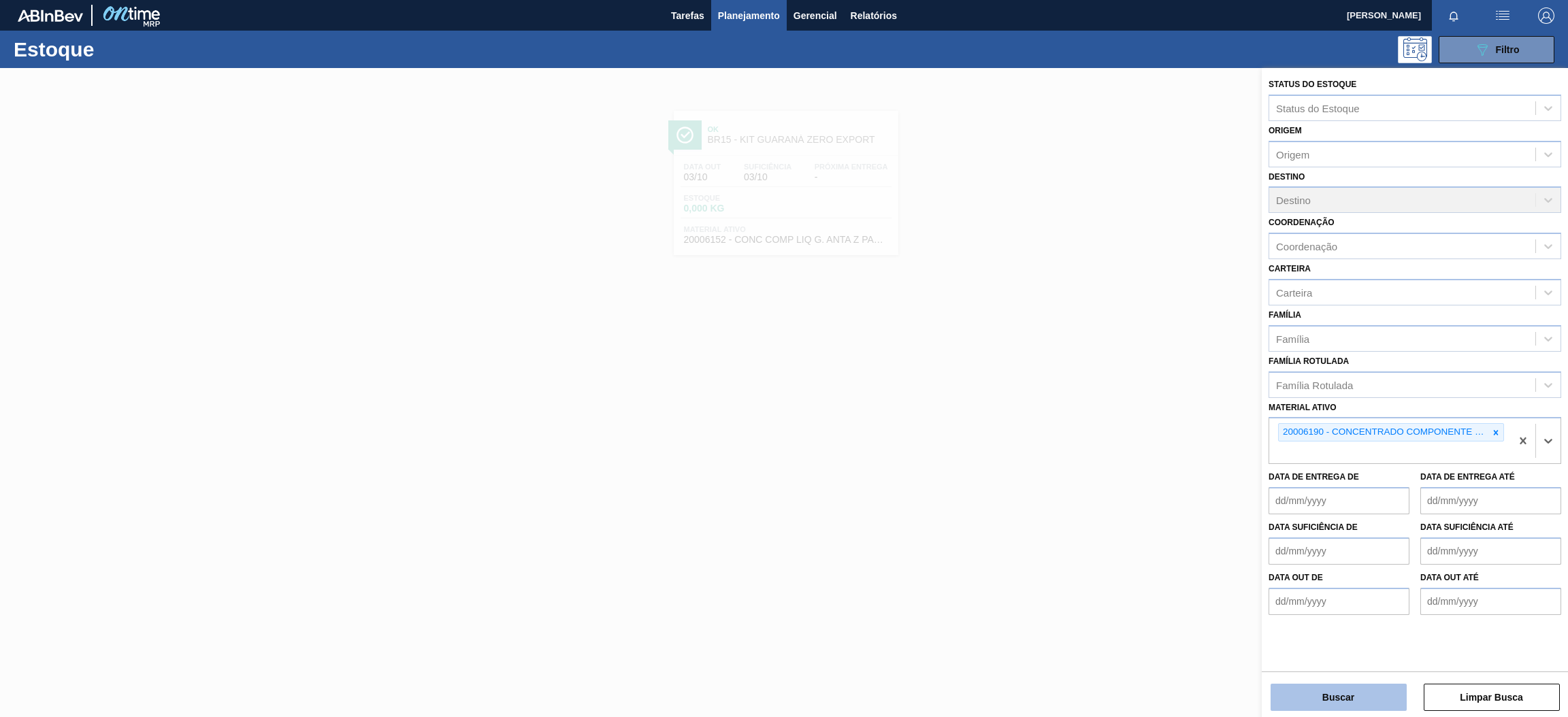
click at [1349, 690] on button "Buscar" at bounding box center [1338, 697] width 136 height 27
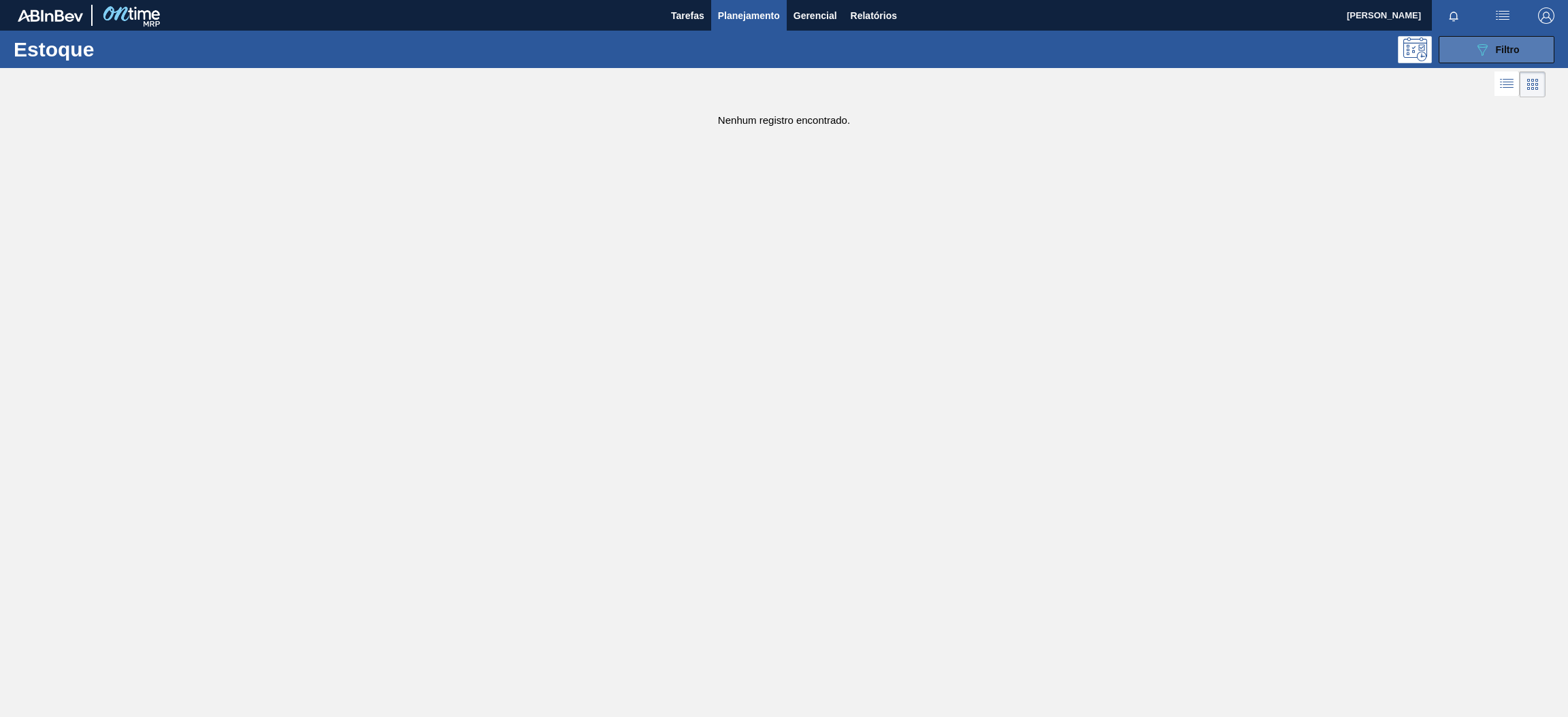
click at [1471, 48] on button "089F7B8B-B2A5-4AFE-B5C0-19BA573D28AC Filtro" at bounding box center [1496, 49] width 116 height 27
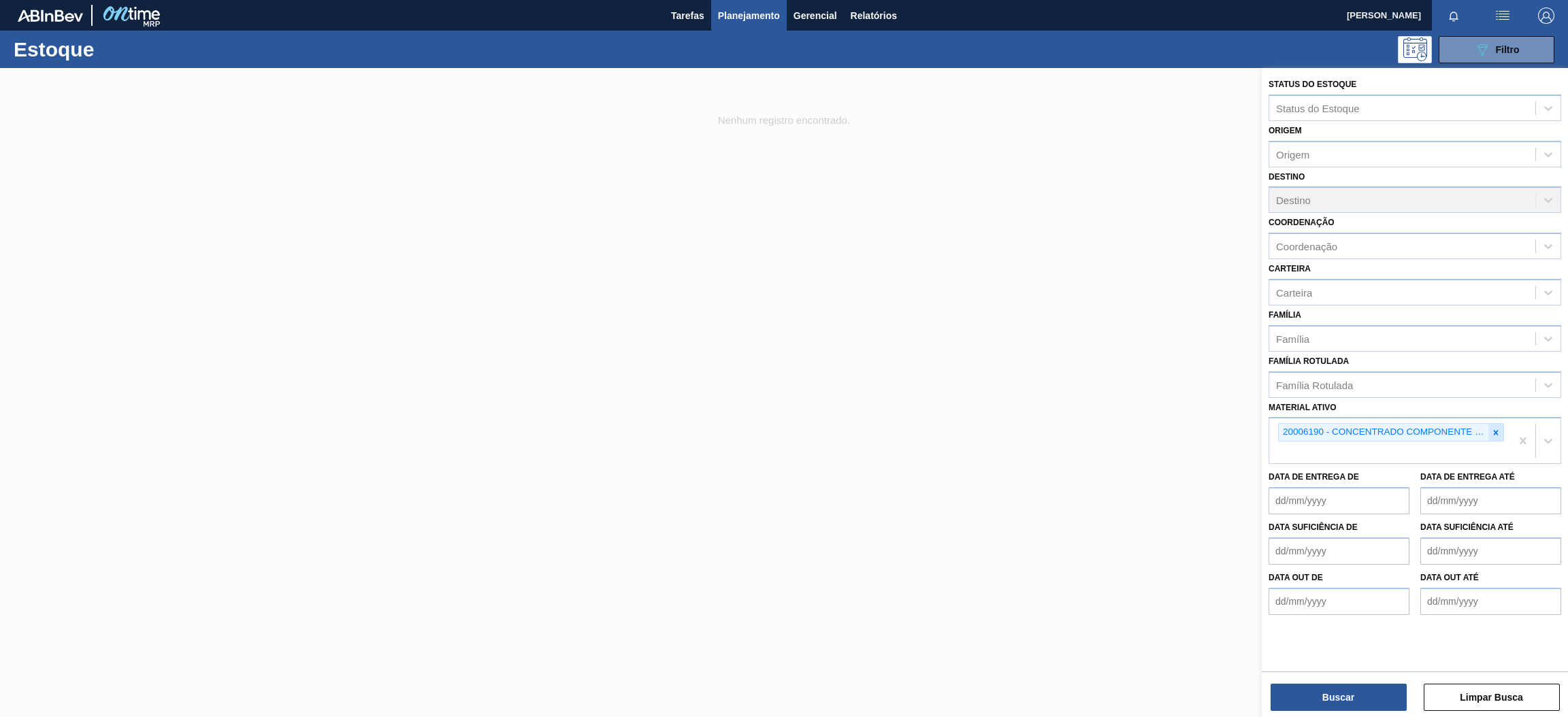
click at [1494, 430] on icon at bounding box center [1496, 432] width 5 height 5
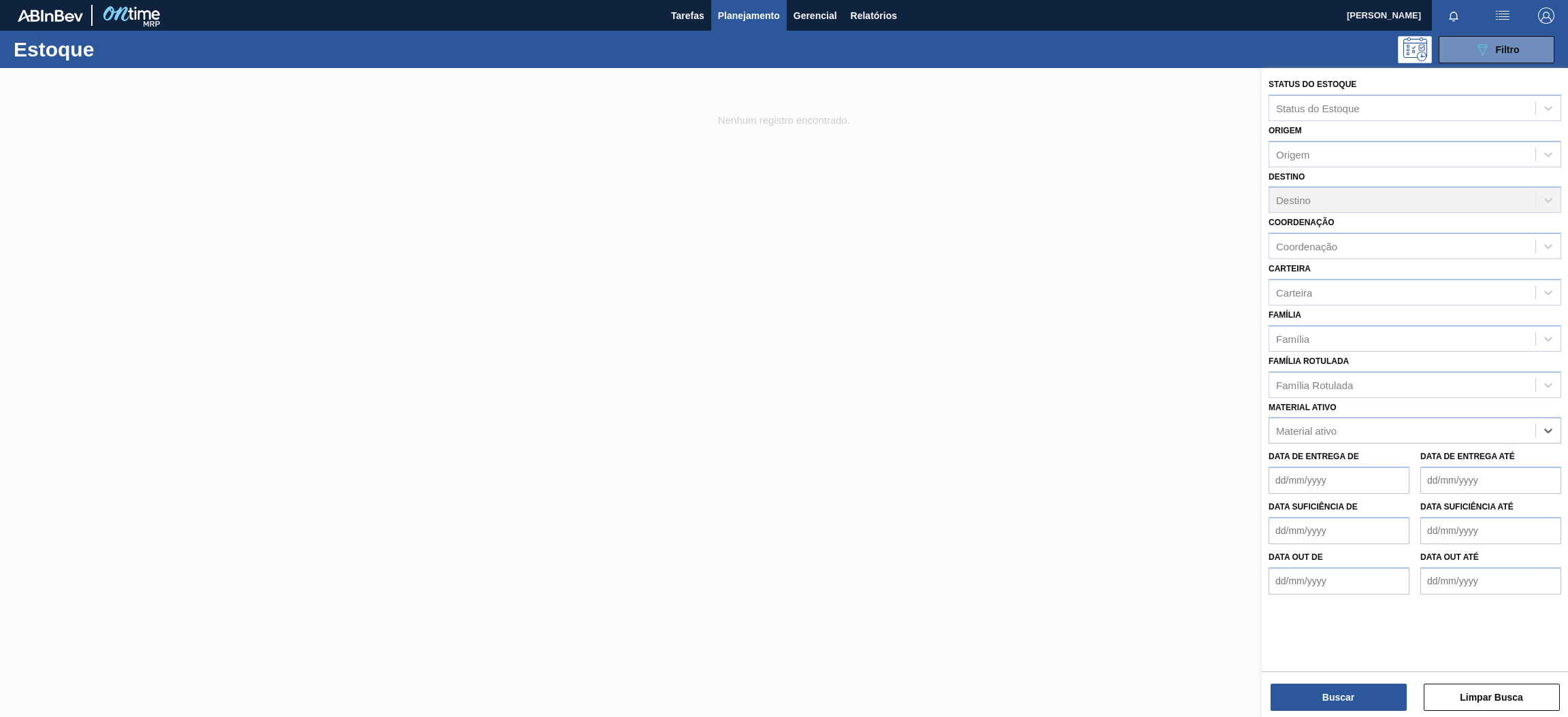
paste ativo "20006153"
type ativo "20006153"
click at [1426, 456] on div "20006153 - CONCENTRADO COMPONENTE XR70.05.FE1431.2" at bounding box center [1415, 464] width 293 height 25
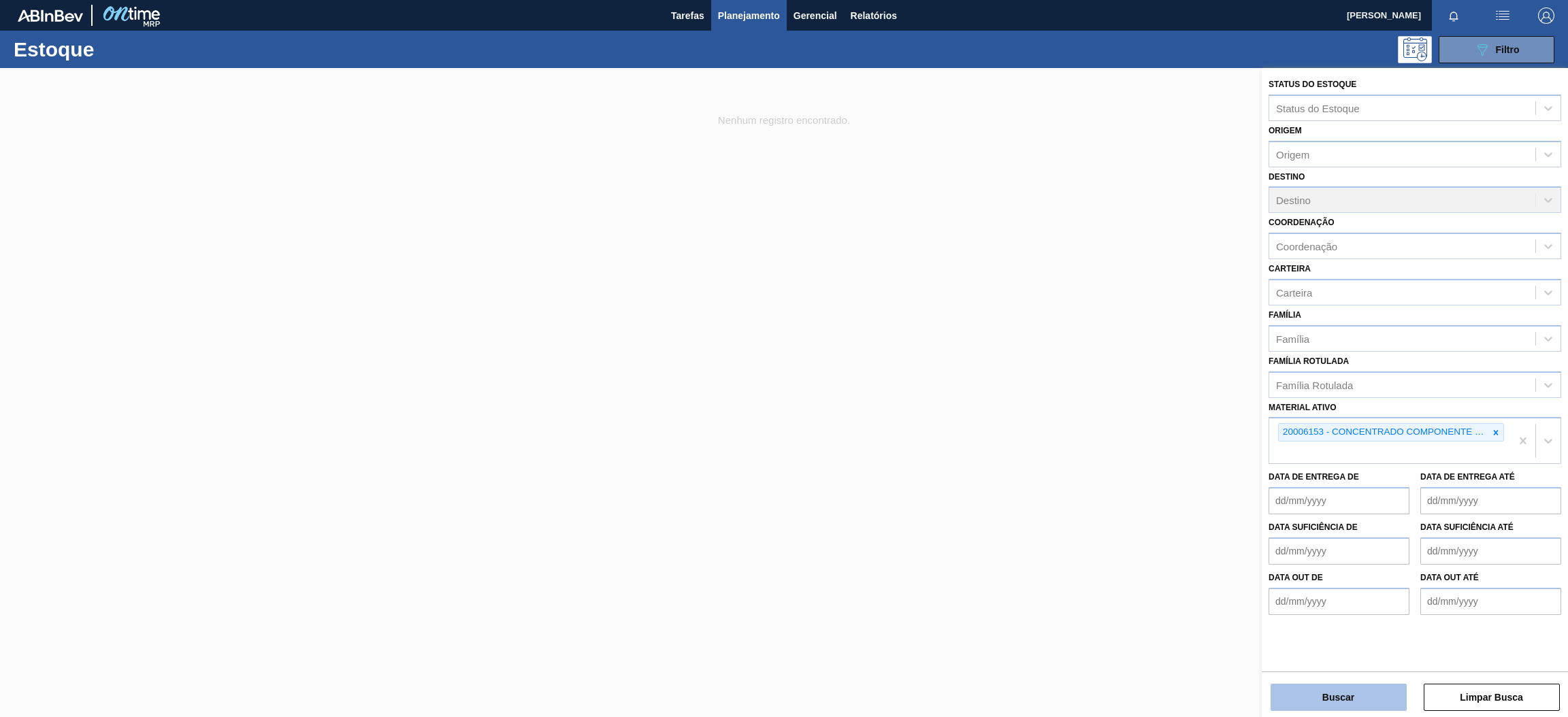
click at [1371, 696] on button "Buscar" at bounding box center [1338, 697] width 136 height 27
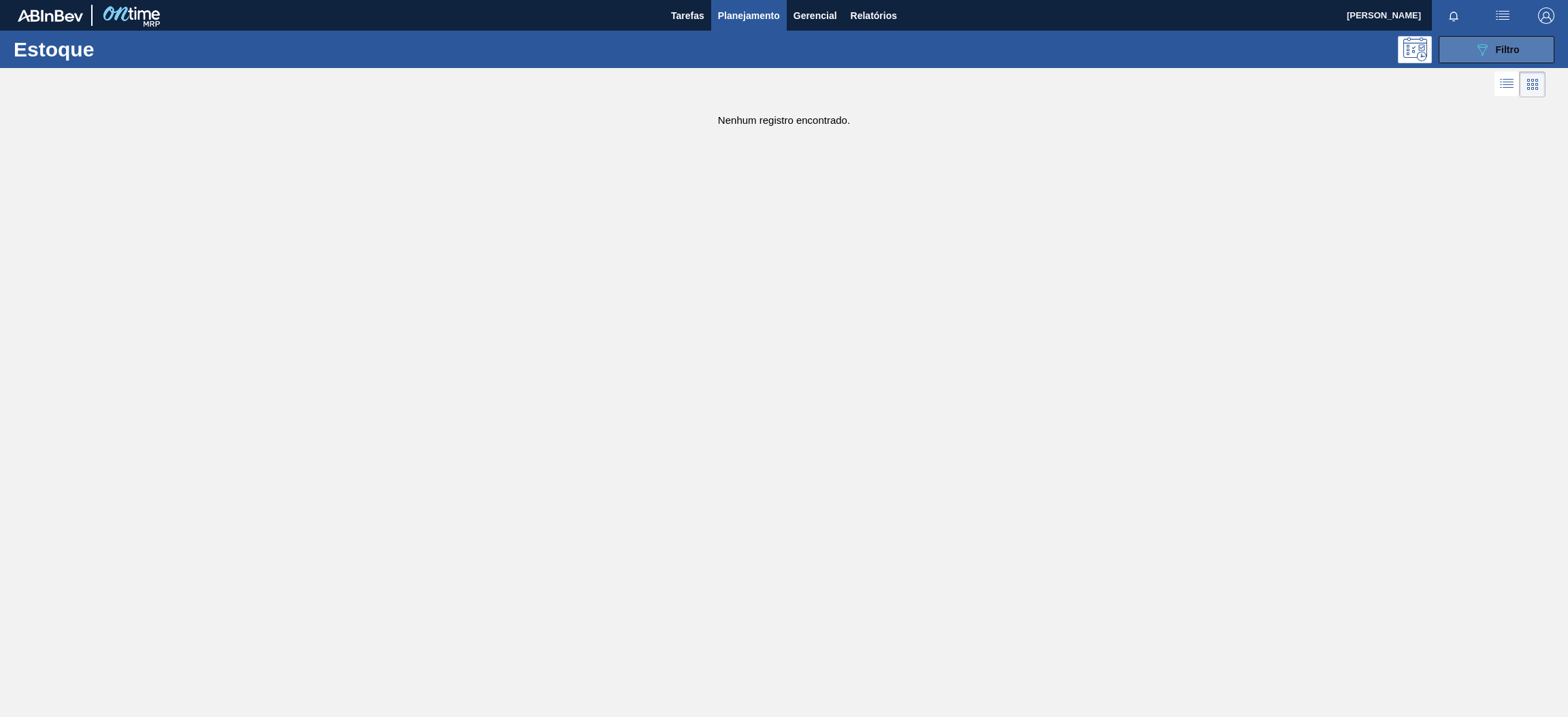
click at [1479, 50] on icon "089F7B8B-B2A5-4AFE-B5C0-19BA573D28AC" at bounding box center [1482, 50] width 16 height 16
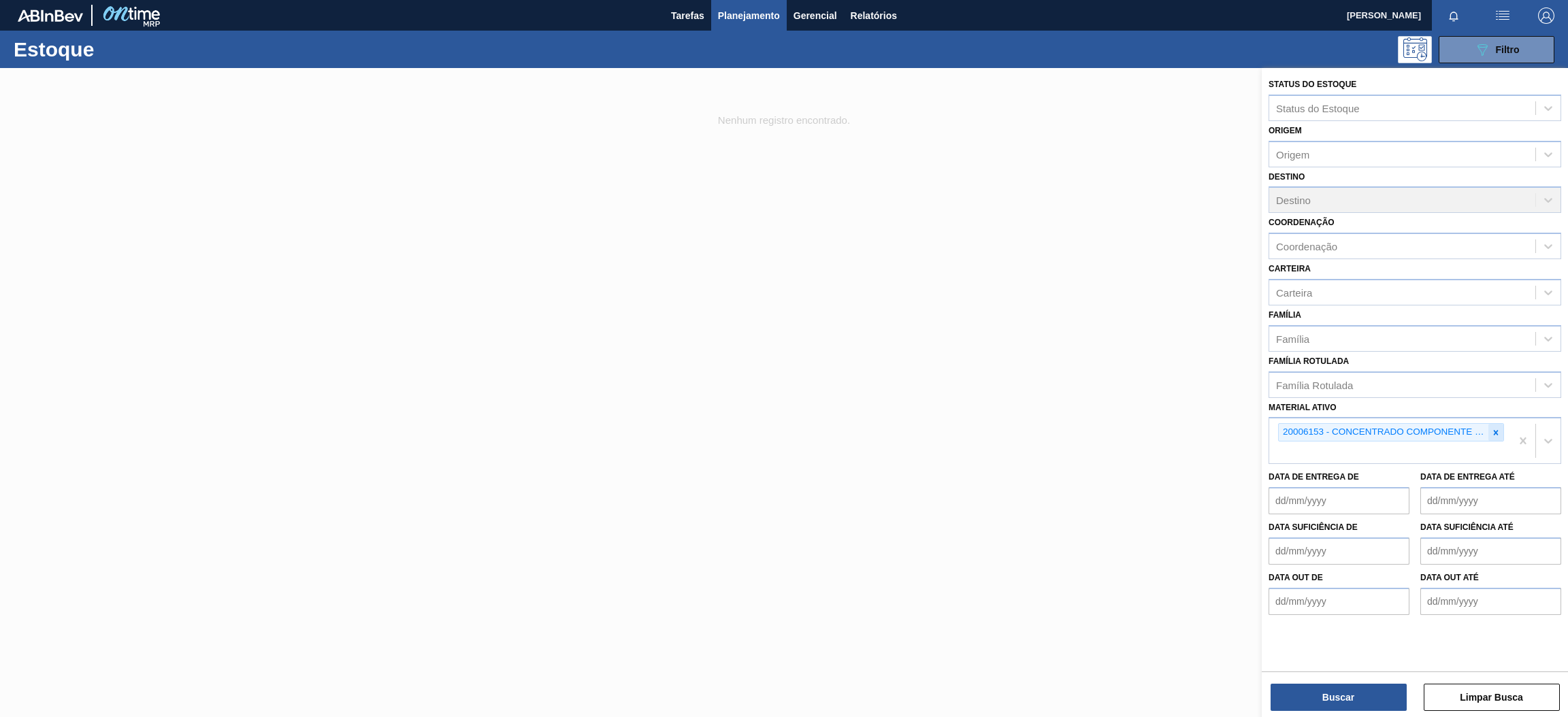
click at [1491, 428] on icon at bounding box center [1496, 432] width 10 height 10
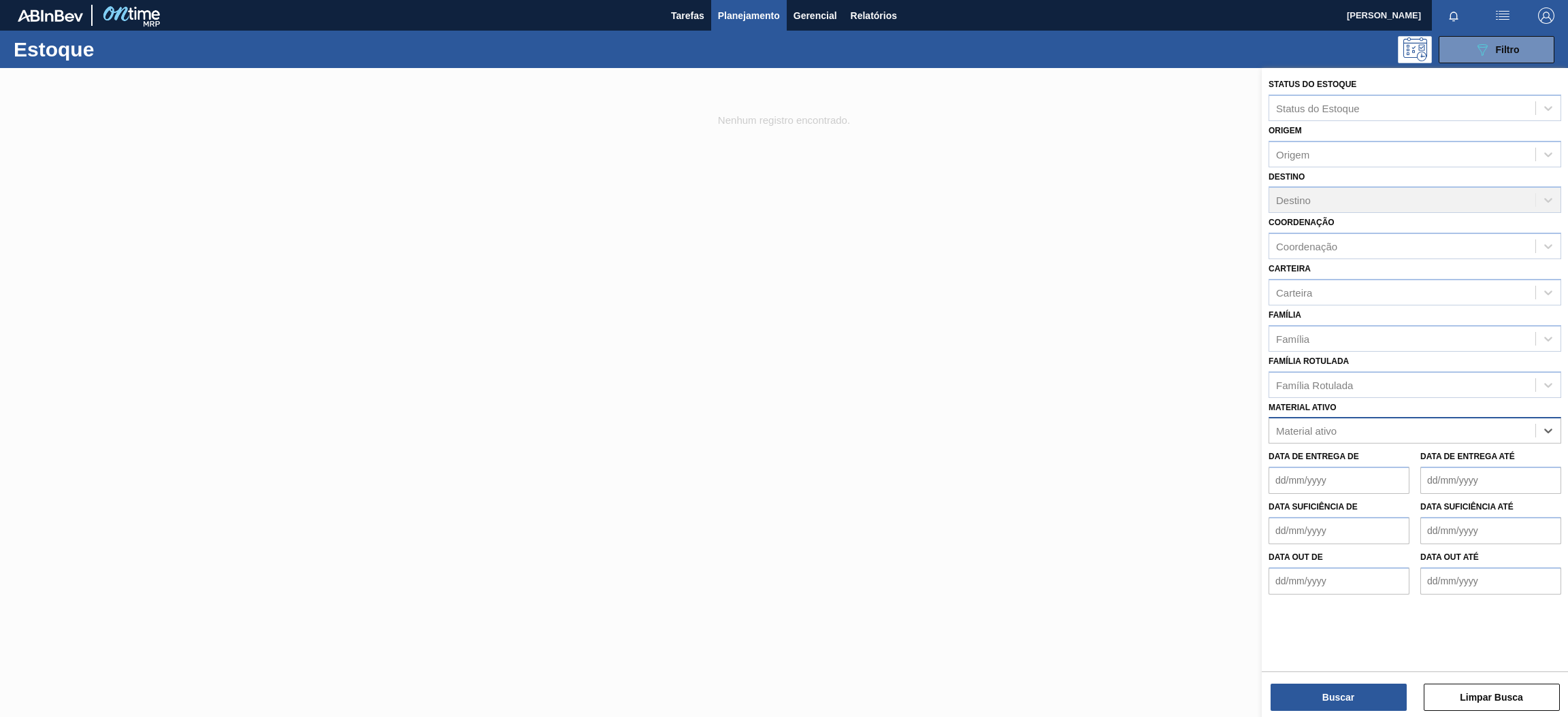
paste ativo "20006062"
type ativo "20006062"
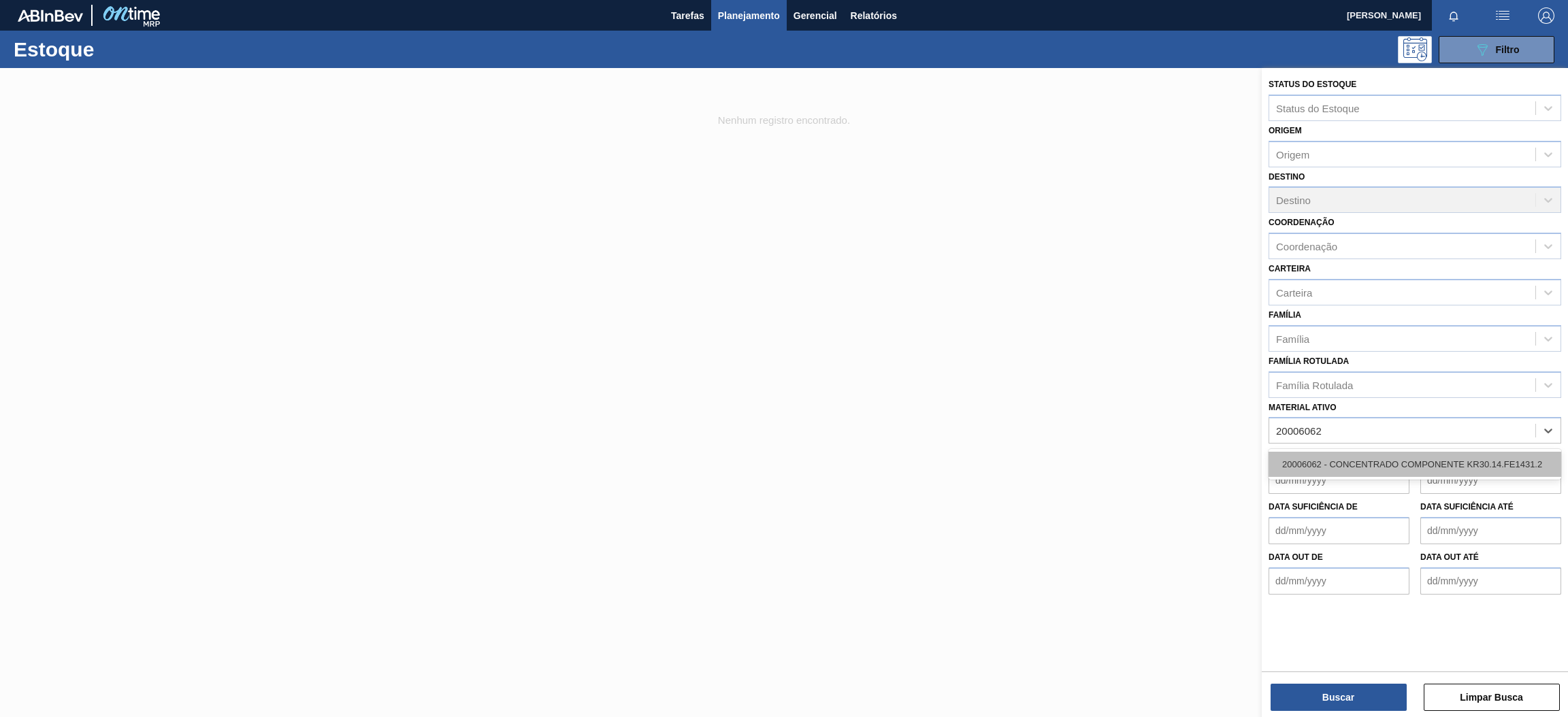
click at [1400, 459] on div "20006062 - CONCENTRADO COMPONENTE KR30.14.FE1431.2" at bounding box center [1415, 464] width 293 height 25
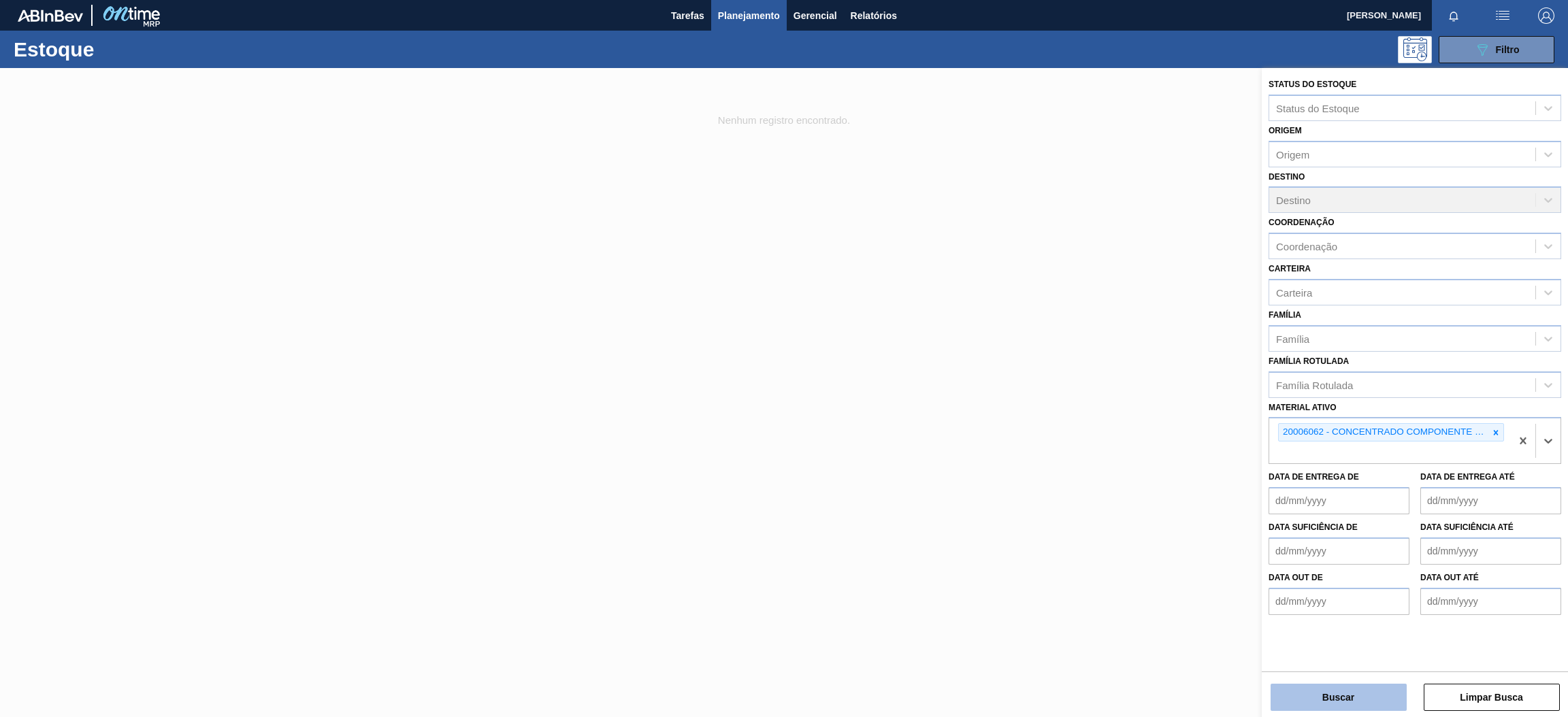
click at [1362, 699] on button "Buscar" at bounding box center [1338, 697] width 136 height 27
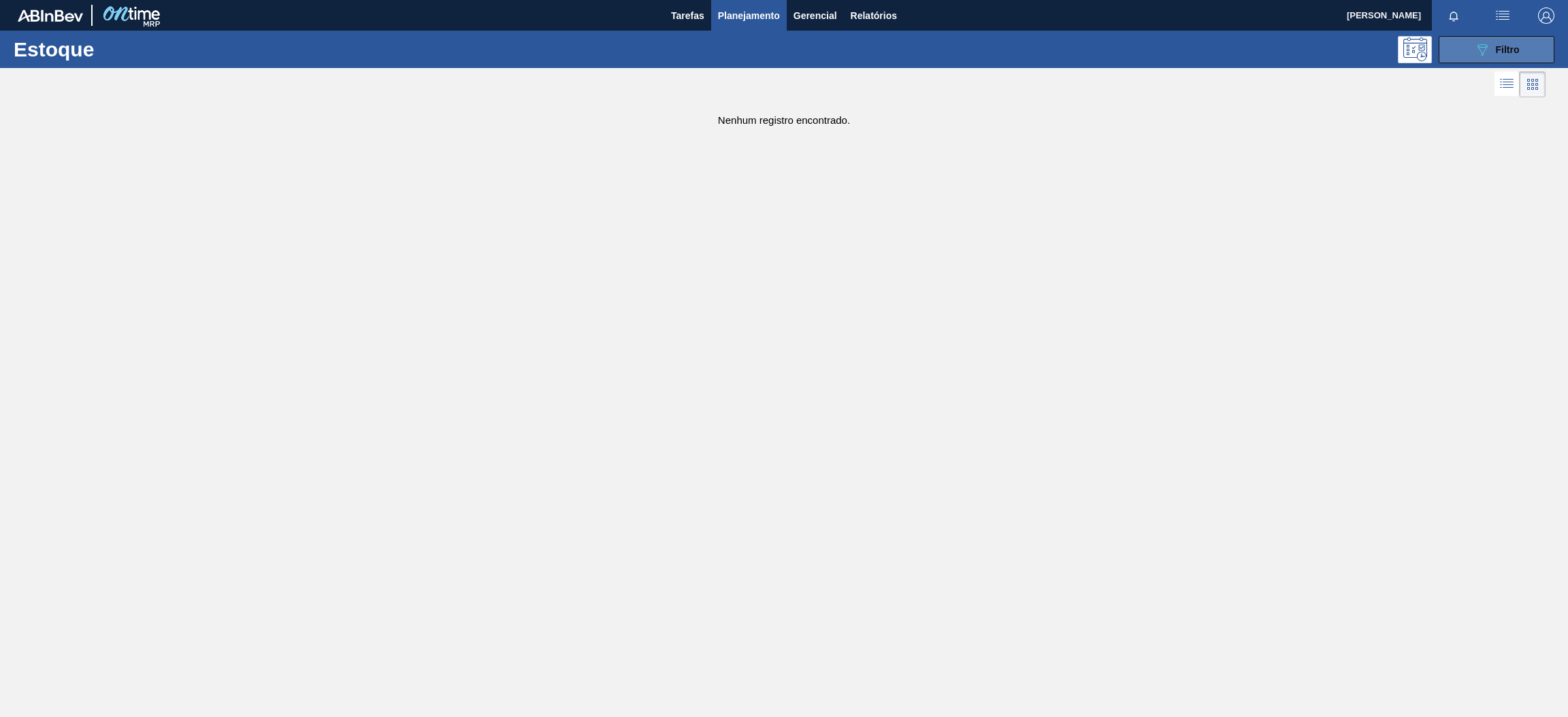
click at [1455, 46] on button "089F7B8B-B2A5-4AFE-B5C0-19BA573D28AC Filtro" at bounding box center [1496, 49] width 116 height 27
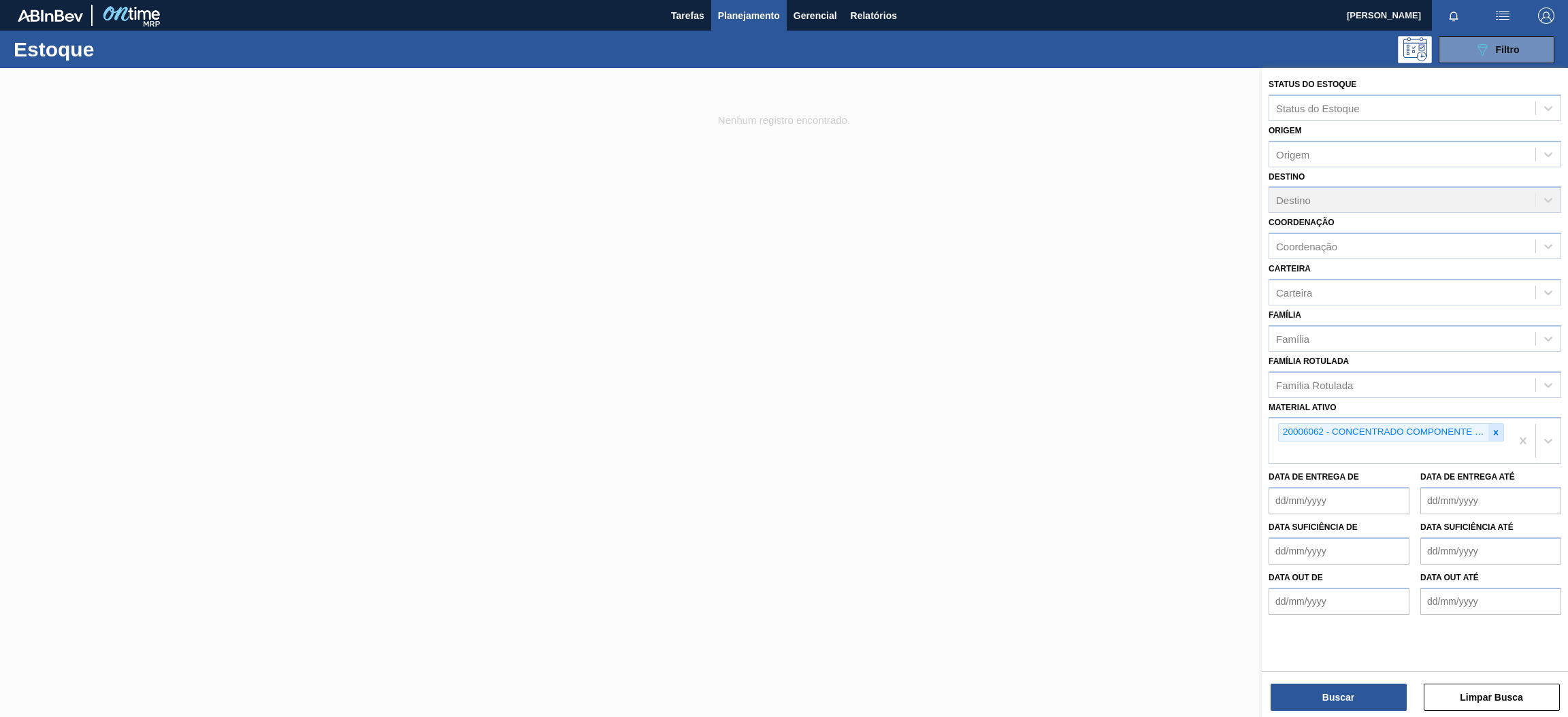
click at [1492, 430] on icon at bounding box center [1496, 432] width 10 height 10
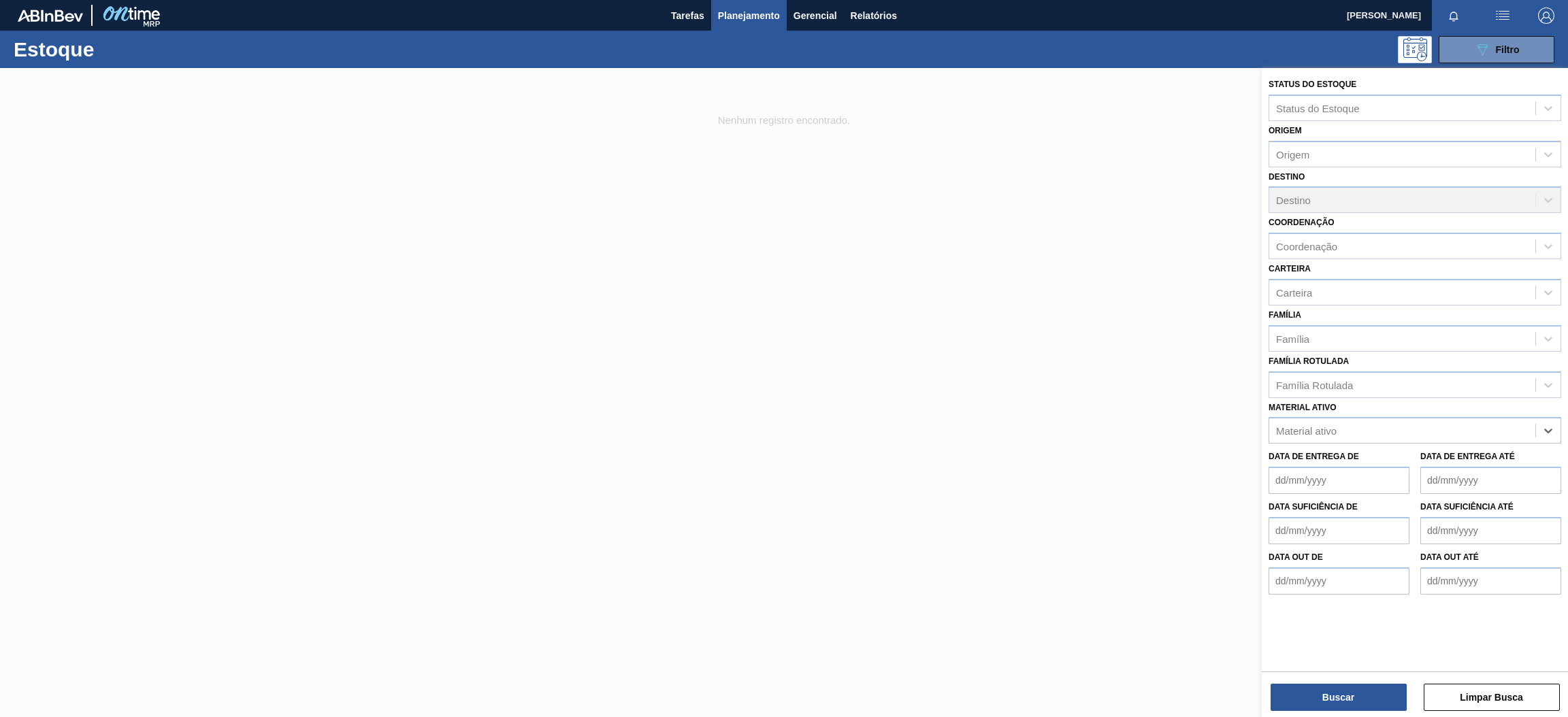
paste ativo "20006152"
type ativo "20006152"
click at [1412, 461] on div "20006152 - CONC COMP LIQ G. ANTA Z PARTE A FE1431.2" at bounding box center [1415, 464] width 293 height 25
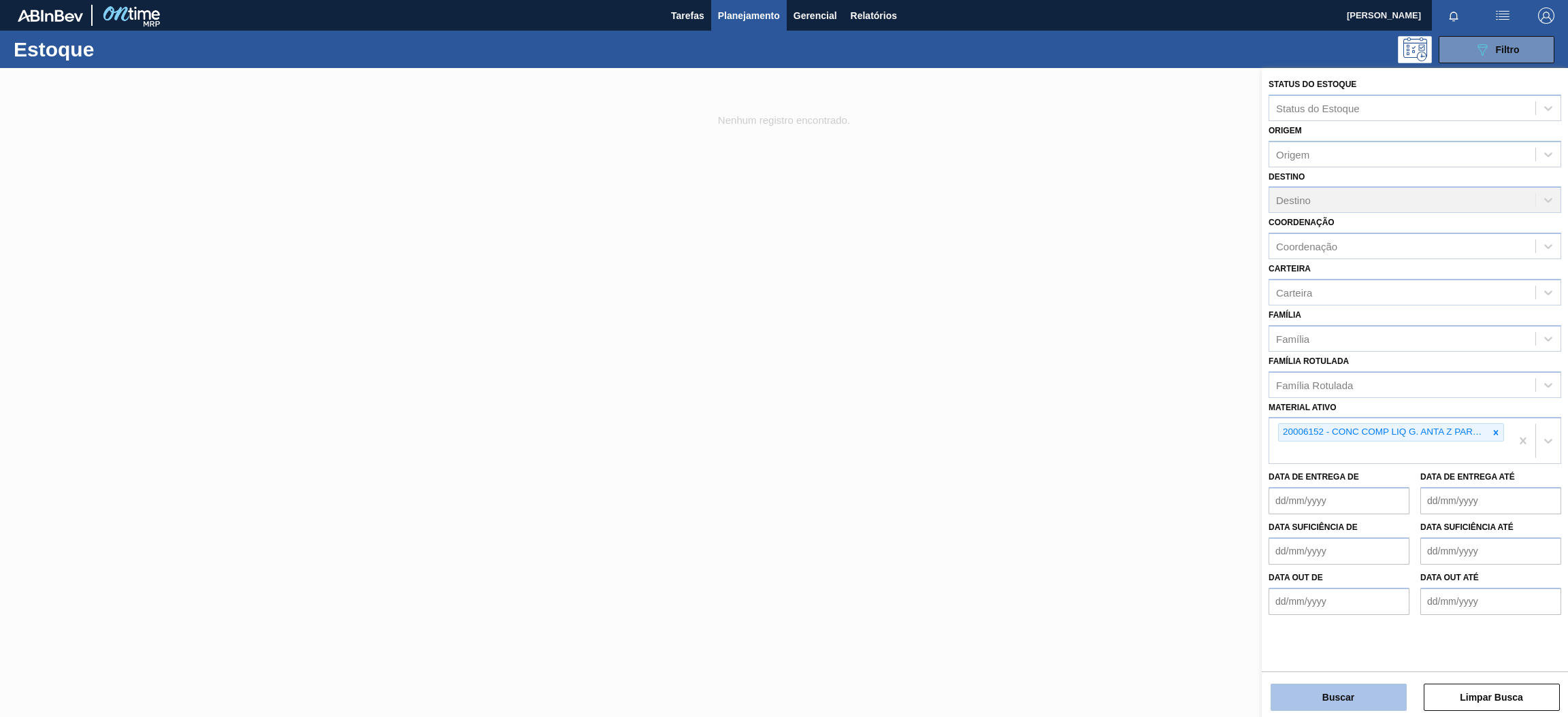
click at [1371, 699] on button "Buscar" at bounding box center [1338, 697] width 136 height 27
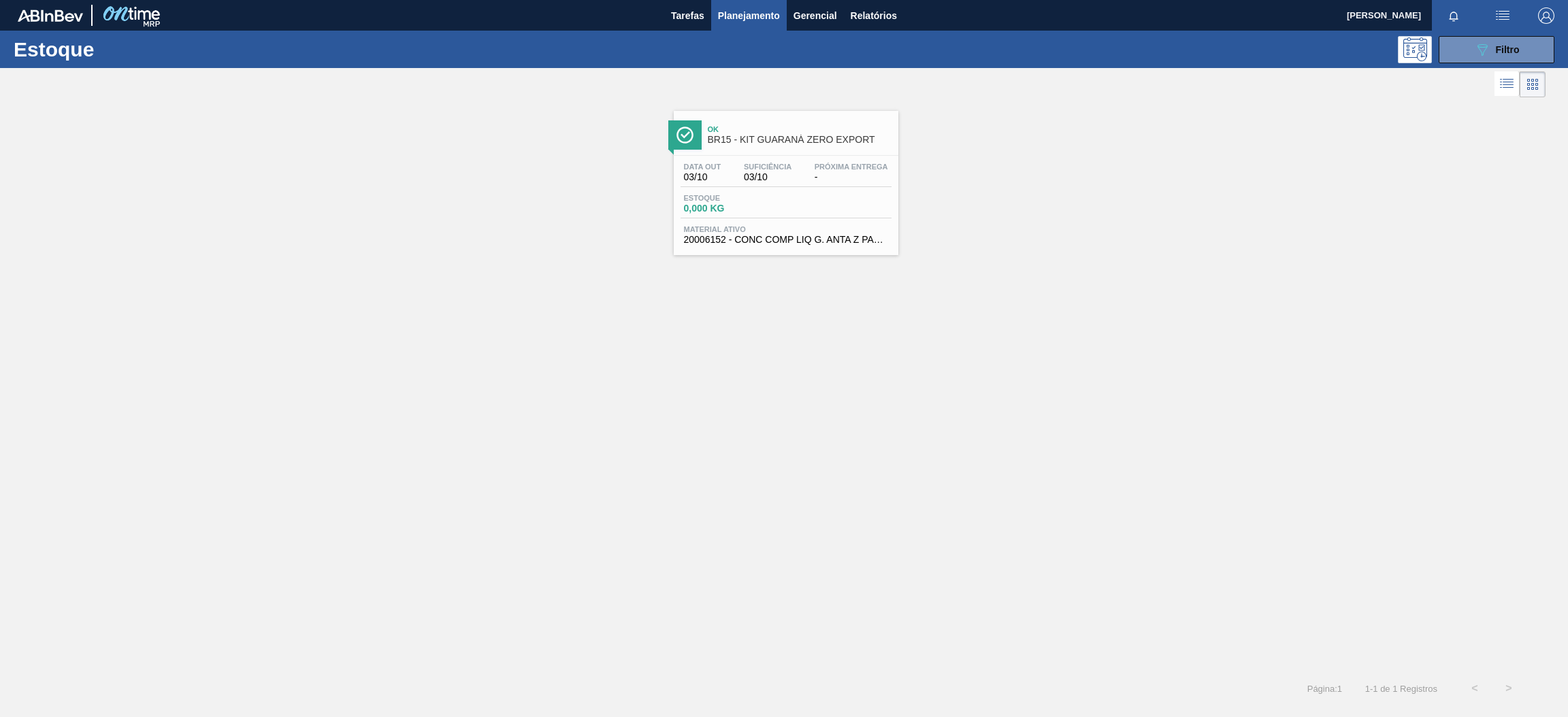
click at [789, 162] on span "Suficiência" at bounding box center [767, 166] width 48 height 8
